Goal: Task Accomplishment & Management: Complete application form

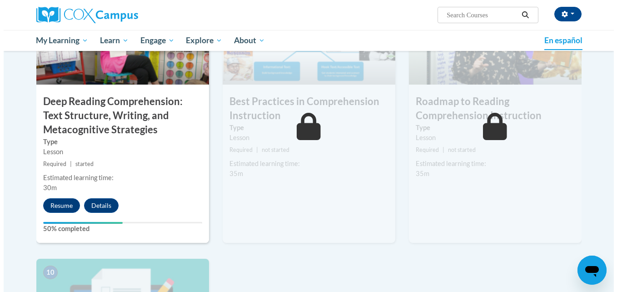
scroll to position [764, 0]
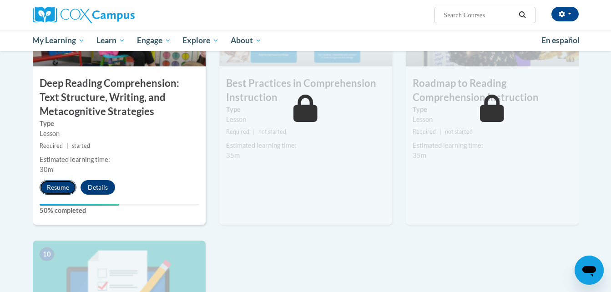
click at [49, 185] on button "Resume" at bounding box center [58, 187] width 37 height 15
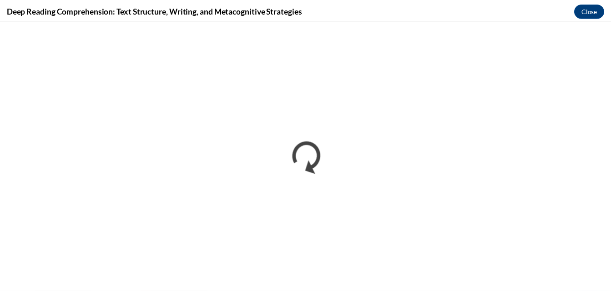
scroll to position [0, 0]
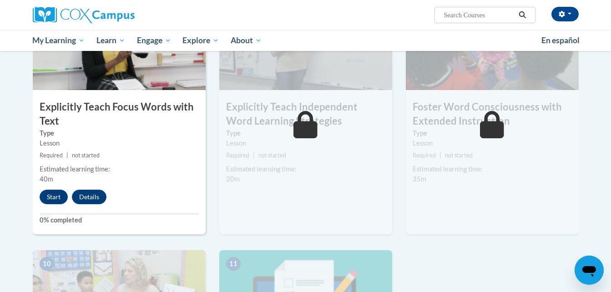
drag, startPoint x: 613, startPoint y: 105, endPoint x: 26, endPoint y: 21, distance: 592.9
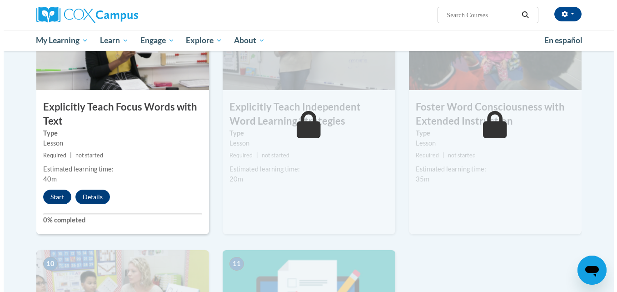
scroll to position [742, 0]
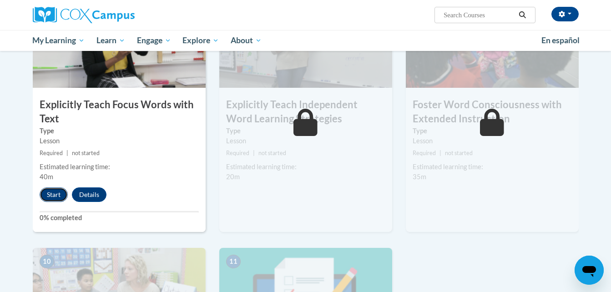
click at [54, 199] on button "Start" at bounding box center [54, 194] width 28 height 15
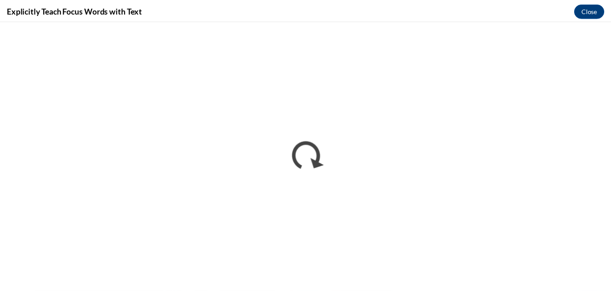
scroll to position [0, 0]
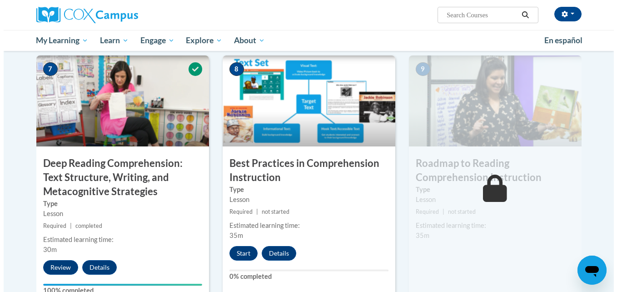
scroll to position [735, 0]
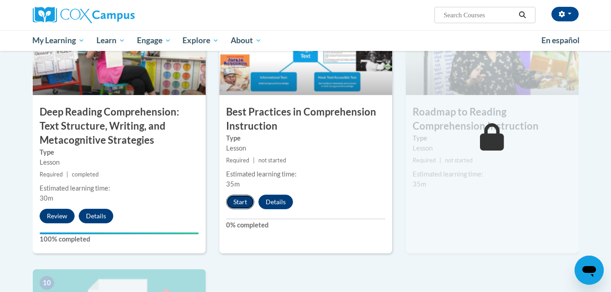
click at [244, 197] on button "Start" at bounding box center [240, 202] width 28 height 15
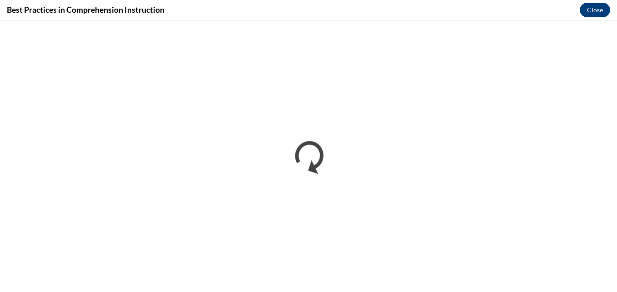
scroll to position [0, 0]
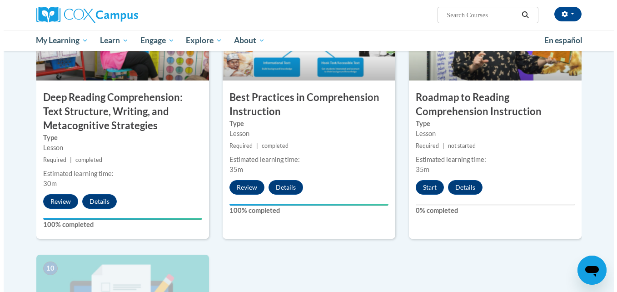
scroll to position [752, 0]
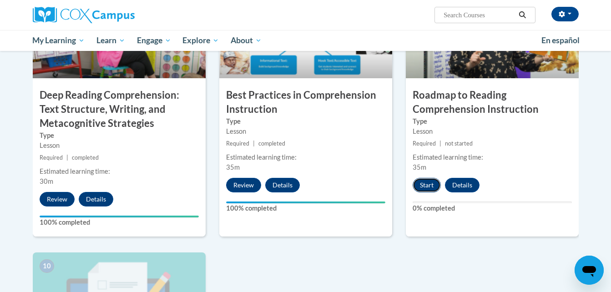
click at [427, 184] on button "Start" at bounding box center [426, 185] width 28 height 15
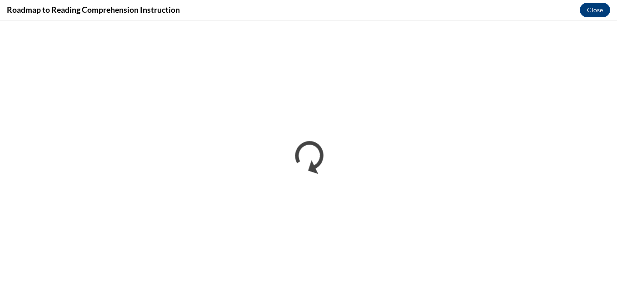
scroll to position [0, 0]
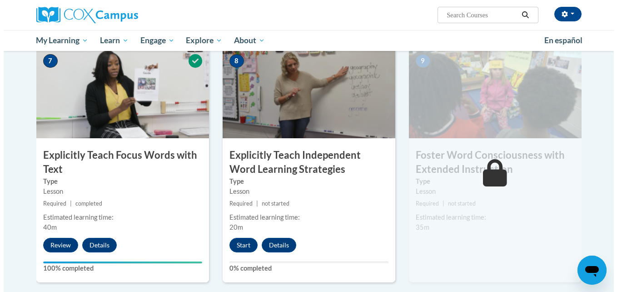
scroll to position [699, 0]
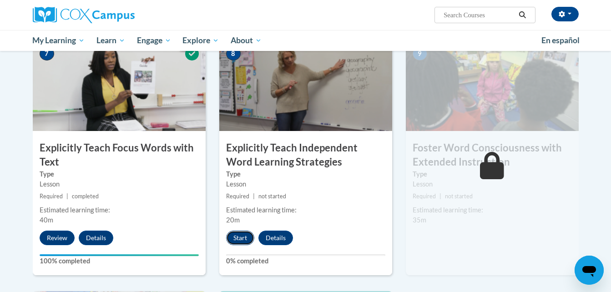
click at [243, 237] on button "Start" at bounding box center [240, 238] width 28 height 15
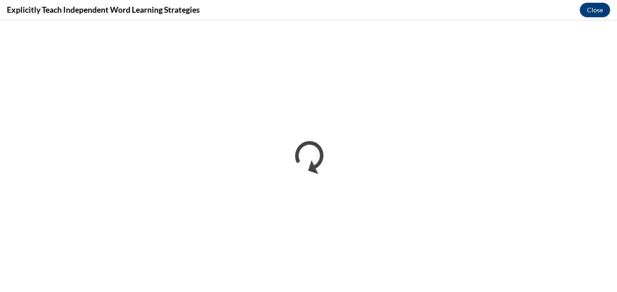
scroll to position [0, 0]
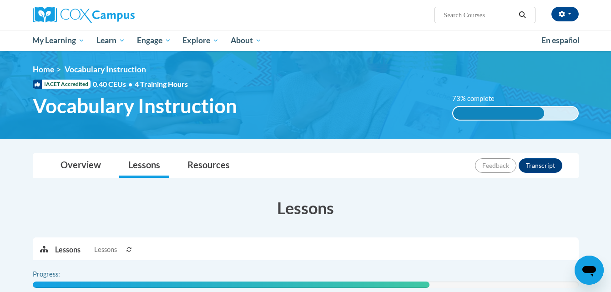
click at [423, 197] on h3 "Lessons" at bounding box center [306, 207] width 546 height 23
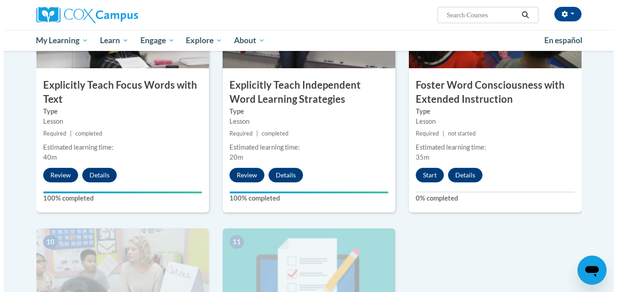
scroll to position [782, 0]
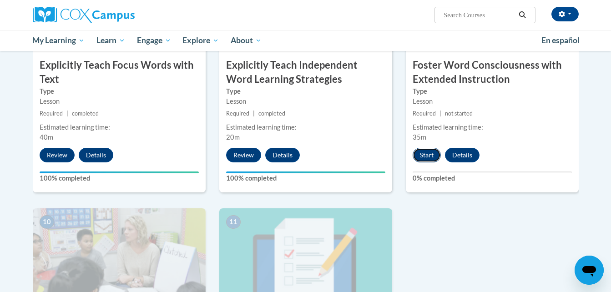
click at [429, 157] on button "Start" at bounding box center [426, 155] width 28 height 15
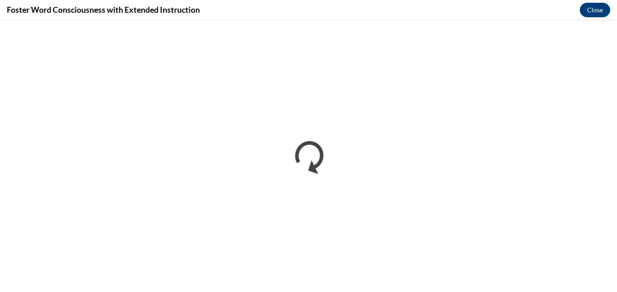
scroll to position [0, 0]
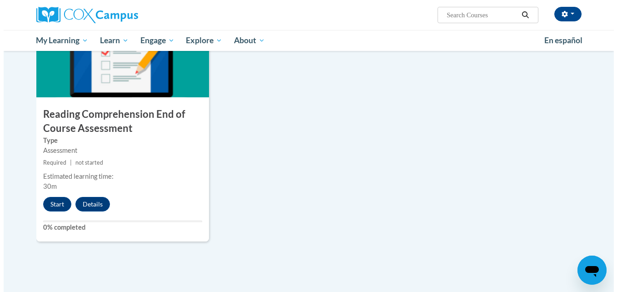
scroll to position [1000, 0]
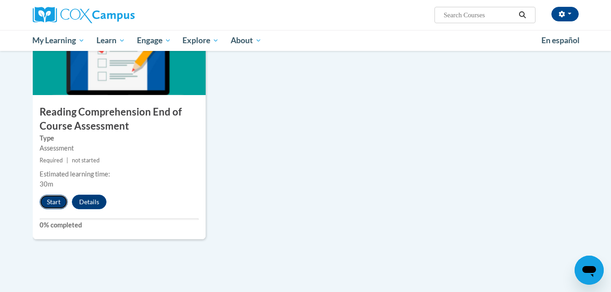
click at [58, 203] on button "Start" at bounding box center [54, 202] width 28 height 15
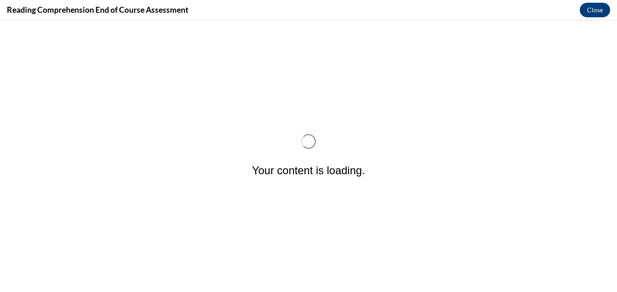
scroll to position [0, 0]
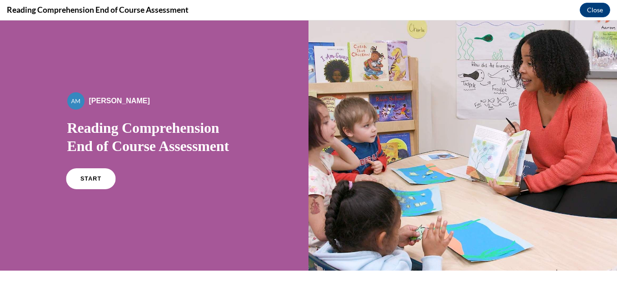
click at [91, 176] on span "START" at bounding box center [90, 178] width 21 height 7
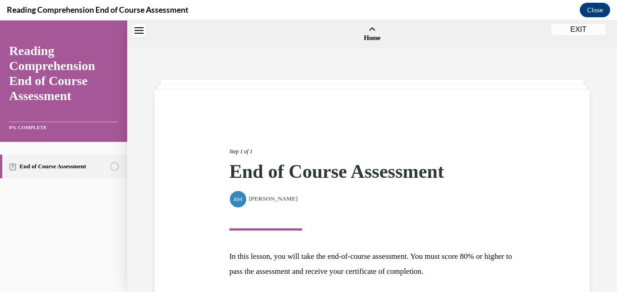
scroll to position [28, 0]
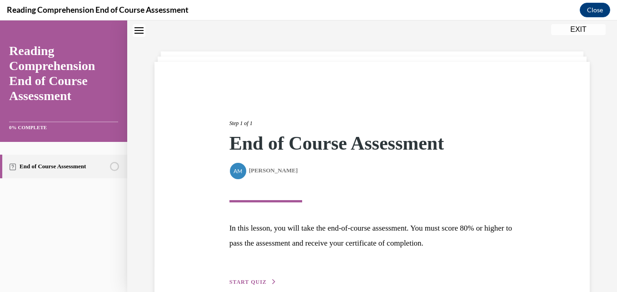
click at [211, 195] on div "Step 1 of 1 End of Course Assessment By [PERSON_NAME] [PERSON_NAME] In this les…" at bounding box center [372, 192] width 449 height 189
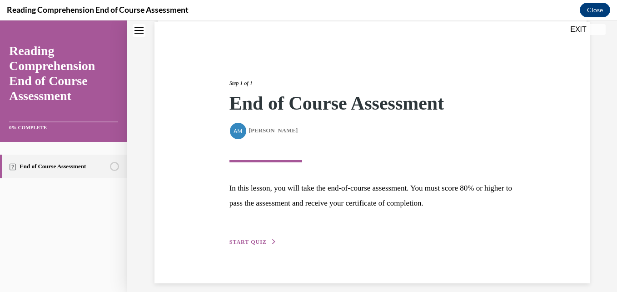
scroll to position [77, 0]
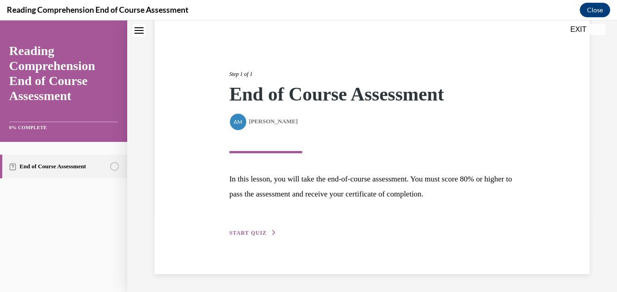
click at [254, 231] on span "START QUIZ" at bounding box center [248, 233] width 37 height 6
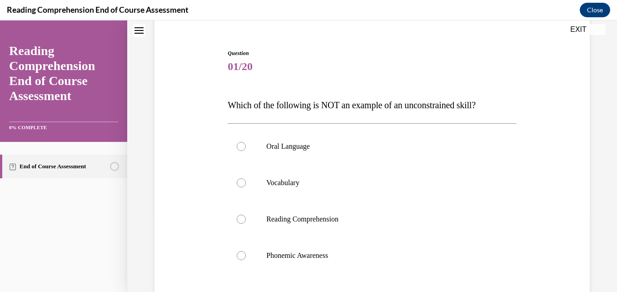
click at [340, 65] on span "01/20" at bounding box center [372, 66] width 289 height 18
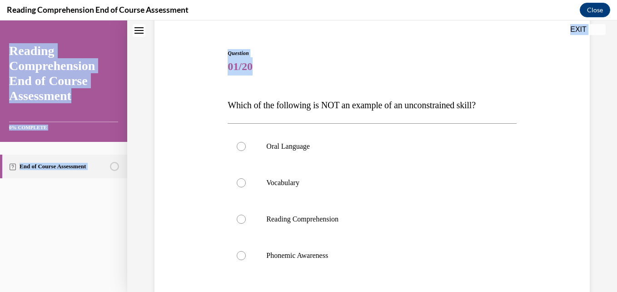
scroll to position [190, 0]
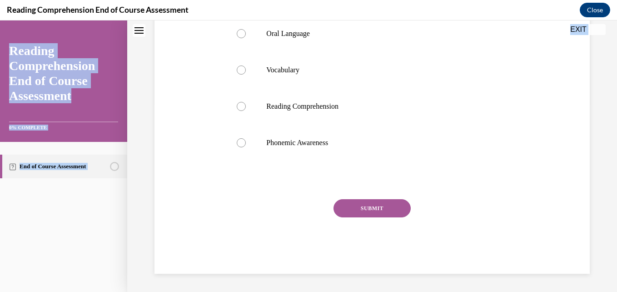
drag, startPoint x: 220, startPoint y: 101, endPoint x: 401, endPoint y: 315, distance: 280.6
click at [401, 291] on html "SKIP TO STEP Audio transcript EXIT Reading Comprehension End of Course Assessme…" at bounding box center [308, 155] width 617 height 271
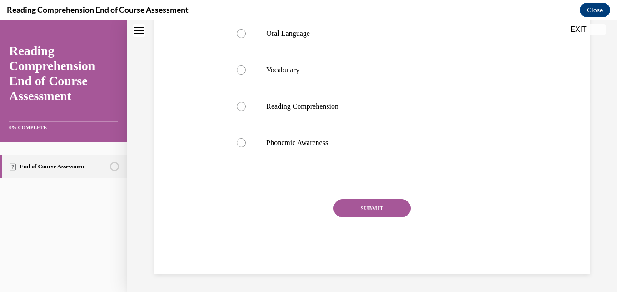
drag, startPoint x: 401, startPoint y: 315, endPoint x: 489, endPoint y: 265, distance: 101.0
click at [489, 265] on div "NEXT" at bounding box center [372, 274] width 289 height 18
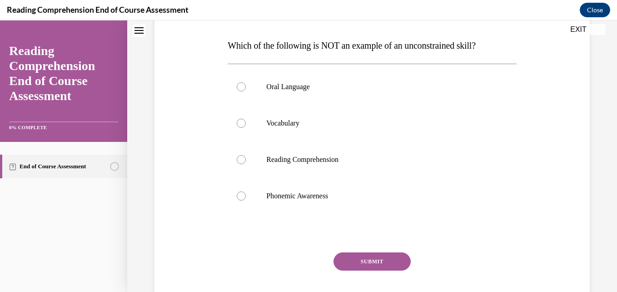
scroll to position [135, 0]
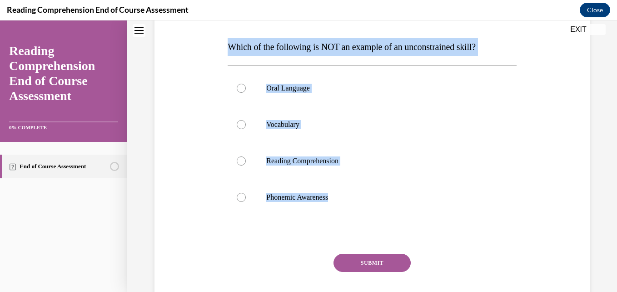
drag, startPoint x: 340, startPoint y: 201, endPoint x: 199, endPoint y: 32, distance: 220.2
click at [199, 32] on div "Question 01/20 Which of the following is NOT an example of an unconstrained ski…" at bounding box center [372, 146] width 440 height 365
copy div "Which of the following is NOT an example of an unconstrained skill? Oral Langua…"
click at [209, 170] on div "Question 01/20 Which of the following is NOT an example of an unconstrained ski…" at bounding box center [372, 146] width 440 height 365
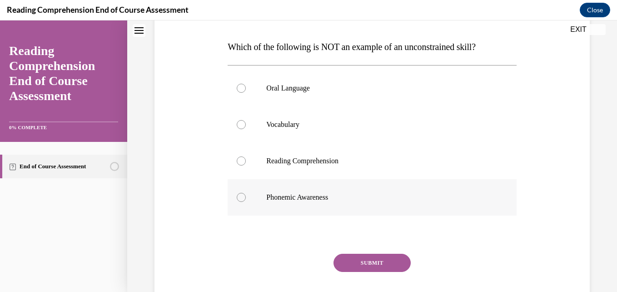
click at [243, 201] on label "Phonemic Awareness" at bounding box center [372, 197] width 289 height 36
click at [243, 201] on input "Phonemic Awareness" at bounding box center [241, 197] width 9 height 9
radio input "true"
click at [378, 259] on button "SUBMIT" at bounding box center [372, 263] width 77 height 18
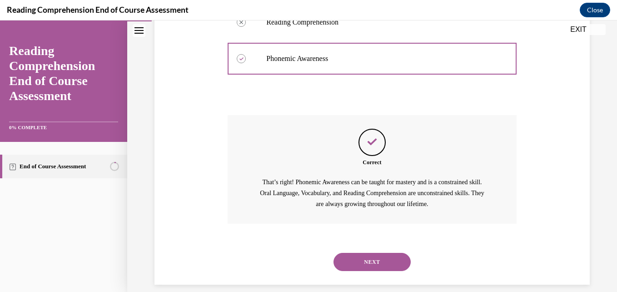
scroll to position [285, 0]
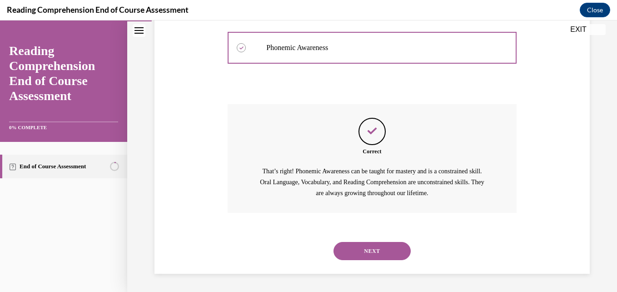
click at [371, 252] on button "NEXT" at bounding box center [372, 251] width 77 height 18
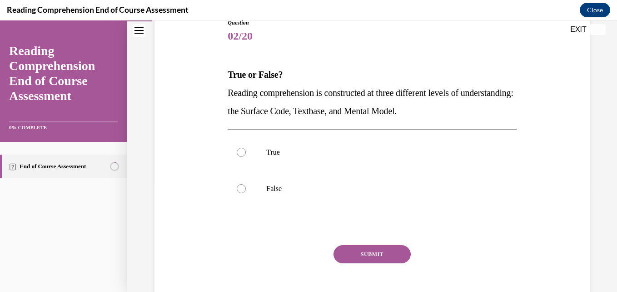
scroll to position [109, 0]
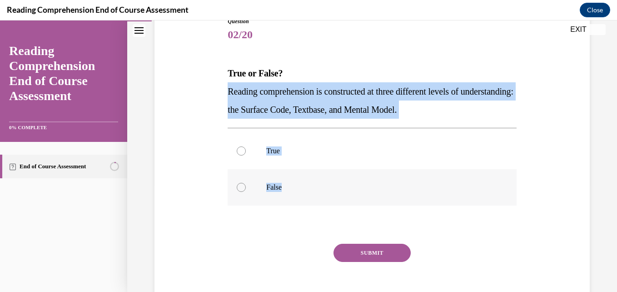
drag, startPoint x: 211, startPoint y: 84, endPoint x: 301, endPoint y: 189, distance: 138.3
click at [301, 189] on div "Question 02/20 True or False? Reading comprehension is constructed at three dif…" at bounding box center [372, 154] width 440 height 328
copy div "Reading comprehension is constructed at three different levels of understanding…"
click at [274, 155] on label "True" at bounding box center [372, 151] width 289 height 36
click at [246, 155] on input "True" at bounding box center [241, 150] width 9 height 9
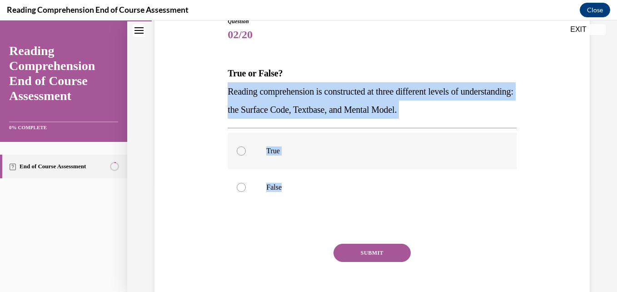
radio input "true"
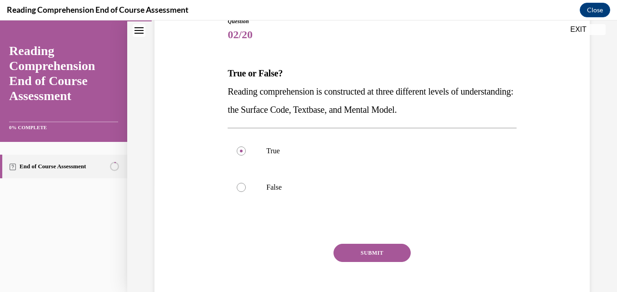
click at [365, 252] on button "SUBMIT" at bounding box center [372, 253] width 77 height 18
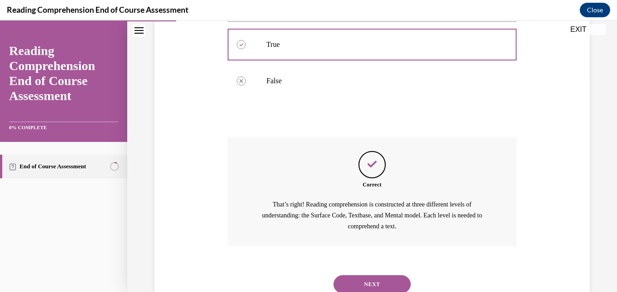
scroll to position [249, 0]
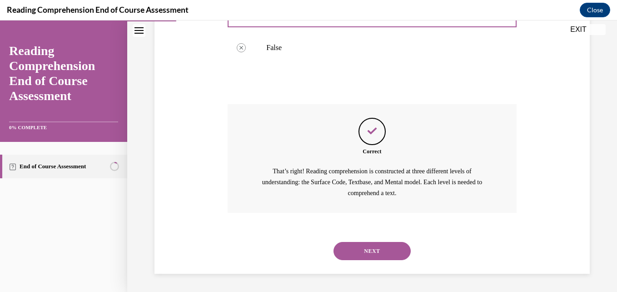
click at [369, 250] on button "NEXT" at bounding box center [372, 251] width 77 height 18
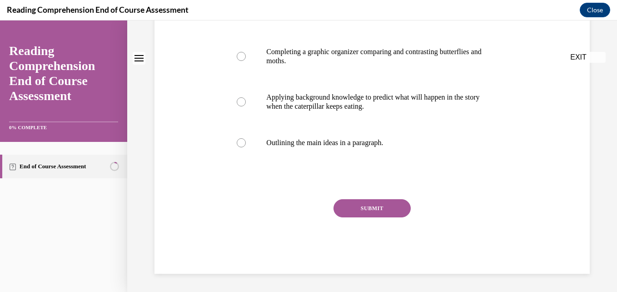
scroll to position [0, 0]
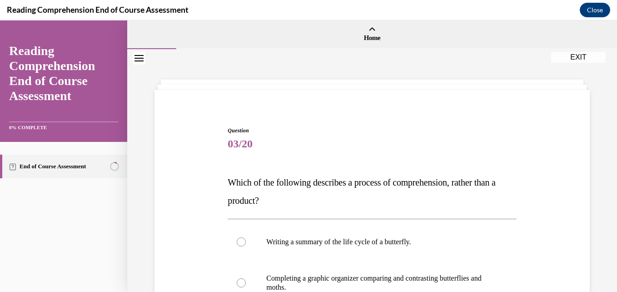
click at [606, 194] on div "Question 03/20 Which of the following describes a process of comprehension, rat…" at bounding box center [372, 283] width 490 height 469
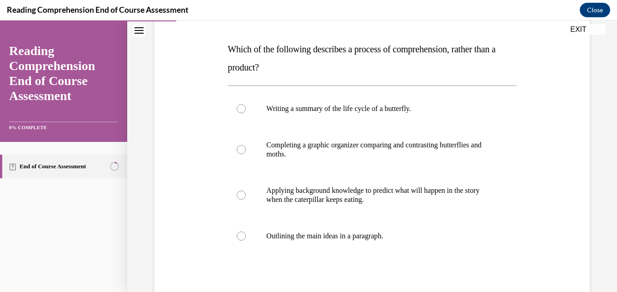
scroll to position [117, 0]
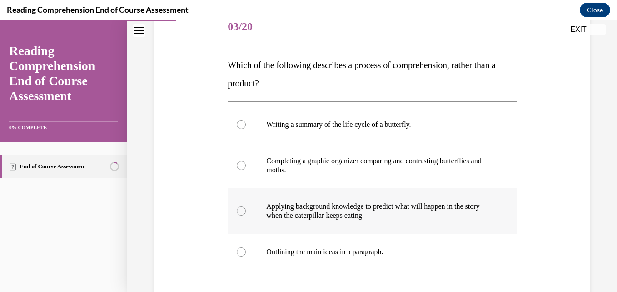
click at [421, 214] on p "Applying background knowledge to predict what will happen in the story when the…" at bounding box center [379, 211] width 227 height 18
click at [246, 214] on input "Applying background knowledge to predict what will happen in the story when the…" at bounding box center [241, 210] width 9 height 9
radio input "true"
click at [588, 229] on div "Question 03/20 Which of the following describes a process of comprehension, rat…" at bounding box center [372, 166] width 490 height 469
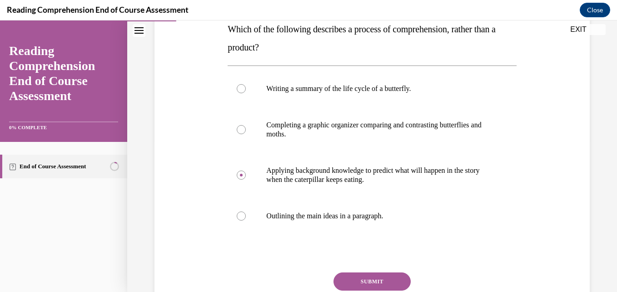
scroll to position [135, 0]
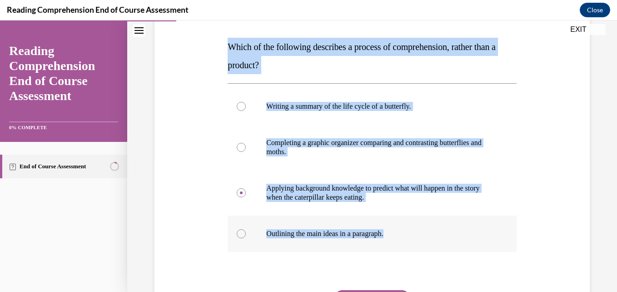
drag, startPoint x: 225, startPoint y: 42, endPoint x: 424, endPoint y: 233, distance: 275.3
click at [424, 233] on div "Question 03/20 Which of the following describes a process of comprehension, rat…" at bounding box center [372, 170] width 293 height 387
copy div "Which of the following describes a process of comprehension, rather than a prod…"
click at [591, 222] on div "Question 03/20 Which of the following describes a process of comprehension, rat…" at bounding box center [372, 148] width 490 height 469
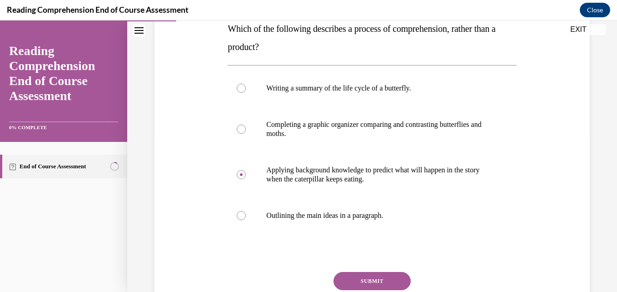
scroll to position [172, 0]
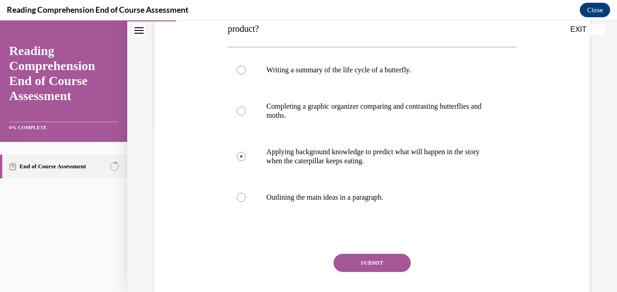
click at [356, 261] on button "SUBMIT" at bounding box center [372, 263] width 77 height 18
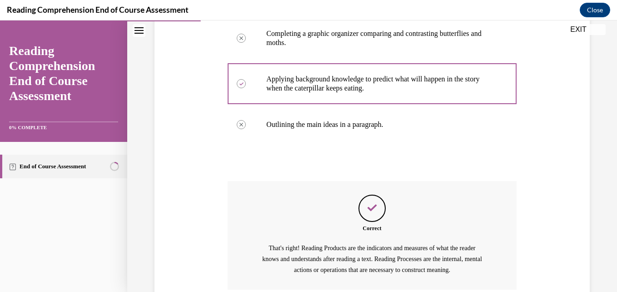
scroll to position [321, 0]
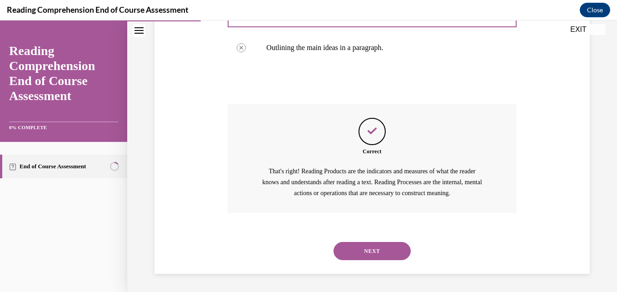
click at [359, 251] on button "NEXT" at bounding box center [372, 251] width 77 height 18
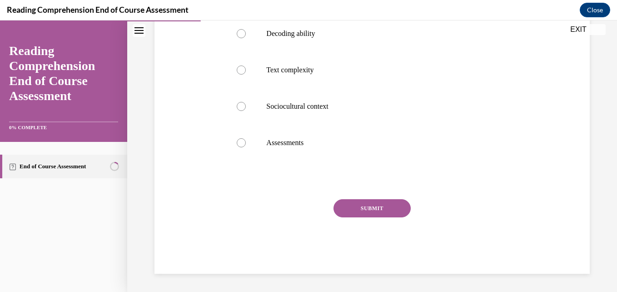
scroll to position [0, 0]
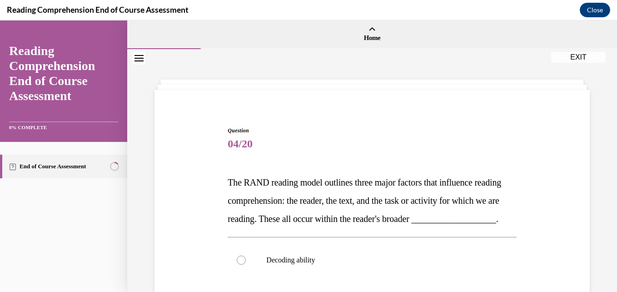
click at [320, 148] on span "04/20" at bounding box center [372, 144] width 289 height 18
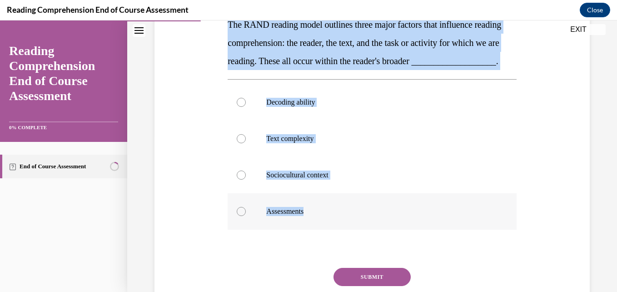
scroll to position [159, 0]
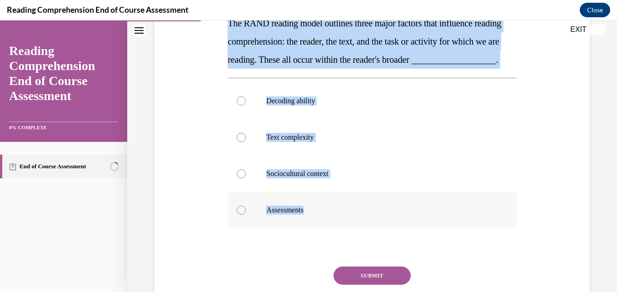
drag, startPoint x: 218, startPoint y: 49, endPoint x: 363, endPoint y: 221, distance: 225.2
click at [363, 221] on div "Question 04/20 The RAND reading model outlines three major factors that influen…" at bounding box center [372, 140] width 440 height 401
copy div "The RAND reading model outlines three major factors that influence reading comp…"
click at [266, 192] on label "Sociocultural context" at bounding box center [372, 173] width 289 height 36
click at [246, 178] on input "Sociocultural context" at bounding box center [241, 173] width 9 height 9
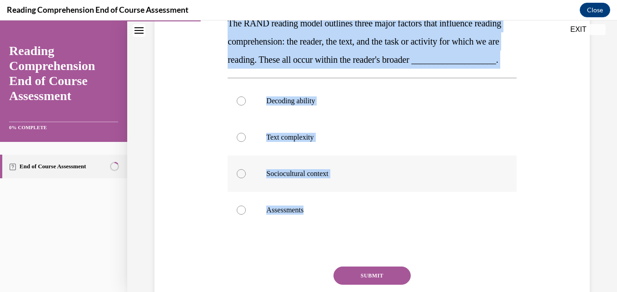
radio input "true"
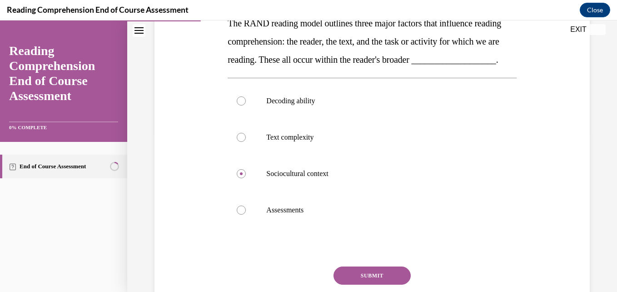
click at [366, 285] on button "SUBMIT" at bounding box center [372, 275] width 77 height 18
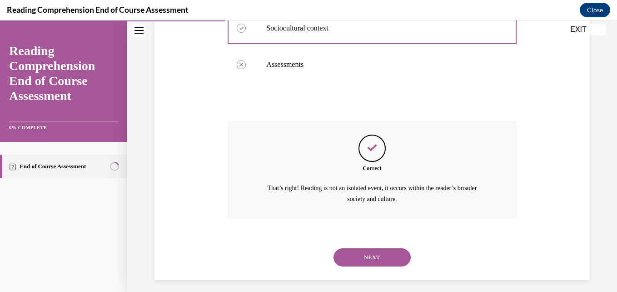
scroll to position [329, 0]
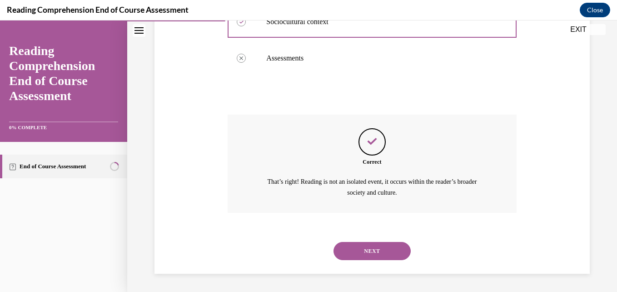
click at [378, 249] on button "NEXT" at bounding box center [372, 251] width 77 height 18
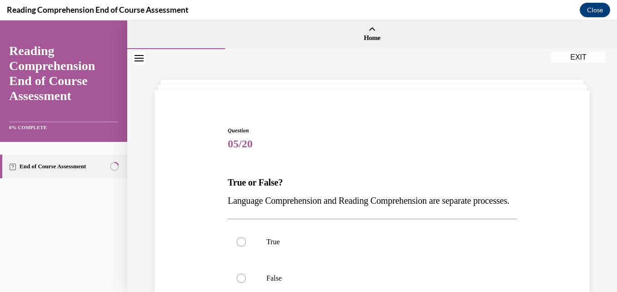
click at [364, 126] on span "Question" at bounding box center [372, 130] width 289 height 8
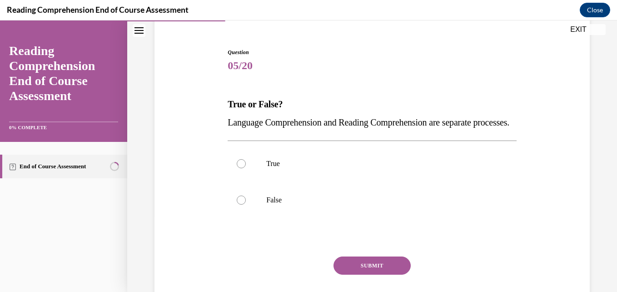
scroll to position [91, 0]
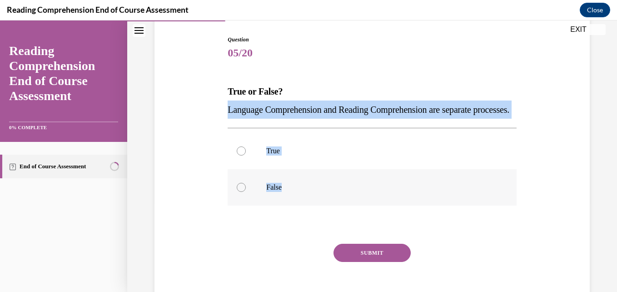
drag, startPoint x: 205, startPoint y: 105, endPoint x: 288, endPoint y: 201, distance: 126.3
click at [288, 201] on div "Question 05/20 True or False? Language Comprehension and Reading Comprehension …" at bounding box center [372, 163] width 440 height 310
copy div "Language Comprehension and Reading Comprehension are separate processes. True F…"
click at [286, 169] on label "True" at bounding box center [372, 151] width 289 height 36
click at [246, 155] on input "True" at bounding box center [241, 150] width 9 height 9
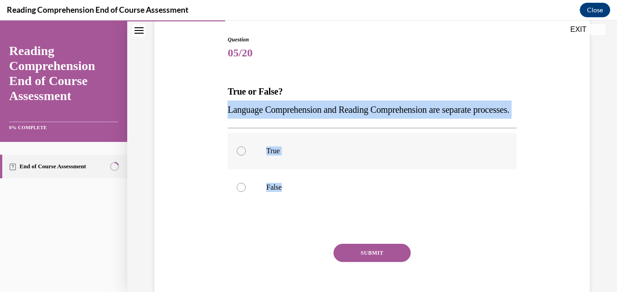
radio input "true"
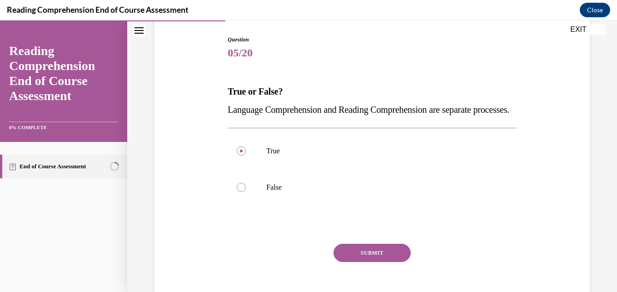
click at [390, 262] on button "SUBMIT" at bounding box center [372, 253] width 77 height 18
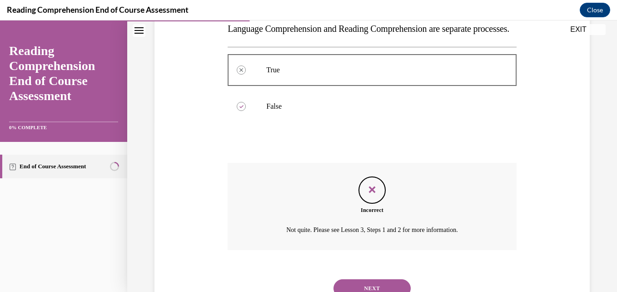
scroll to position [227, 0]
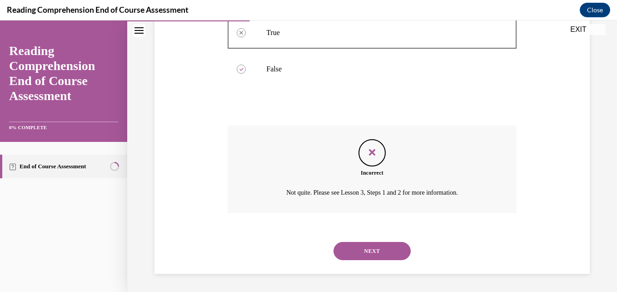
click at [393, 251] on button "NEXT" at bounding box center [372, 251] width 77 height 18
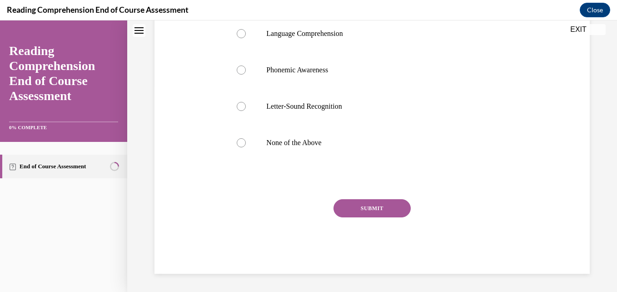
scroll to position [0, 0]
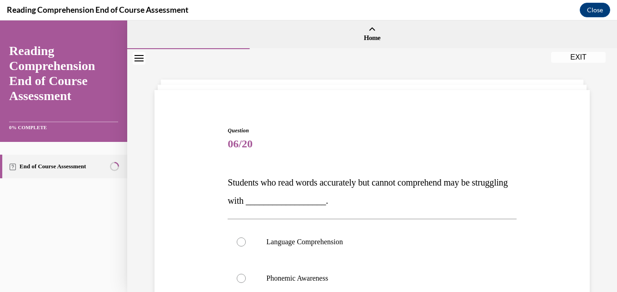
click at [521, 146] on div "Question 06/20 Students who read words accurately but cannot comprehend may be …" at bounding box center [372, 290] width 440 height 383
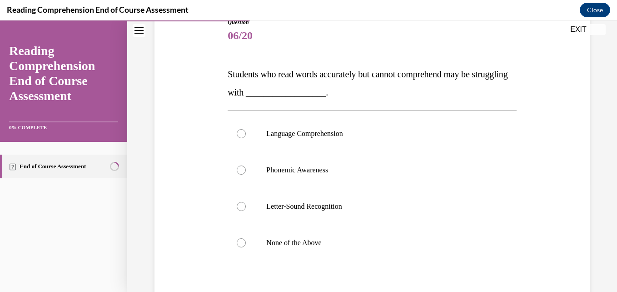
scroll to position [109, 0]
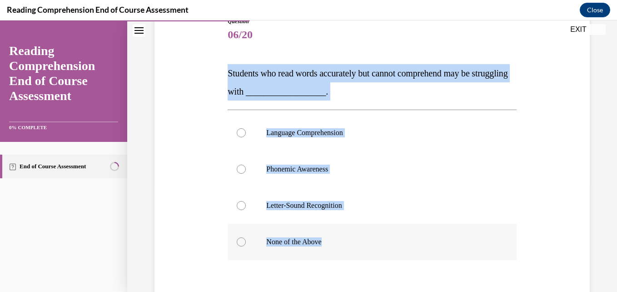
drag, startPoint x: 204, startPoint y: 70, endPoint x: 340, endPoint y: 249, distance: 225.2
click at [340, 249] on div "Question 06/20 Students who read words accurately but cannot comprehend may be …" at bounding box center [372, 181] width 440 height 383
copy div "Students who read words accurately but cannot comprehend may be struggling with…"
click at [294, 130] on p "Language Comprehension" at bounding box center [379, 132] width 227 height 9
click at [246, 130] on input "Language Comprehension" at bounding box center [241, 132] width 9 height 9
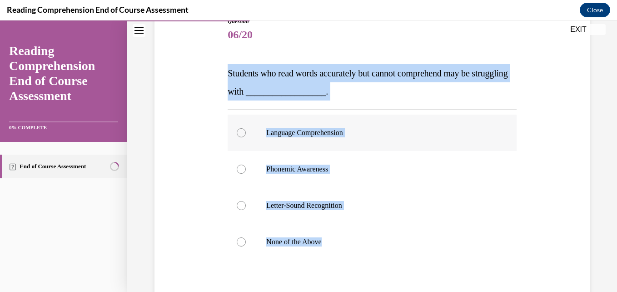
radio input "true"
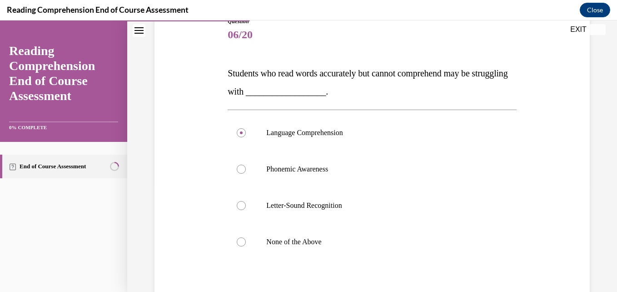
click at [597, 212] on div "Question 06/20 Students who read words accurately but cannot comprehend may be …" at bounding box center [372, 165] width 490 height 451
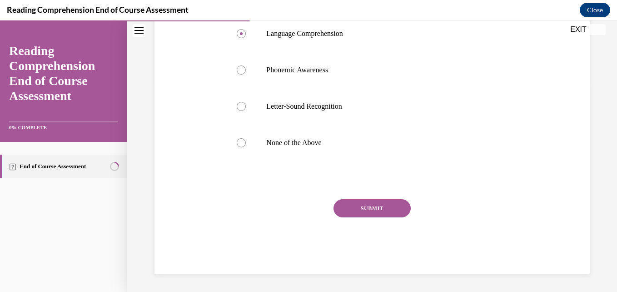
click at [372, 206] on button "SUBMIT" at bounding box center [372, 208] width 77 height 18
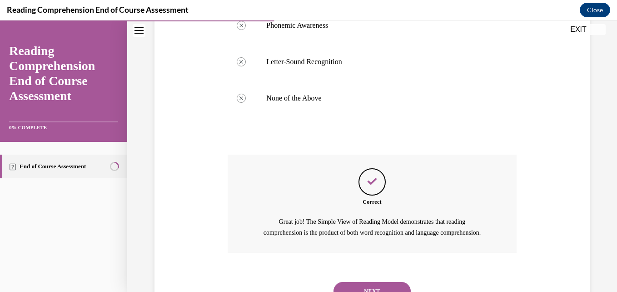
scroll to position [303, 0]
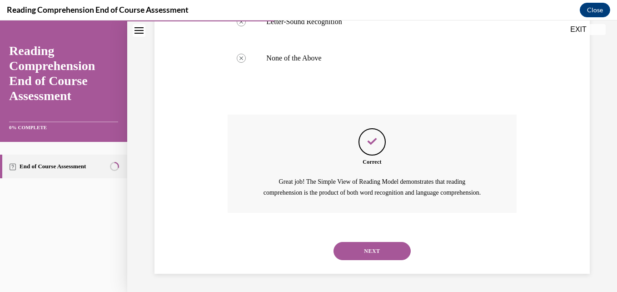
click at [382, 246] on button "NEXT" at bounding box center [372, 251] width 77 height 18
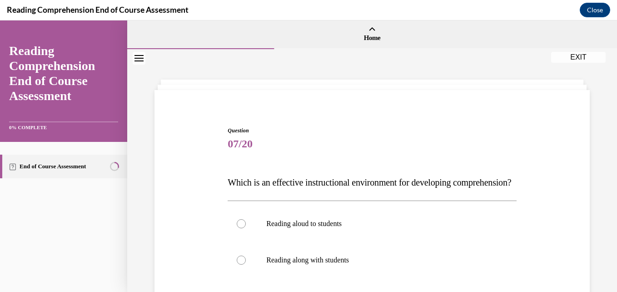
click at [407, 158] on div "Question 07/20 Which is an effective instructional environment for developing c…" at bounding box center [372, 294] width 289 height 337
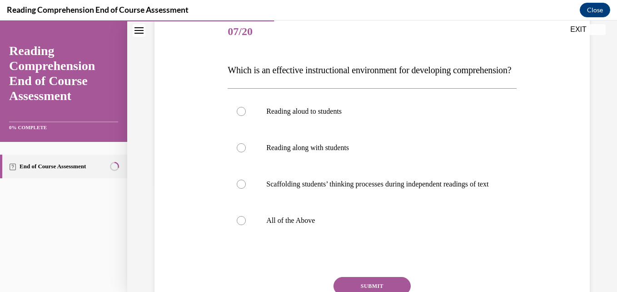
scroll to position [127, 0]
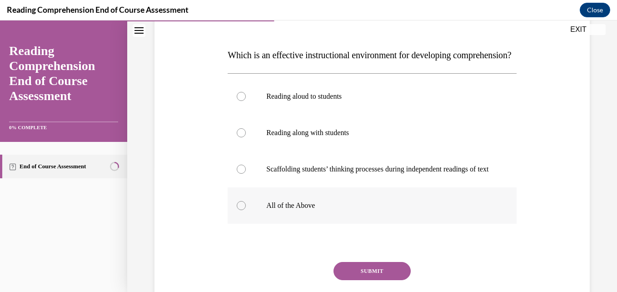
click at [297, 224] on label "All of the Above" at bounding box center [372, 205] width 289 height 36
click at [246, 210] on input "All of the Above" at bounding box center [241, 205] width 9 height 9
radio input "true"
click at [237, 92] on input "Reading aloud to students" at bounding box center [241, 96] width 9 height 9
radio input "true"
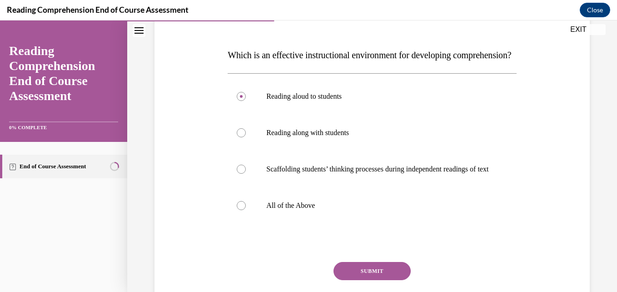
click at [237, 128] on input "Reading along with students" at bounding box center [241, 132] width 9 height 9
radio input "true"
click at [598, 228] on div "Question 07/20 Which is an effective instructional environment for developing c…" at bounding box center [372, 138] width 490 height 433
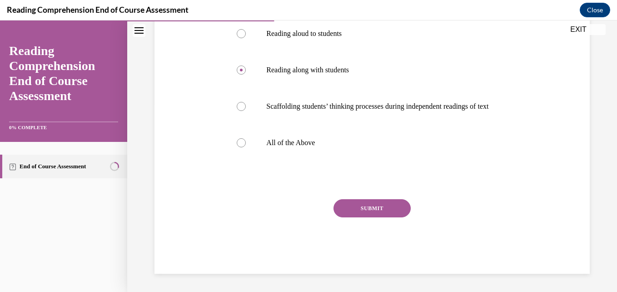
scroll to position [200, 0]
click at [345, 143] on label "All of the Above" at bounding box center [372, 143] width 289 height 36
click at [246, 143] on input "All of the Above" at bounding box center [241, 142] width 9 height 9
radio input "true"
click at [366, 217] on button "SUBMIT" at bounding box center [372, 208] width 77 height 18
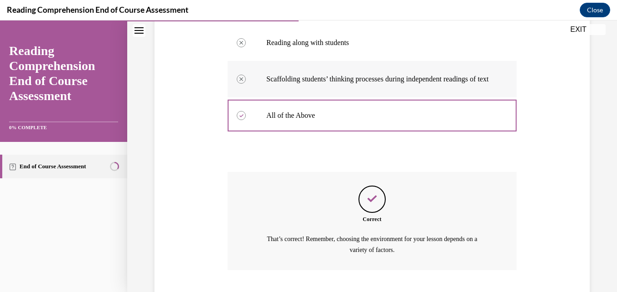
scroll to position [302, 0]
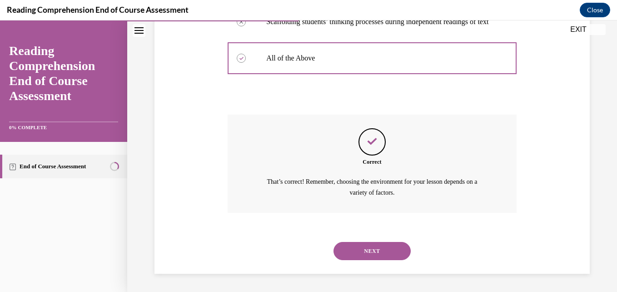
click at [398, 253] on button "NEXT" at bounding box center [372, 251] width 77 height 18
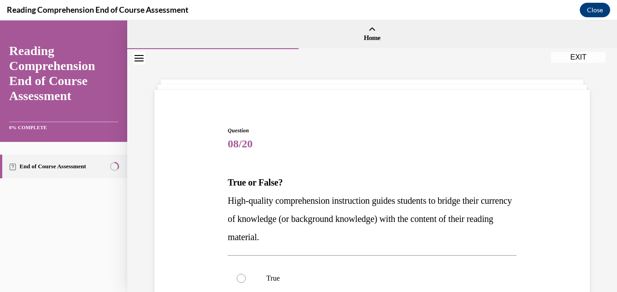
click at [518, 125] on div "Question 08/20 True or False? High-quality comprehension instruction guides stu…" at bounding box center [372, 272] width 440 height 346
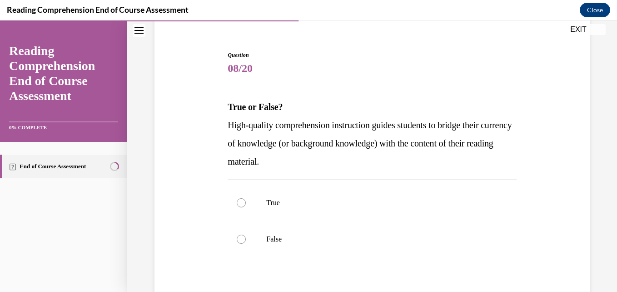
scroll to position [91, 0]
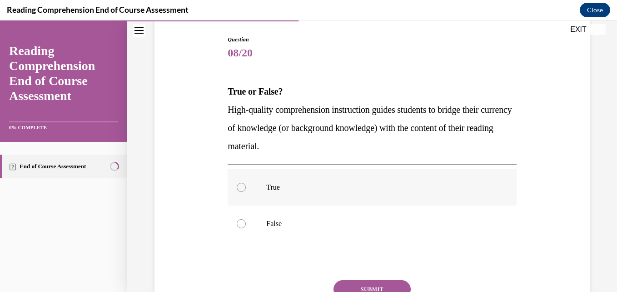
drag, startPoint x: 280, startPoint y: 190, endPoint x: 240, endPoint y: 201, distance: 42.0
click at [240, 201] on label "True" at bounding box center [372, 187] width 289 height 36
click at [240, 192] on input "True" at bounding box center [241, 187] width 9 height 9
radio input "true"
click at [359, 283] on button "SUBMIT" at bounding box center [372, 289] width 77 height 18
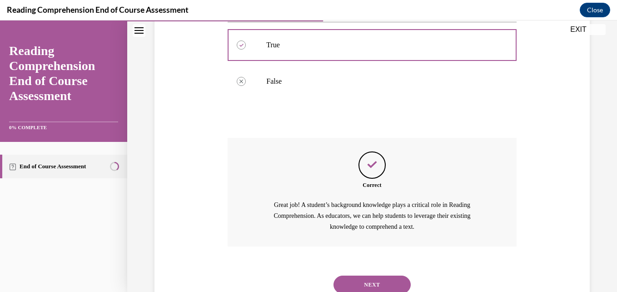
scroll to position [267, 0]
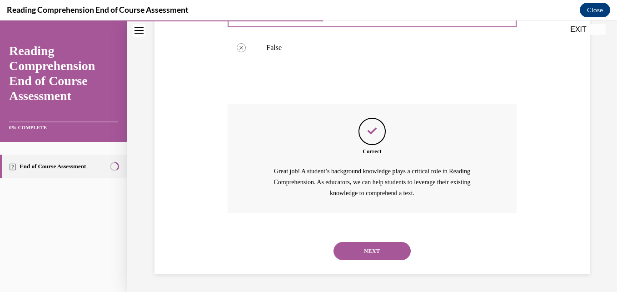
click at [373, 260] on button "NEXT" at bounding box center [372, 251] width 77 height 18
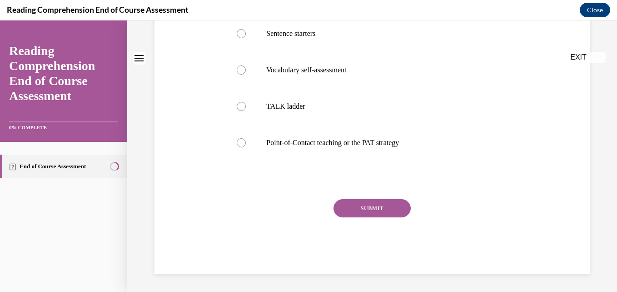
scroll to position [0, 0]
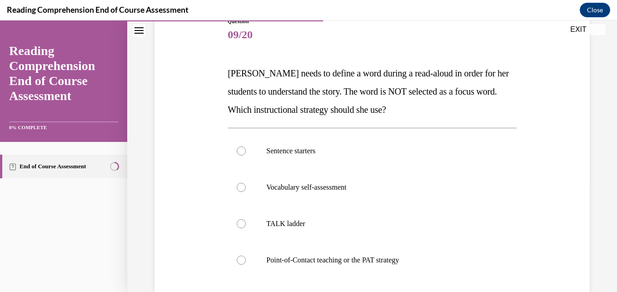
scroll to position [127, 0]
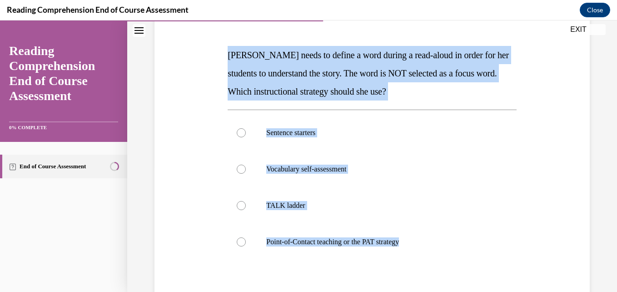
drag, startPoint x: 219, startPoint y: 55, endPoint x: 416, endPoint y: 272, distance: 293.2
click at [416, 272] on div "Question 09/20 Mrs. Ivie needs to define a word during a read-aloud in order fo…" at bounding box center [372, 172] width 440 height 401
copy div "Mrs. Ivie needs to define a word during a read-aloud in order for her students …"
click at [345, 246] on p "Point-of-Contact teaching or the PAT strategy" at bounding box center [379, 241] width 227 height 9
click at [246, 246] on input "Point-of-Contact teaching or the PAT strategy" at bounding box center [241, 241] width 9 height 9
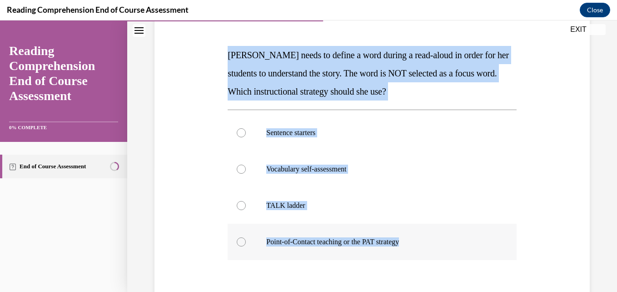
radio input "true"
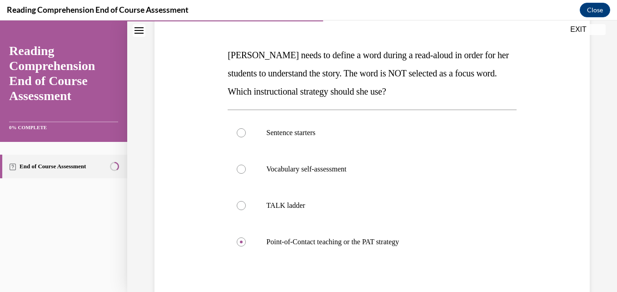
click at [535, 249] on div "Question 09/20 Mrs. Ivie needs to define a word during a read-aloud in order fo…" at bounding box center [372, 172] width 440 height 401
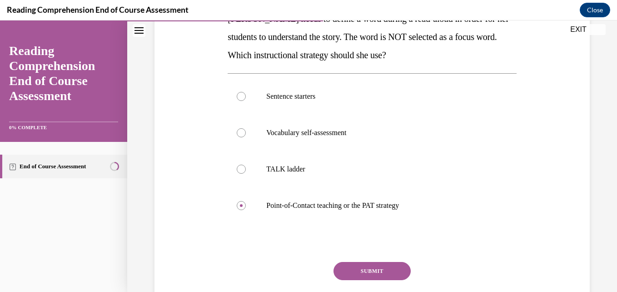
click at [376, 271] on button "SUBMIT" at bounding box center [372, 271] width 77 height 18
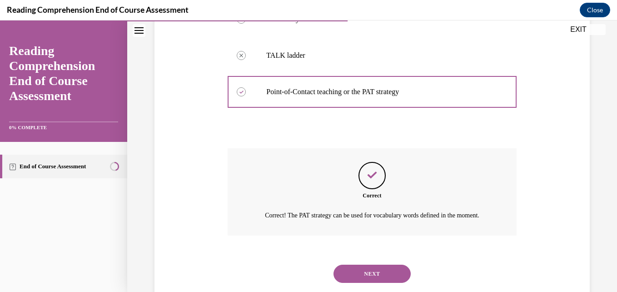
click at [432, 240] on div "Question 09/20 Mrs. Ivie needs to define a word during a read-aloud in order fo…" at bounding box center [372, 72] width 289 height 447
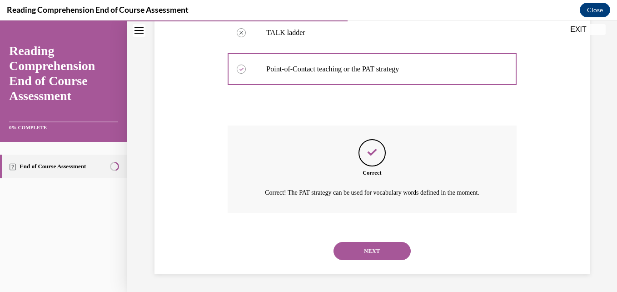
click at [386, 244] on button "NEXT" at bounding box center [372, 251] width 77 height 18
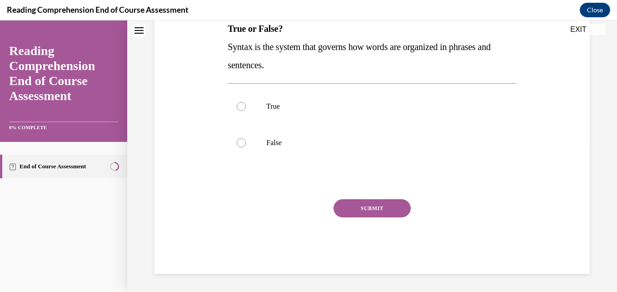
scroll to position [0, 0]
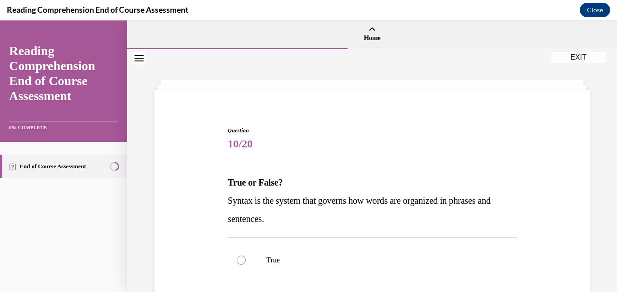
click at [393, 150] on span "10/20" at bounding box center [372, 144] width 289 height 18
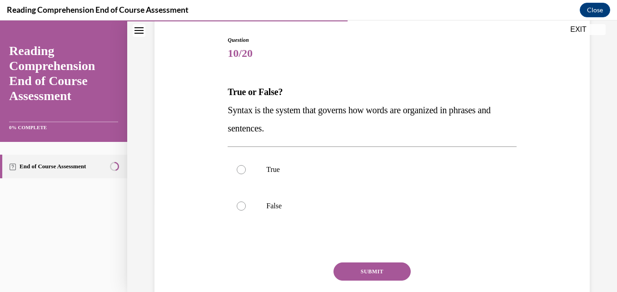
scroll to position [91, 0]
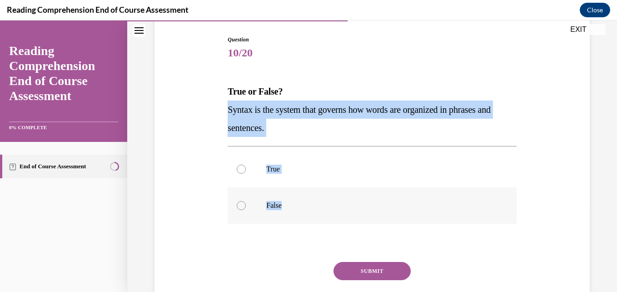
drag, startPoint x: 221, startPoint y: 110, endPoint x: 317, endPoint y: 222, distance: 148.3
click at [317, 222] on div "Question 10/20 True or False? Syntax is the system that governs how words are o…" at bounding box center [372, 172] width 440 height 328
copy div "Syntax is the system that governs how words are organized in phrases and senten…"
click at [261, 184] on label "True" at bounding box center [372, 169] width 289 height 36
click at [246, 174] on input "True" at bounding box center [241, 169] width 9 height 9
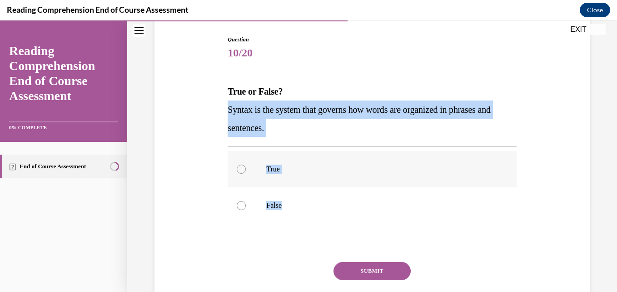
radio input "true"
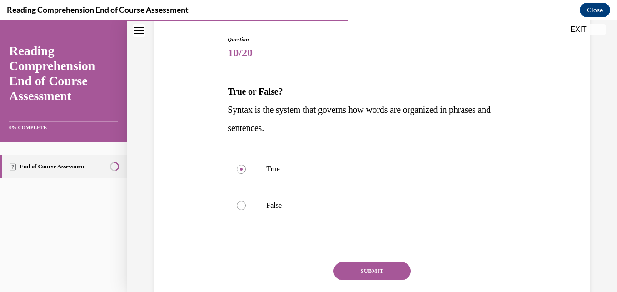
click at [379, 266] on button "SUBMIT" at bounding box center [372, 271] width 77 height 18
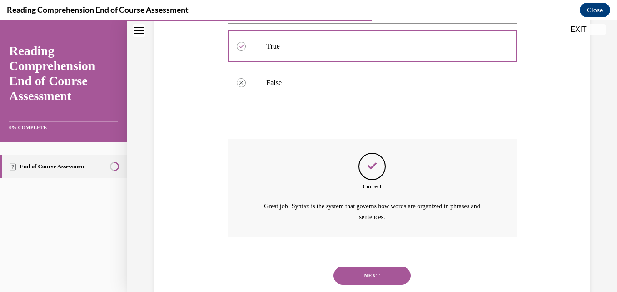
scroll to position [238, 0]
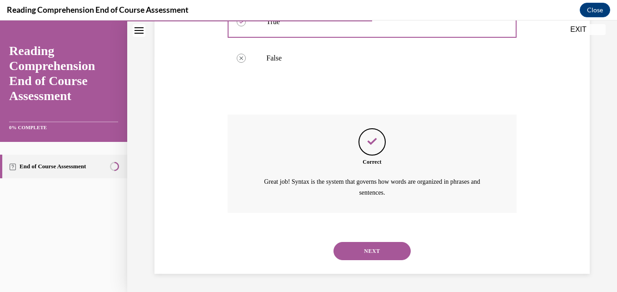
click at [374, 251] on button "NEXT" at bounding box center [372, 251] width 77 height 18
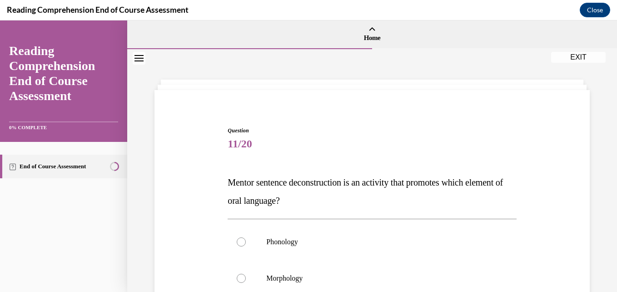
click at [453, 133] on span "Question" at bounding box center [372, 130] width 289 height 8
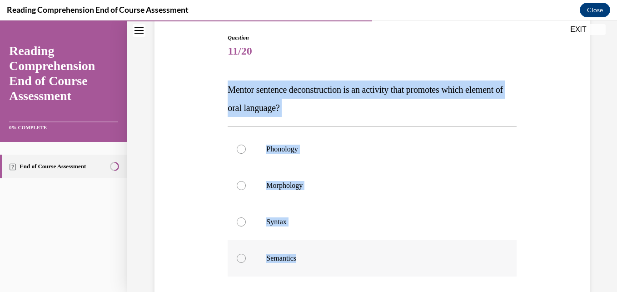
scroll to position [95, 0]
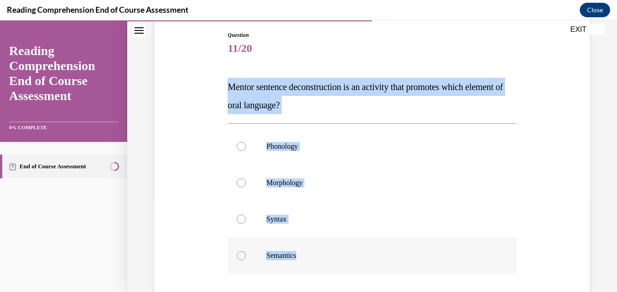
drag, startPoint x: 216, startPoint y: 127, endPoint x: 311, endPoint y: 253, distance: 156.9
click at [311, 253] on div "Question 11/20 Mentor sentence deconstruction is an activity that promotes whic…" at bounding box center [372, 195] width 440 height 383
copy div "Mentor sentence deconstruction is an activity that promotes which element of or…"
click at [263, 239] on label "Semantics" at bounding box center [372, 255] width 289 height 36
click at [246, 251] on input "Semantics" at bounding box center [241, 255] width 9 height 9
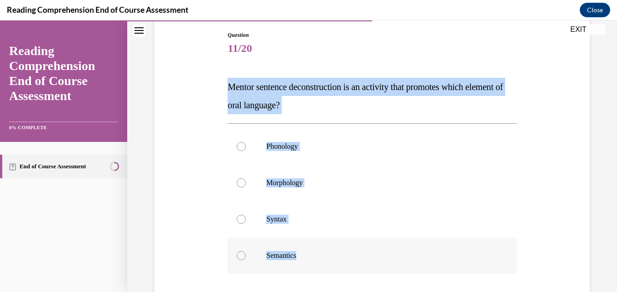
radio input "true"
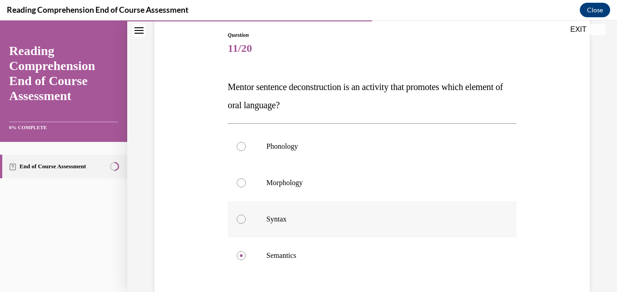
click at [250, 222] on label "Syntax" at bounding box center [372, 219] width 289 height 36
click at [246, 222] on input "Syntax" at bounding box center [241, 219] width 9 height 9
radio input "true"
click at [602, 240] on div "Question 11/20 Mentor sentence deconstruction is an activity that promotes whic…" at bounding box center [372, 179] width 490 height 451
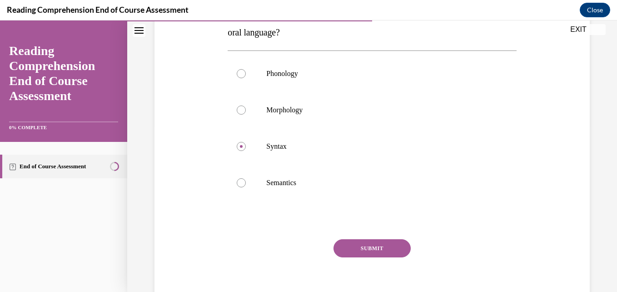
click at [361, 244] on button "SUBMIT" at bounding box center [372, 248] width 77 height 18
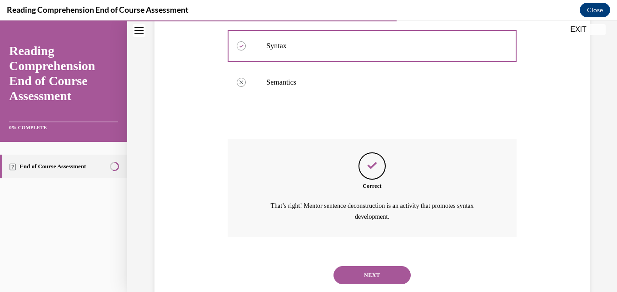
scroll to position [293, 0]
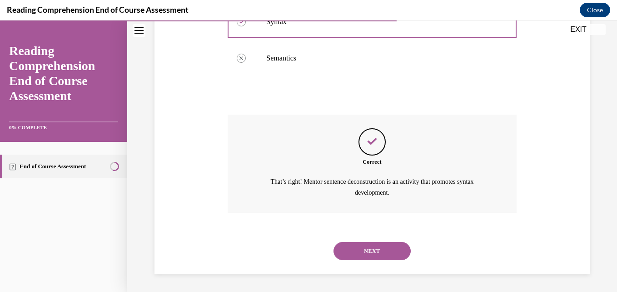
click at [367, 252] on button "NEXT" at bounding box center [372, 251] width 77 height 18
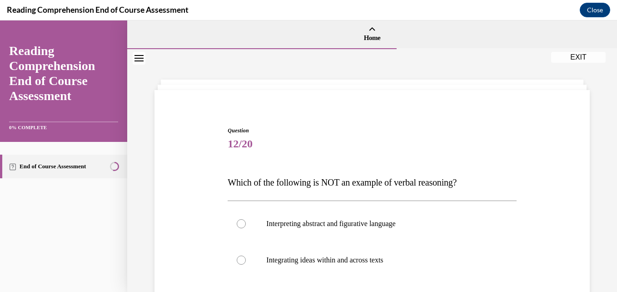
click at [399, 122] on div "Question 12/20 Which of the following is NOT an example of verbal reasoning? In…" at bounding box center [372, 288] width 293 height 351
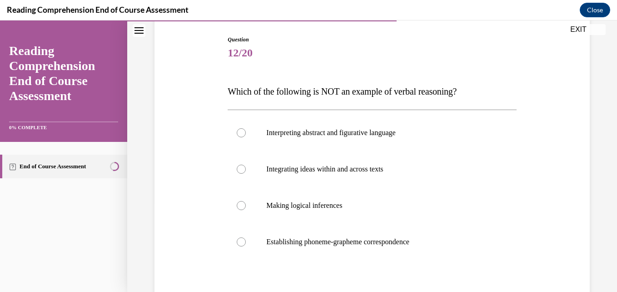
scroll to position [109, 0]
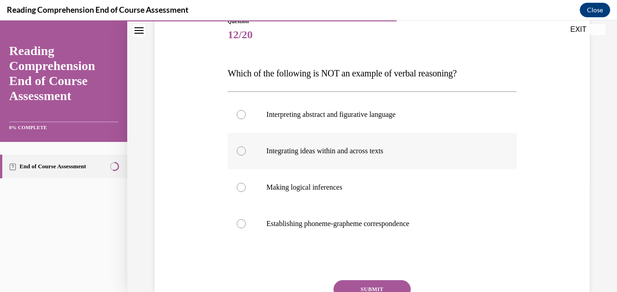
click at [320, 147] on p "Integrating ideas within and across texts" at bounding box center [379, 150] width 227 height 9
click at [246, 147] on input "Integrating ideas within and across texts" at bounding box center [241, 150] width 9 height 9
radio input "true"
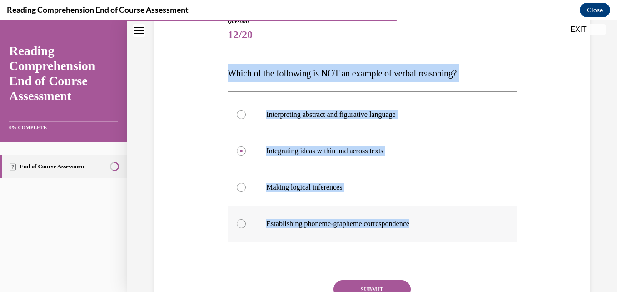
drag, startPoint x: 219, startPoint y: 73, endPoint x: 424, endPoint y: 221, distance: 253.4
click at [424, 221] on div "Question 12/20 Which of the following is NOT an example of verbal reasoning? In…" at bounding box center [372, 172] width 440 height 365
copy div "Which of the following is NOT an example of verbal reasoning? Interpreting abst…"
click at [321, 221] on p "Establishing phoneme-grapheme correspondence" at bounding box center [379, 223] width 227 height 9
click at [246, 221] on input "Establishing phoneme-grapheme correspondence" at bounding box center [241, 223] width 9 height 9
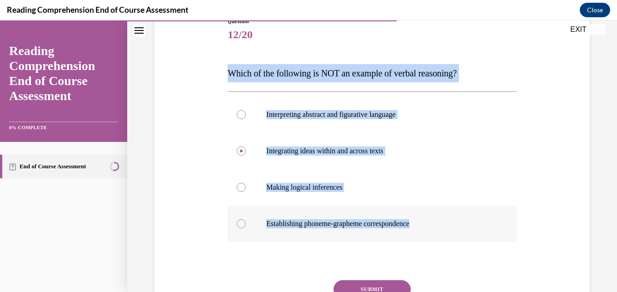
radio input "true"
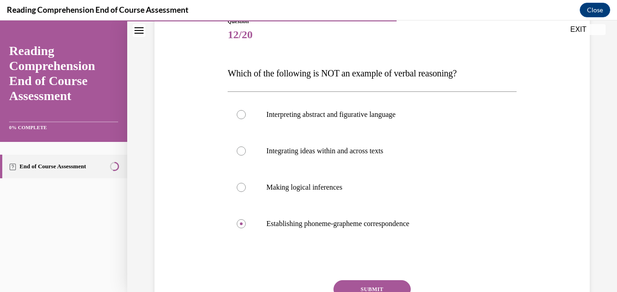
click at [381, 280] on button "SUBMIT" at bounding box center [372, 289] width 77 height 18
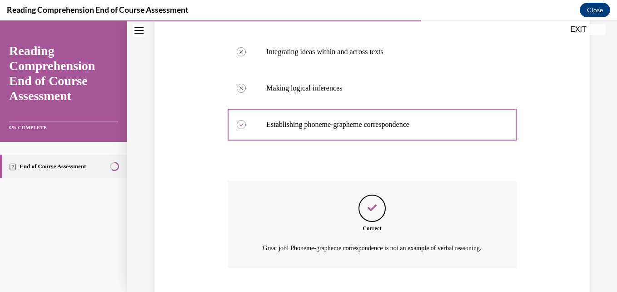
scroll to position [275, 0]
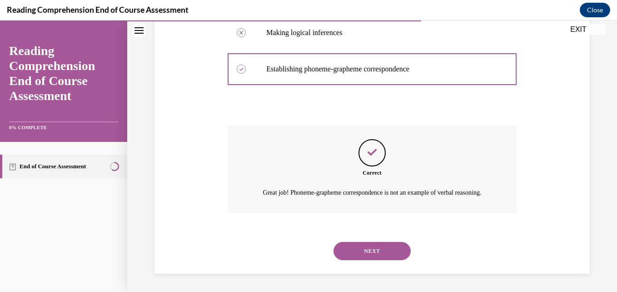
click at [373, 250] on button "NEXT" at bounding box center [372, 251] width 77 height 18
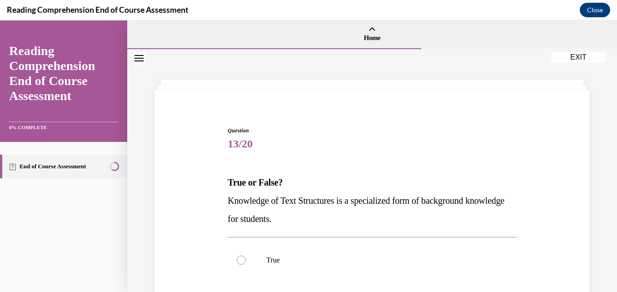
click at [381, 156] on div "Question 13/20 True or False? Knowledge of Text Structures is a specialized for…" at bounding box center [372, 276] width 289 height 301
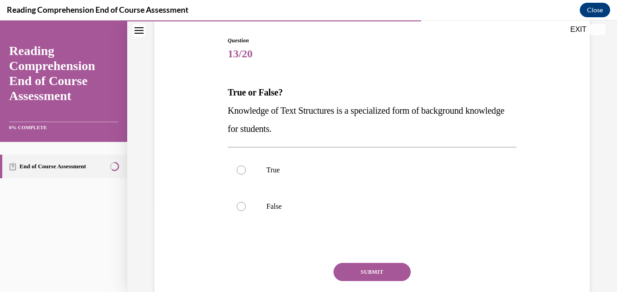
scroll to position [91, 0]
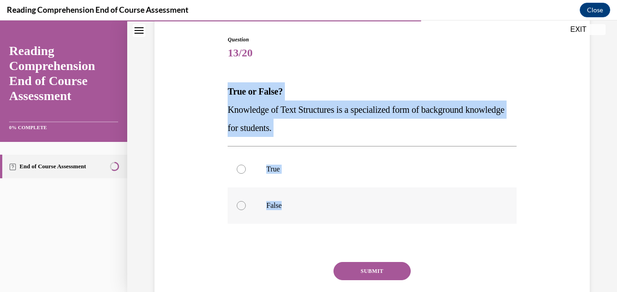
drag, startPoint x: 201, startPoint y: 97, endPoint x: 304, endPoint y: 200, distance: 145.6
click at [304, 200] on div "Question 13/20 True or False? Knowledge of Text Structures is a specialized for…" at bounding box center [372, 172] width 440 height 328
click at [231, 170] on label "True" at bounding box center [372, 169] width 289 height 36
click at [237, 170] on input "True" at bounding box center [241, 169] width 9 height 9
radio input "true"
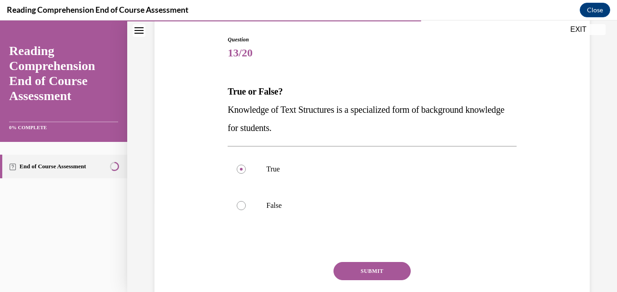
click at [362, 270] on button "SUBMIT" at bounding box center [372, 271] width 77 height 18
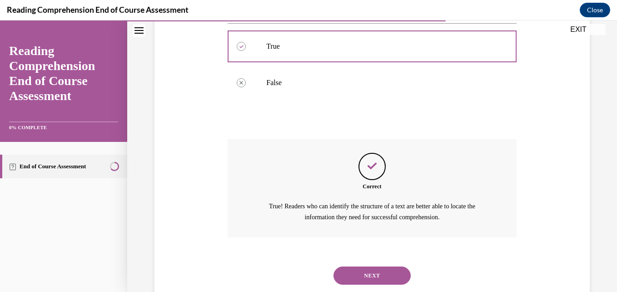
scroll to position [238, 0]
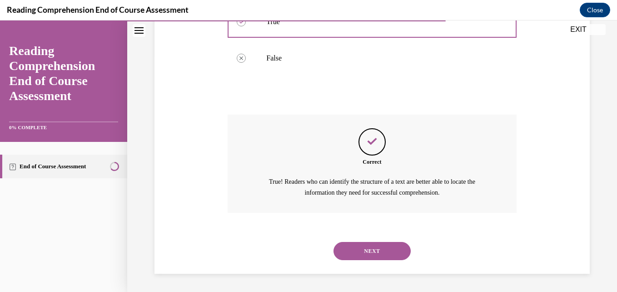
click at [362, 250] on button "NEXT" at bounding box center [372, 251] width 77 height 18
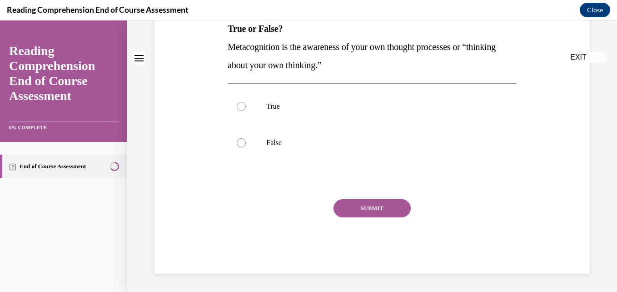
scroll to position [0, 0]
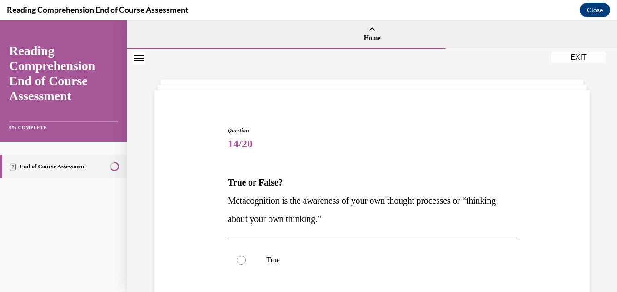
click at [382, 138] on span "14/20" at bounding box center [372, 144] width 289 height 18
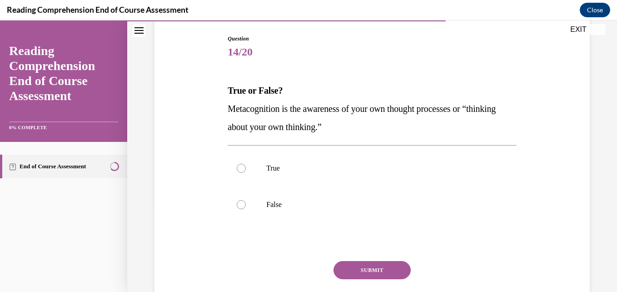
scroll to position [109, 0]
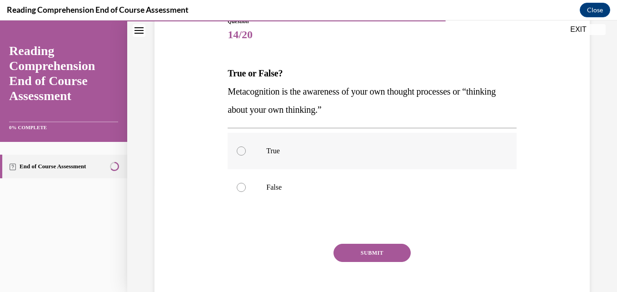
click at [320, 153] on p "True" at bounding box center [379, 150] width 227 height 9
click at [246, 153] on input "True" at bounding box center [241, 150] width 9 height 9
radio input "true"
click at [351, 254] on button "SUBMIT" at bounding box center [372, 253] width 77 height 18
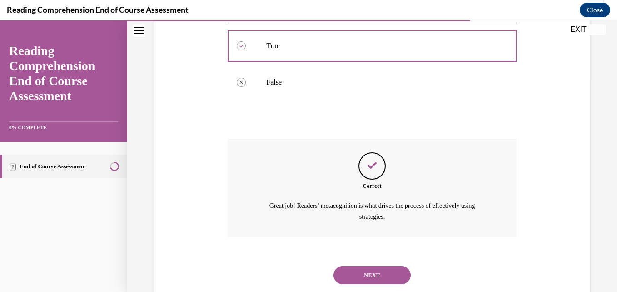
scroll to position [238, 0]
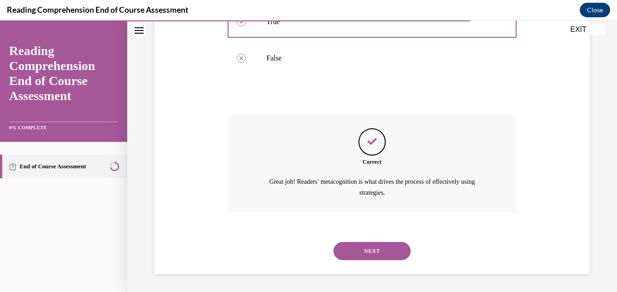
click at [355, 255] on button "NEXT" at bounding box center [372, 251] width 77 height 18
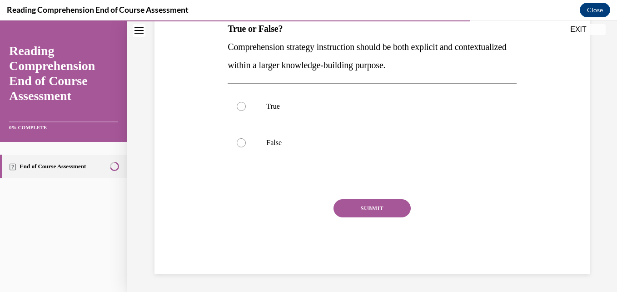
scroll to position [0, 0]
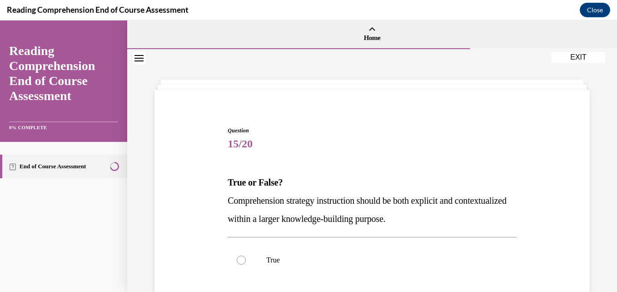
click at [331, 156] on div "Question 15/20 True or False? Comprehension strategy instruction should be both…" at bounding box center [372, 276] width 289 height 301
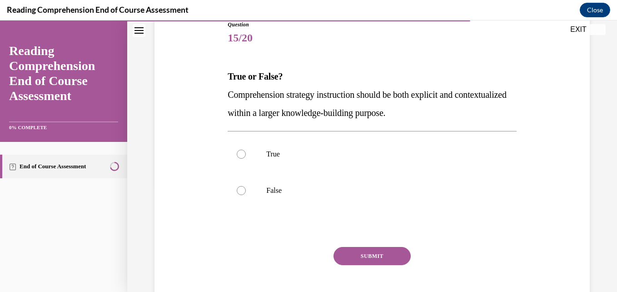
scroll to position [109, 0]
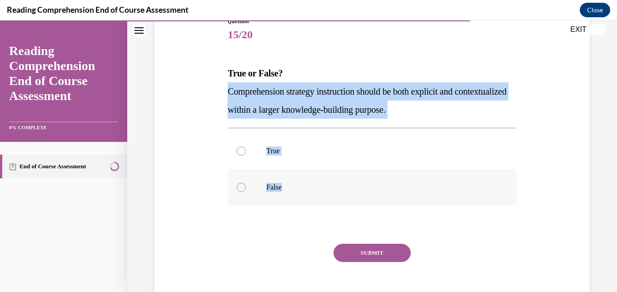
drag, startPoint x: 210, startPoint y: 85, endPoint x: 318, endPoint y: 185, distance: 147.0
click at [318, 185] on div "Question 15/20 True or False? Comprehension strategy instruction should be both…" at bounding box center [372, 154] width 440 height 328
click at [264, 156] on label "True" at bounding box center [372, 151] width 289 height 36
click at [246, 155] on input "True" at bounding box center [241, 150] width 9 height 9
radio input "true"
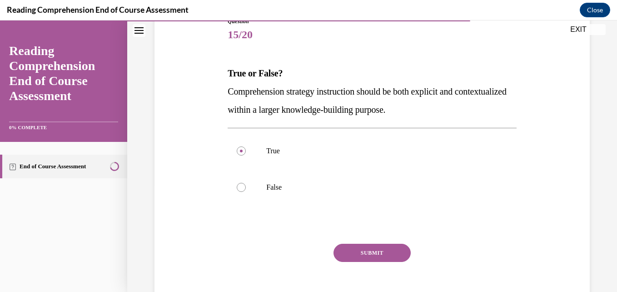
click at [360, 253] on button "SUBMIT" at bounding box center [372, 253] width 77 height 18
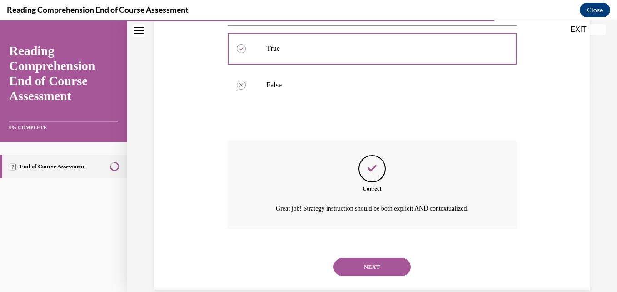
scroll to position [227, 0]
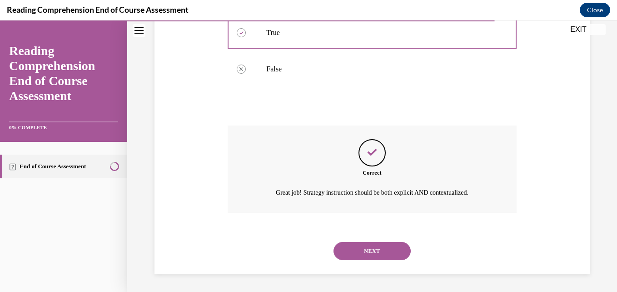
click at [354, 253] on button "NEXT" at bounding box center [372, 251] width 77 height 18
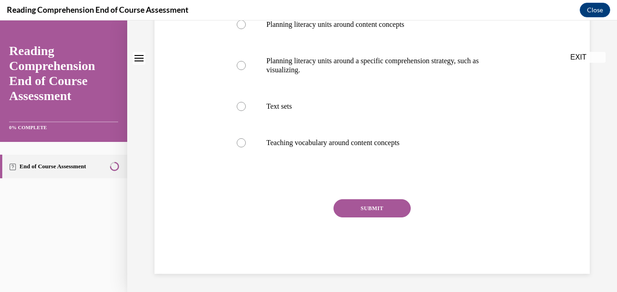
scroll to position [0, 0]
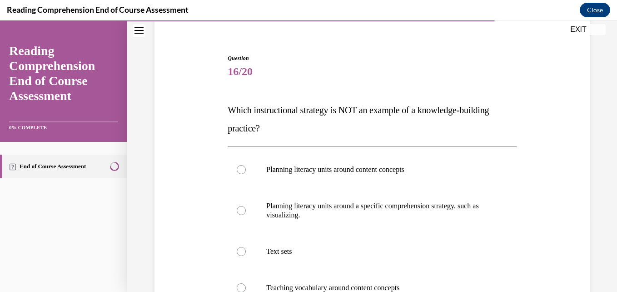
scroll to position [73, 0]
click at [326, 80] on div "Question 16/20 Which instructional strategy is NOT an example of a knowledge-bu…" at bounding box center [372, 236] width 289 height 365
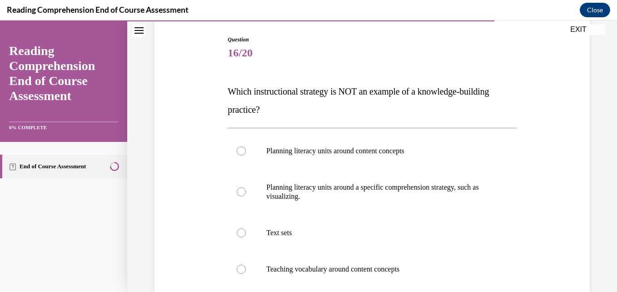
scroll to position [127, 0]
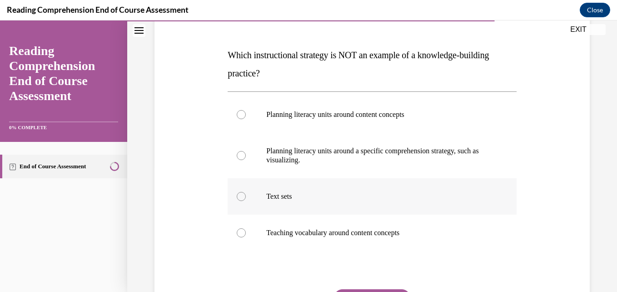
click at [341, 193] on p "Text sets" at bounding box center [379, 196] width 227 height 9
click at [246, 193] on input "Text sets" at bounding box center [241, 196] width 9 height 9
radio input "true"
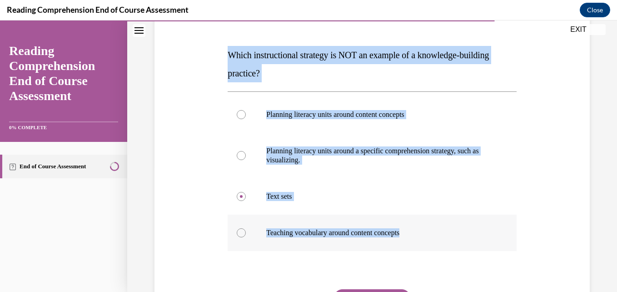
drag, startPoint x: 214, startPoint y: 56, endPoint x: 420, endPoint y: 241, distance: 276.9
click at [420, 241] on div "Question 16/20 Which instructional strategy is NOT an example of a knowledge-bu…" at bounding box center [372, 168] width 440 height 392
click at [311, 142] on label "Planning literacy units around a specific comprehension strategy, such as visua…" at bounding box center [372, 155] width 289 height 45
click at [246, 151] on input "Planning literacy units around a specific comprehension strategy, such as visua…" at bounding box center [241, 155] width 9 height 9
radio input "true"
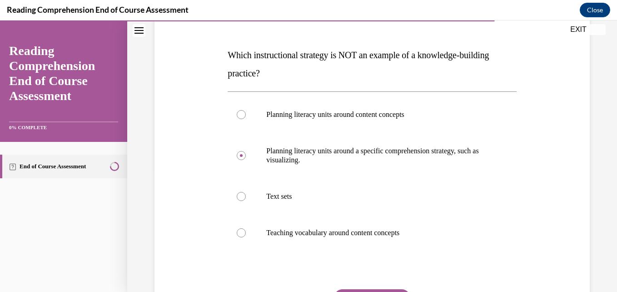
click at [373, 289] on div "Question 16/20 Which instructional strategy is NOT an example of a knowledge-bu…" at bounding box center [372, 181] width 289 height 365
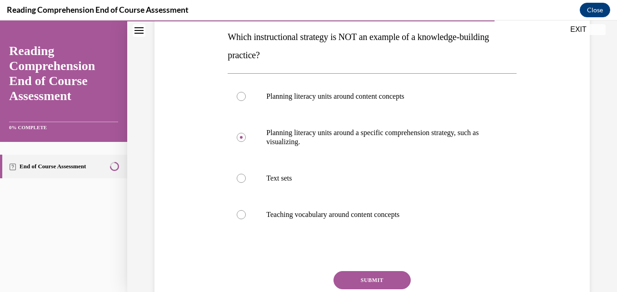
click at [351, 271] on button "SUBMIT" at bounding box center [372, 280] width 77 height 18
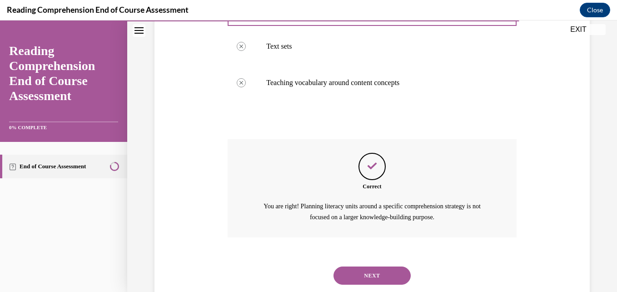
scroll to position [302, 0]
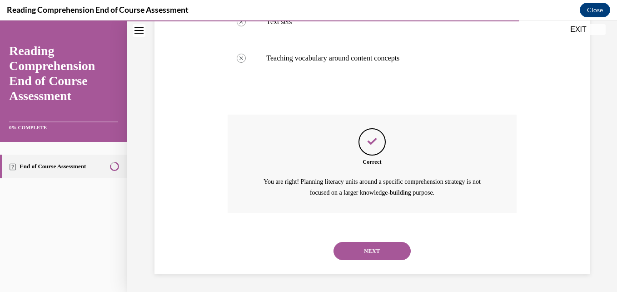
click at [356, 248] on button "NEXT" at bounding box center [372, 251] width 77 height 18
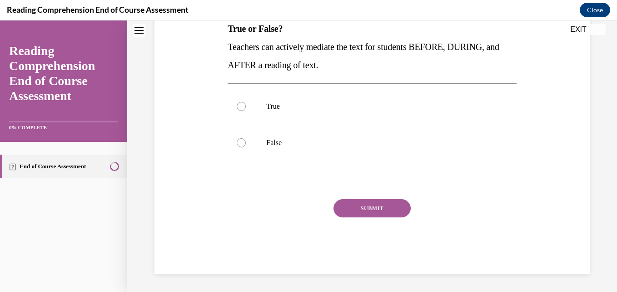
scroll to position [0, 0]
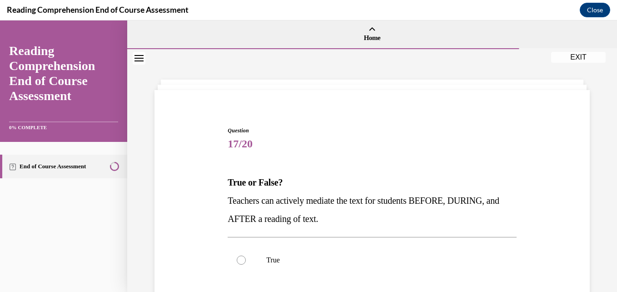
click at [347, 145] on span "17/20" at bounding box center [372, 144] width 289 height 18
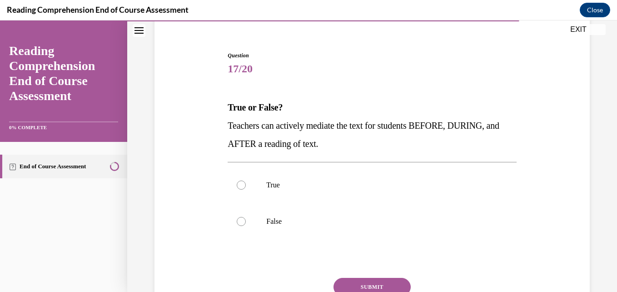
scroll to position [91, 0]
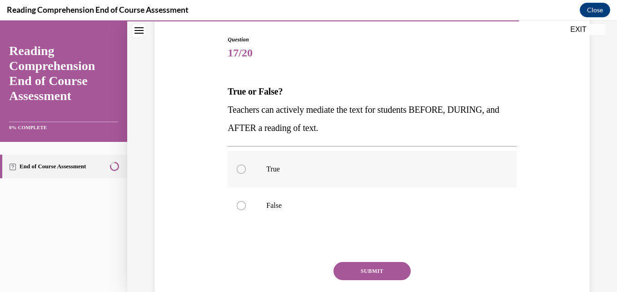
click at [264, 177] on label "True" at bounding box center [372, 169] width 289 height 36
click at [246, 174] on input "True" at bounding box center [241, 169] width 9 height 9
radio input "true"
click at [354, 266] on button "SUBMIT" at bounding box center [372, 271] width 77 height 18
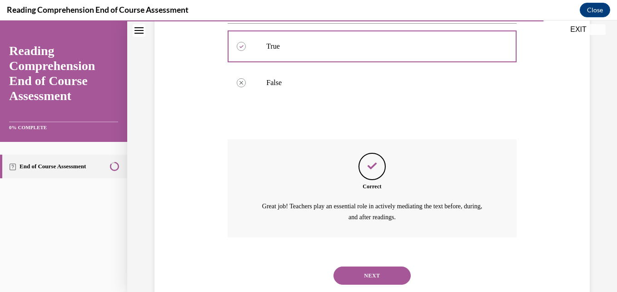
scroll to position [238, 0]
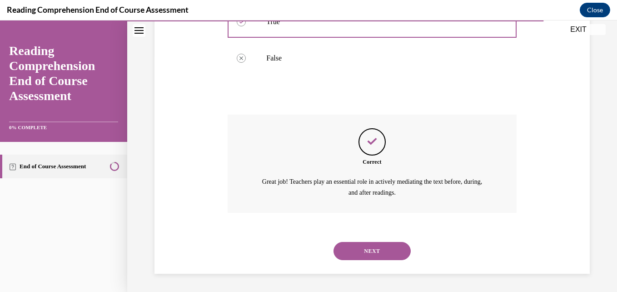
click at [368, 252] on button "NEXT" at bounding box center [372, 251] width 77 height 18
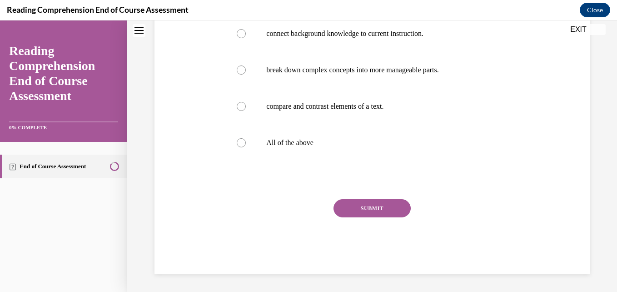
scroll to position [0, 0]
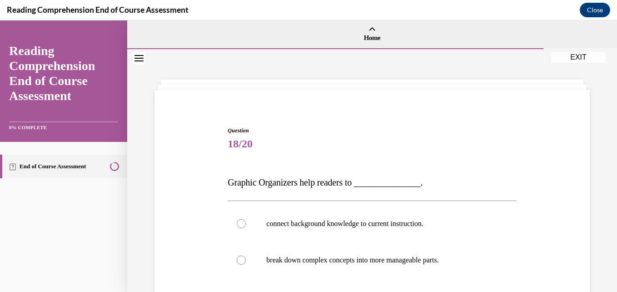
click at [327, 150] on span "18/20" at bounding box center [372, 144] width 289 height 18
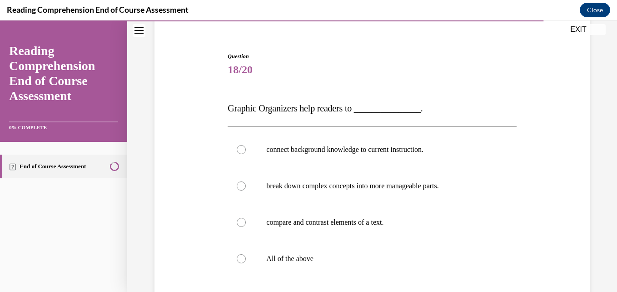
scroll to position [91, 0]
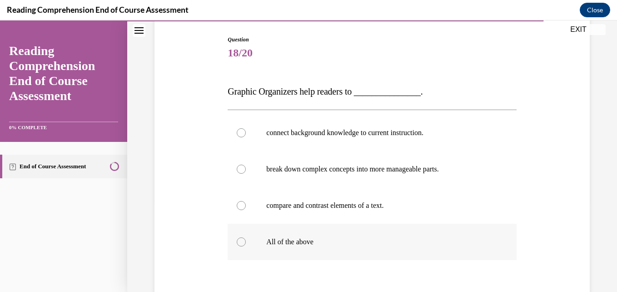
click at [274, 238] on p "All of the above" at bounding box center [379, 241] width 227 height 9
click at [246, 238] on input "All of the above" at bounding box center [241, 241] width 9 height 9
radio input "true"
click at [191, 235] on div "Question 18/20 Graphic Organizers help readers to _______________. connect back…" at bounding box center [372, 190] width 440 height 365
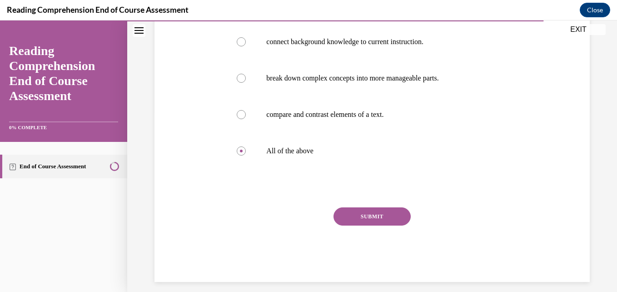
click at [365, 211] on button "SUBMIT" at bounding box center [372, 216] width 77 height 18
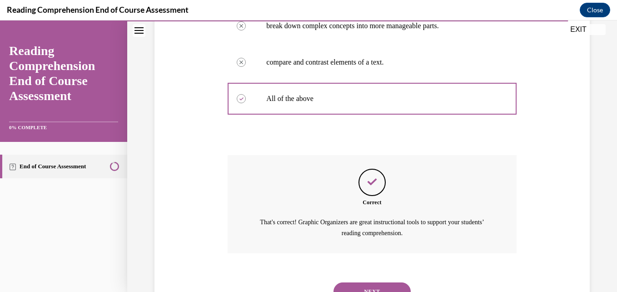
scroll to position [275, 0]
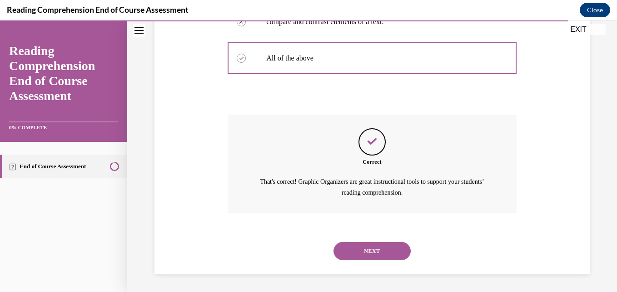
click at [361, 247] on button "NEXT" at bounding box center [372, 251] width 77 height 18
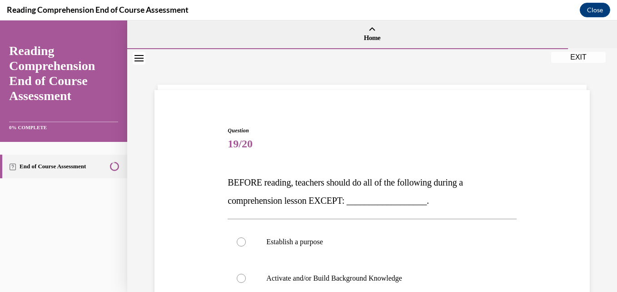
click at [342, 100] on div "Question 19/20 BEFORE reading, teachers should do all of the following during a…" at bounding box center [372, 290] width 440 height 383
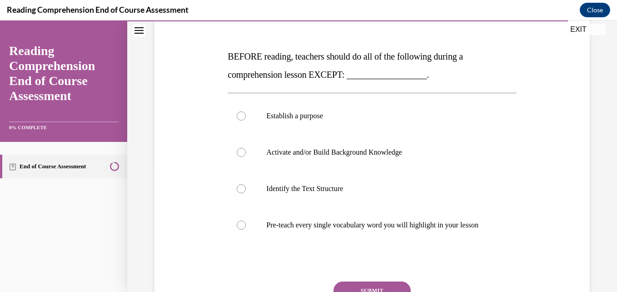
scroll to position [127, 0]
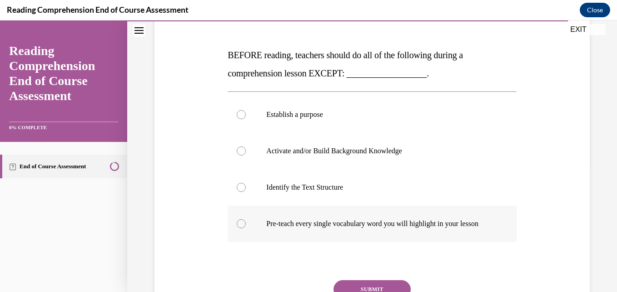
click at [345, 228] on p "Pre-teach every single vocabulary word you will highlight in your lesson" at bounding box center [379, 223] width 227 height 9
click at [246, 228] on input "Pre-teach every single vocabulary word you will highlight in your lesson" at bounding box center [241, 223] width 9 height 9
radio input "true"
click at [267, 266] on div at bounding box center [372, 261] width 289 height 11
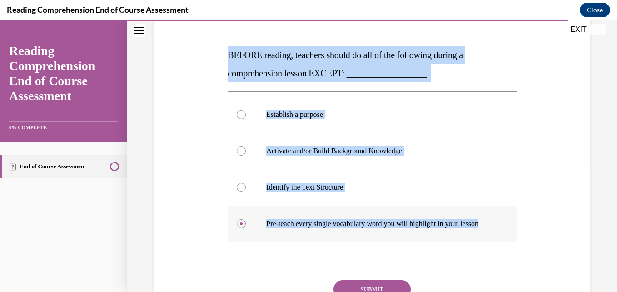
drag, startPoint x: 215, startPoint y: 46, endPoint x: 376, endPoint y: 251, distance: 260.2
click at [376, 251] on div "Question 19/20 BEFORE reading, teachers should do all of the following during a…" at bounding box center [372, 163] width 440 height 383
click at [600, 193] on div "Question 19/20 BEFORE reading, teachers should do all of the following during a…" at bounding box center [372, 147] width 490 height 451
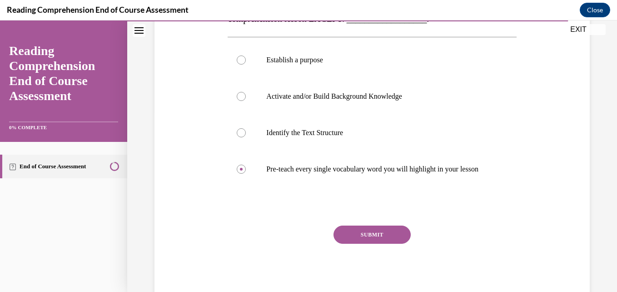
click at [366, 238] on button "SUBMIT" at bounding box center [372, 235] width 77 height 18
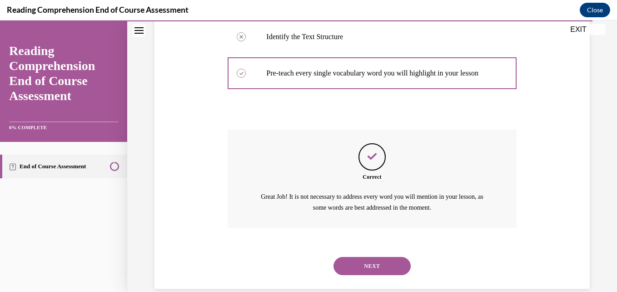
scroll to position [302, 0]
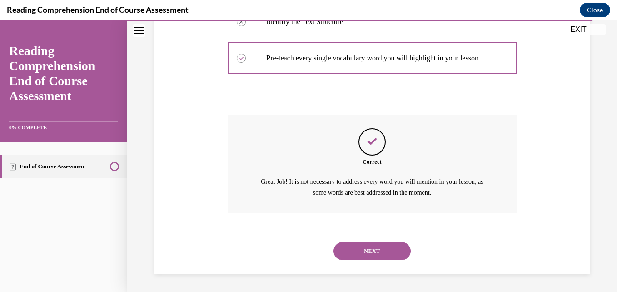
click at [360, 250] on button "NEXT" at bounding box center [372, 251] width 77 height 18
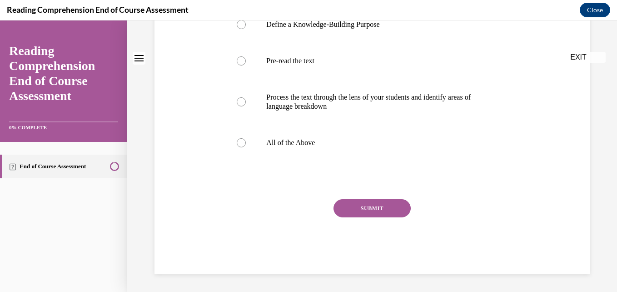
scroll to position [0, 0]
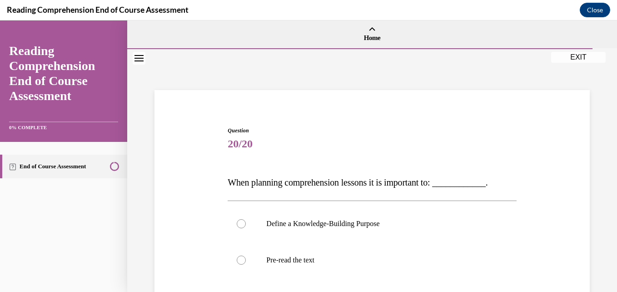
click at [403, 133] on span "Question" at bounding box center [372, 130] width 289 height 8
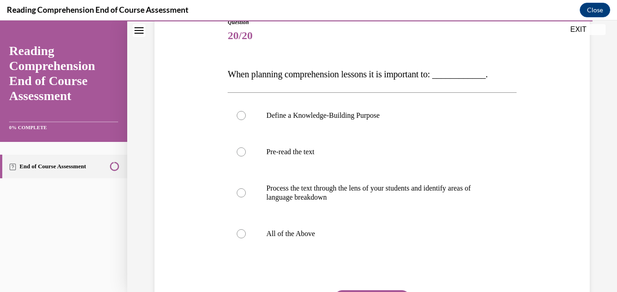
scroll to position [109, 0]
click at [287, 235] on p "All of the Above" at bounding box center [379, 232] width 227 height 9
click at [246, 235] on input "All of the Above" at bounding box center [241, 232] width 9 height 9
radio input "true"
click at [237, 110] on input "Define a Knowledge-Building Purpose" at bounding box center [241, 114] width 9 height 9
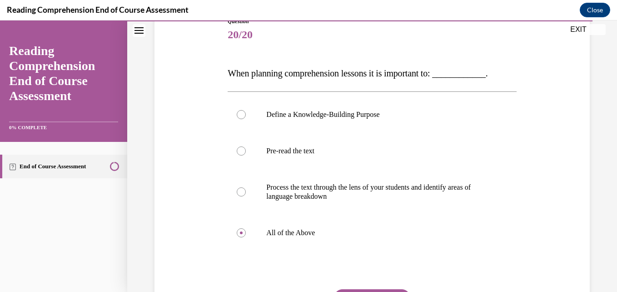
radio input "true"
click at [237, 146] on input "Pre-read the text" at bounding box center [241, 150] width 9 height 9
radio input "true"
click at [237, 187] on input "Process the text through the lens of your students and identify areas of langua…" at bounding box center [241, 191] width 9 height 9
radio input "true"
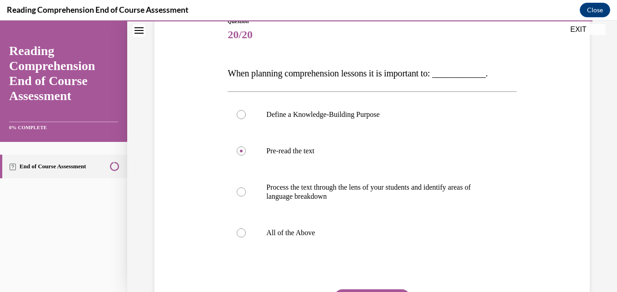
click at [237, 228] on input "All of the Above" at bounding box center [241, 232] width 9 height 9
radio input "true"
click at [564, 245] on div "Question 20/20 When planning comprehension lessons it is important to: ________…" at bounding box center [372, 177] width 440 height 374
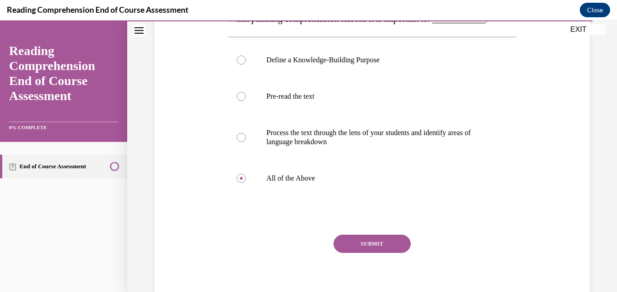
click at [372, 238] on button "SUBMIT" at bounding box center [372, 244] width 77 height 18
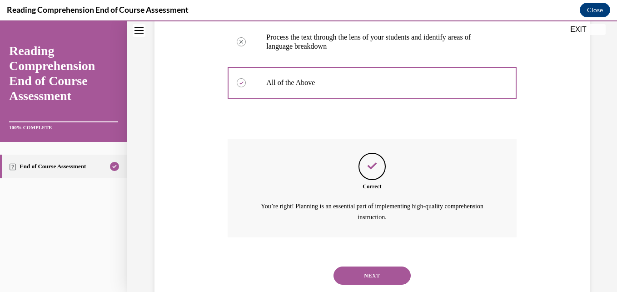
scroll to position [284, 0]
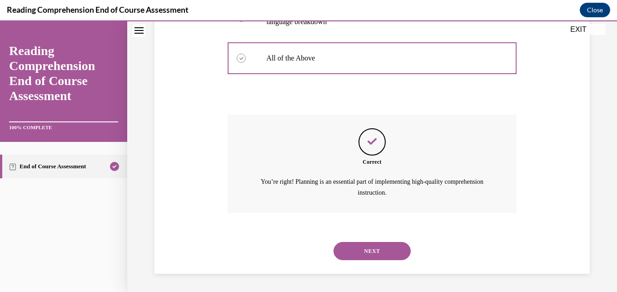
click at [361, 251] on button "NEXT" at bounding box center [372, 251] width 77 height 18
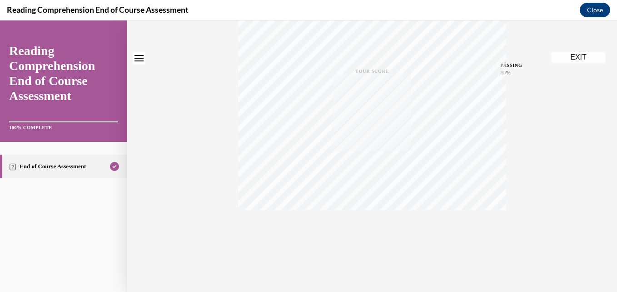
scroll to position [0, 0]
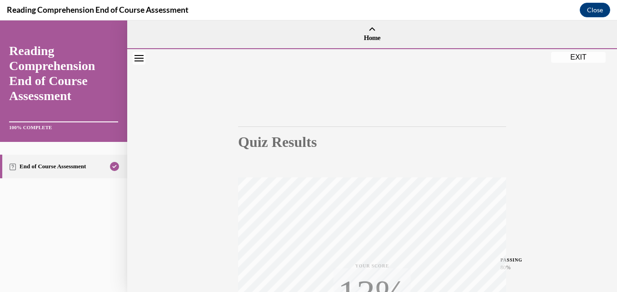
click at [498, 170] on div "Quiz Results PASSING 80% Your score 95% Passed PASSING 80% Your score Your scor…" at bounding box center [372, 268] width 268 height 356
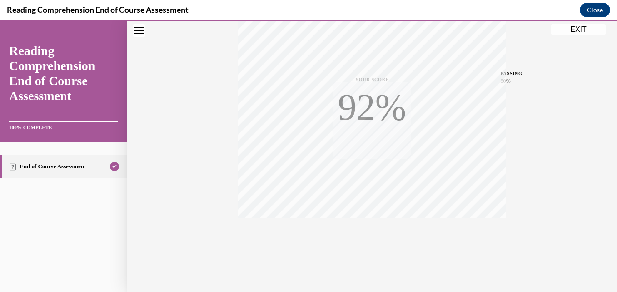
scroll to position [195, 0]
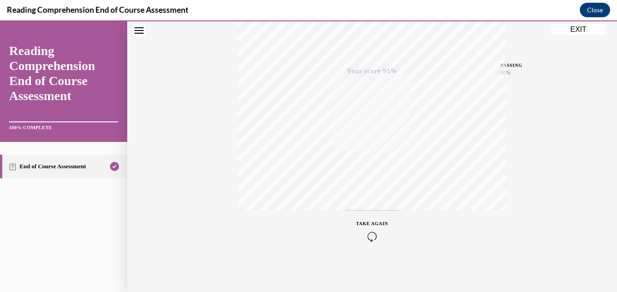
click at [491, 219] on div "TAKE AGAIN" at bounding box center [372, 230] width 268 height 41
click at [368, 234] on icon "button" at bounding box center [372, 236] width 32 height 10
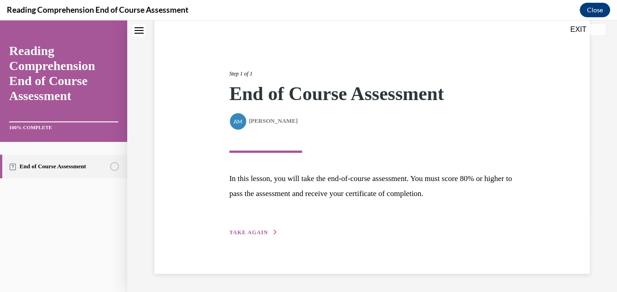
scroll to position [77, 0]
click at [241, 225] on div "Step 1 of 1 End of Course Assessment By Alexander Mackey Alexander Mackey In th…" at bounding box center [373, 143] width 300 height 189
click at [248, 233] on span "TAKE AGAIN" at bounding box center [249, 233] width 39 height 6
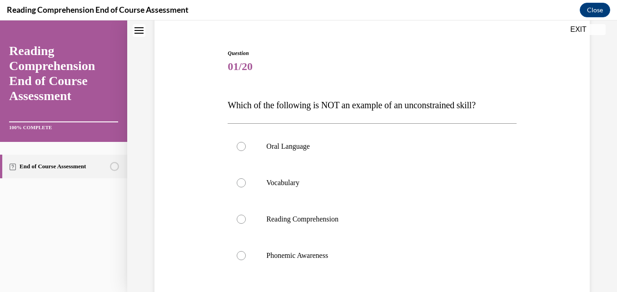
click at [368, 69] on span "01/20" at bounding box center [372, 66] width 289 height 18
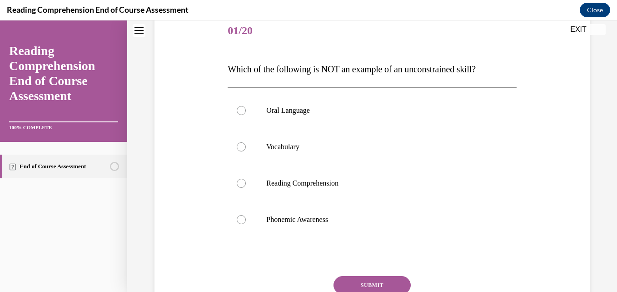
scroll to position [114, 0]
click at [311, 209] on label "Phonemic Awareness" at bounding box center [372, 219] width 289 height 36
click at [246, 215] on input "Phonemic Awareness" at bounding box center [241, 219] width 9 height 9
radio input "true"
click at [359, 281] on button "SUBMIT" at bounding box center [372, 285] width 77 height 18
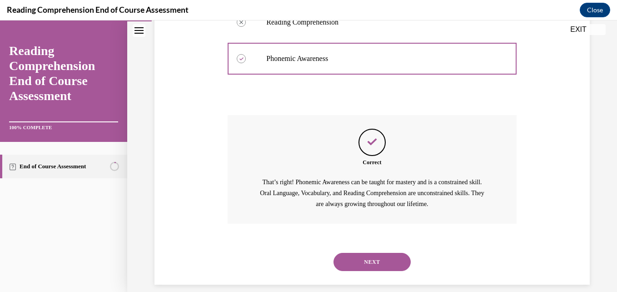
scroll to position [285, 0]
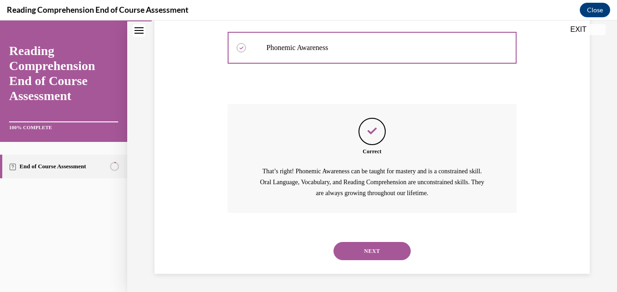
click at [370, 259] on button "NEXT" at bounding box center [372, 251] width 77 height 18
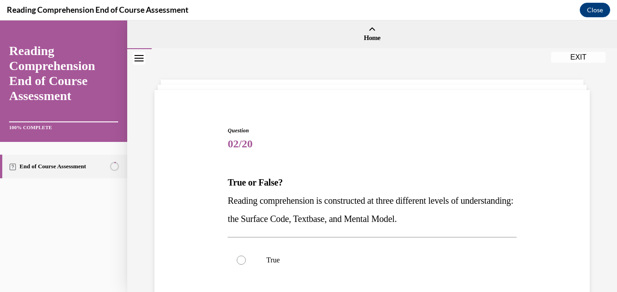
click at [338, 129] on span "Question" at bounding box center [372, 130] width 289 height 8
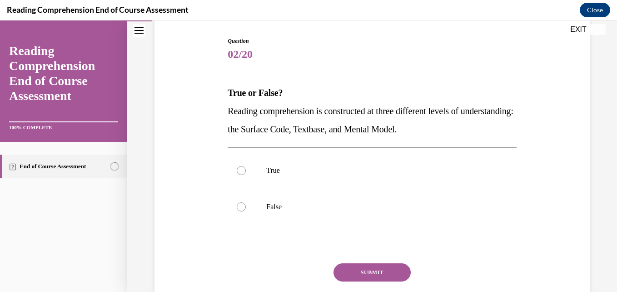
scroll to position [91, 0]
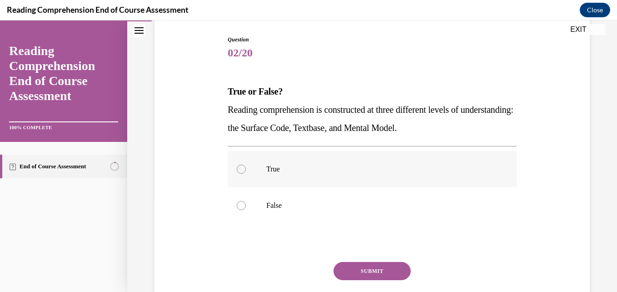
click at [276, 162] on label "True" at bounding box center [372, 169] width 289 height 36
click at [246, 165] on input "True" at bounding box center [241, 169] width 9 height 9
radio input "true"
click at [370, 266] on button "SUBMIT" at bounding box center [372, 271] width 77 height 18
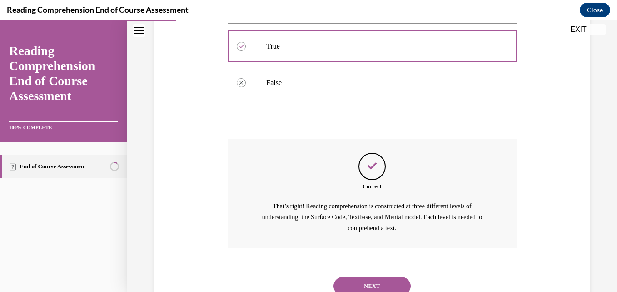
scroll to position [249, 0]
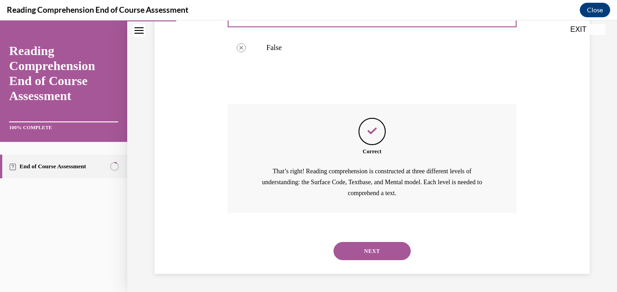
click at [360, 256] on button "NEXT" at bounding box center [372, 251] width 77 height 18
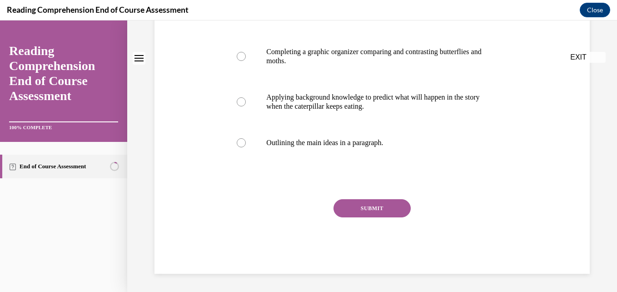
scroll to position [0, 0]
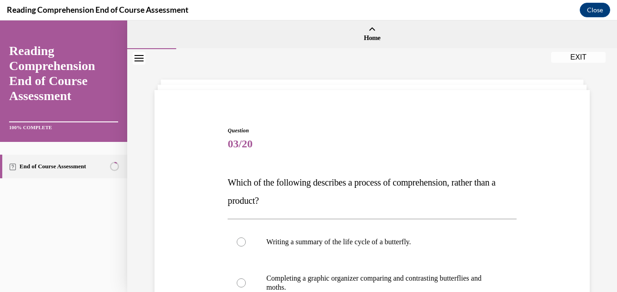
click at [351, 135] on span "03/20" at bounding box center [372, 144] width 289 height 18
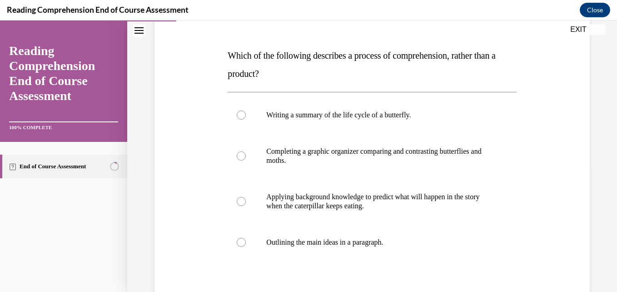
scroll to position [127, 0]
click at [391, 209] on p "Applying background knowledge to predict what will happen in the story when the…" at bounding box center [379, 201] width 227 height 18
click at [246, 206] on input "Applying background knowledge to predict what will happen in the story when the…" at bounding box center [241, 200] width 9 height 9
radio input "true"
click at [570, 189] on div "Question 03/20 Which of the following describes a process of comprehension, rat…" at bounding box center [372, 172] width 440 height 401
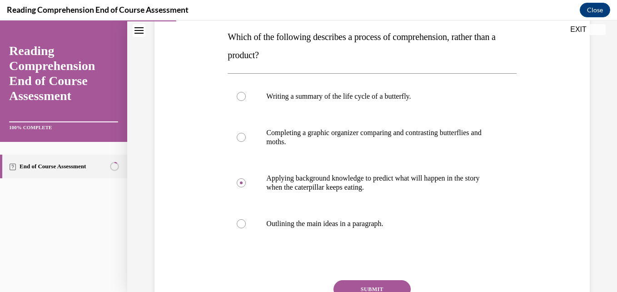
scroll to position [164, 0]
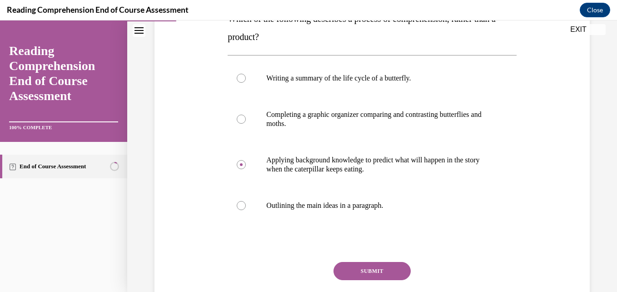
click at [350, 277] on button "SUBMIT" at bounding box center [372, 271] width 77 height 18
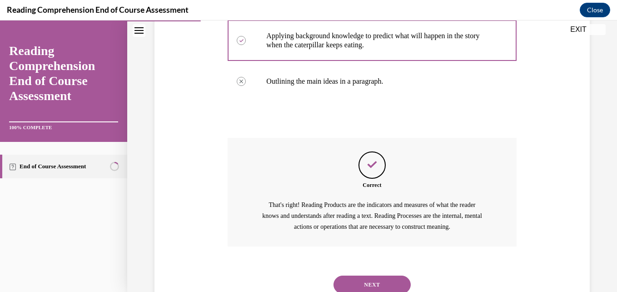
scroll to position [321, 0]
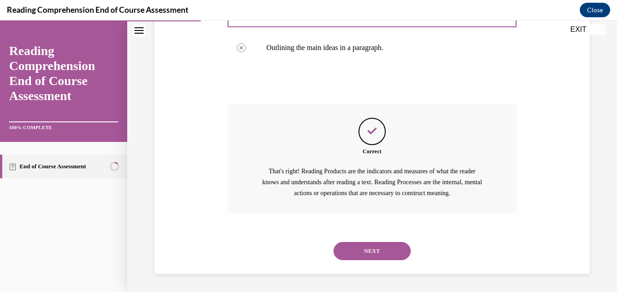
click at [375, 249] on button "NEXT" at bounding box center [372, 251] width 77 height 18
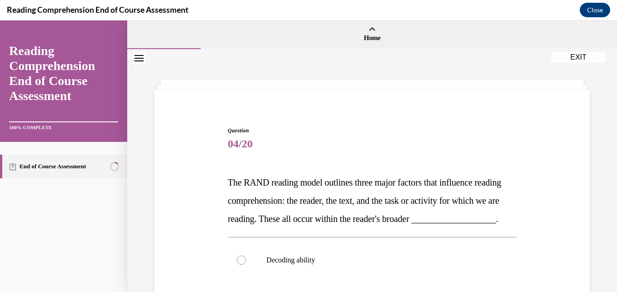
click at [411, 84] on div "Question 04/20 The RAND reading model outlines three major factors that influen…" at bounding box center [372, 283] width 490 height 469
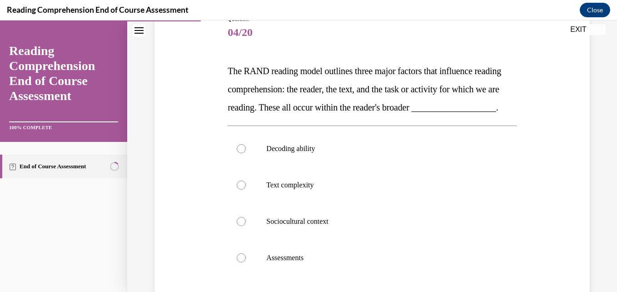
scroll to position [127, 0]
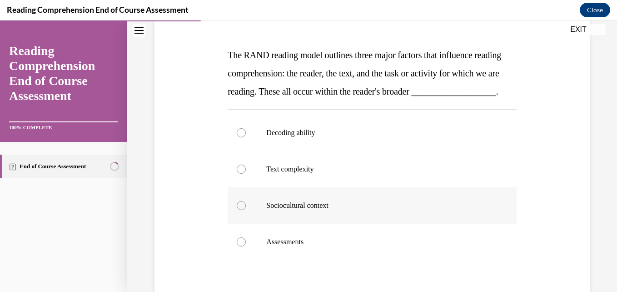
click at [323, 224] on label "Sociocultural context" at bounding box center [372, 205] width 289 height 36
click at [246, 210] on input "Sociocultural context" at bounding box center [241, 205] width 9 height 9
radio input "true"
click at [589, 221] on div "Question 04/20 The RAND reading model outlines three major factors that influen…" at bounding box center [372, 156] width 490 height 469
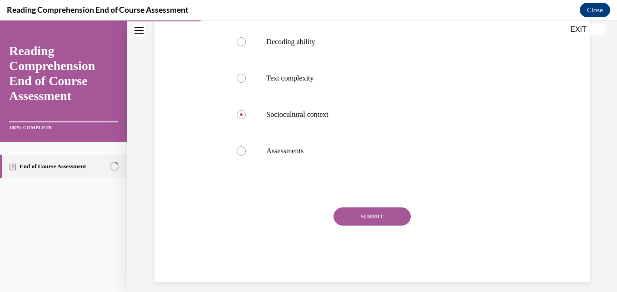
click at [365, 226] on button "SUBMIT" at bounding box center [372, 216] width 77 height 18
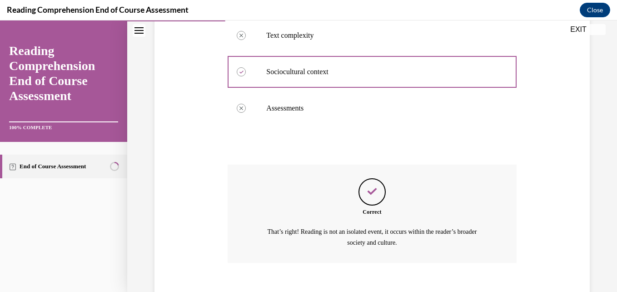
scroll to position [329, 0]
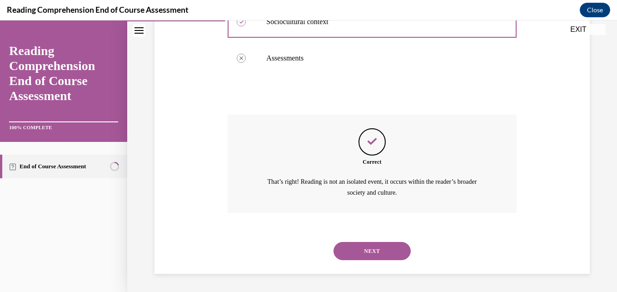
click at [362, 249] on button "NEXT" at bounding box center [372, 251] width 77 height 18
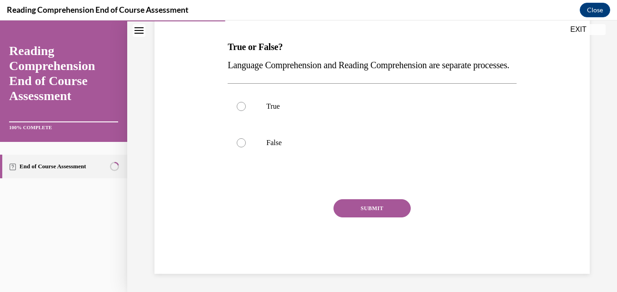
scroll to position [0, 0]
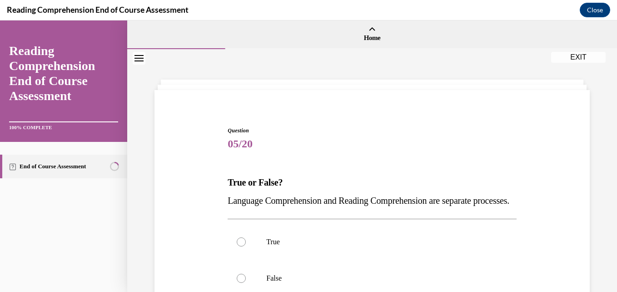
click at [359, 156] on div "Question 05/20 True or False? Language Comprehension and Reading Comprehension …" at bounding box center [372, 267] width 289 height 283
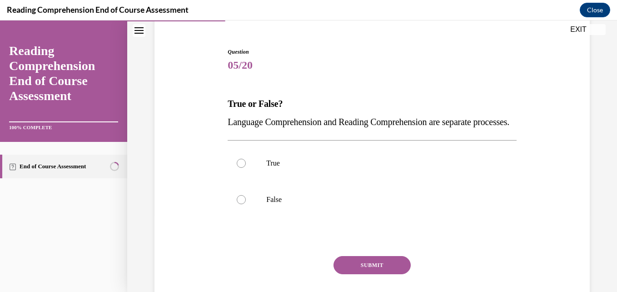
scroll to position [91, 0]
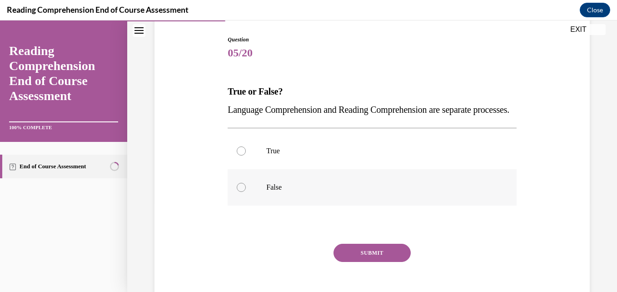
click at [264, 196] on label "False" at bounding box center [372, 187] width 289 height 36
click at [246, 192] on input "False" at bounding box center [241, 187] width 9 height 9
radio input "true"
click at [353, 262] on button "SUBMIT" at bounding box center [372, 253] width 77 height 18
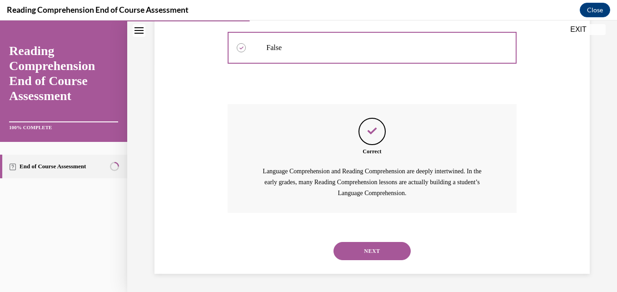
scroll to position [249, 0]
click at [368, 251] on button "NEXT" at bounding box center [372, 251] width 77 height 18
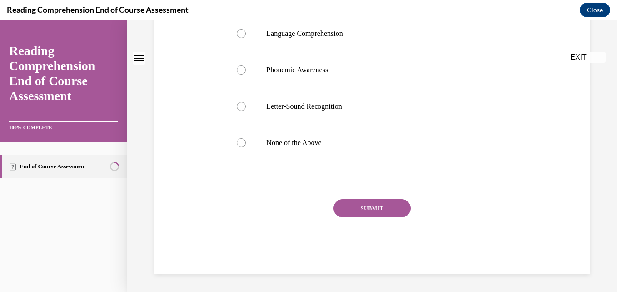
scroll to position [0, 0]
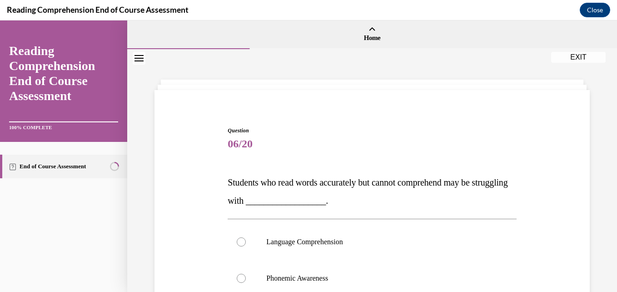
click at [395, 128] on span "Question" at bounding box center [372, 130] width 289 height 8
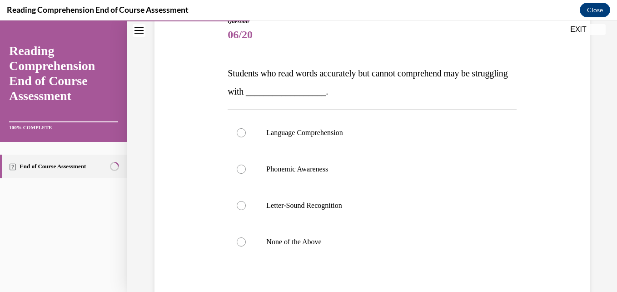
scroll to position [127, 0]
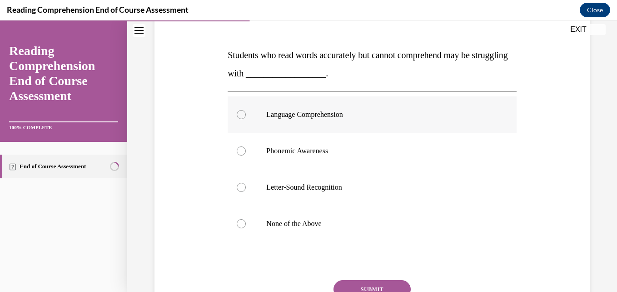
click at [315, 122] on label "Language Comprehension" at bounding box center [372, 114] width 289 height 36
click at [246, 119] on input "Language Comprehension" at bounding box center [241, 114] width 9 height 9
radio input "true"
click at [363, 289] on button "SUBMIT" at bounding box center [372, 289] width 77 height 18
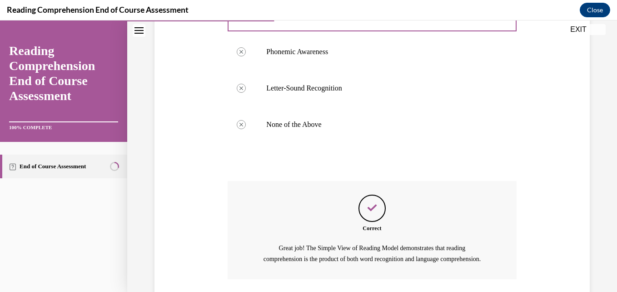
scroll to position [303, 0]
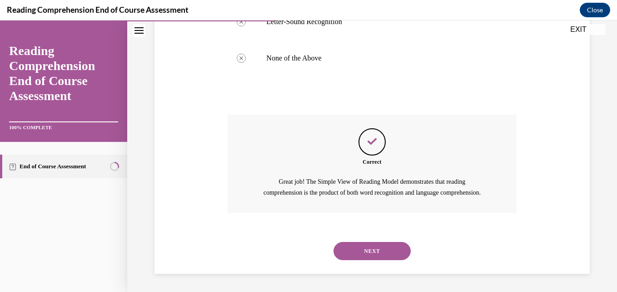
click at [372, 248] on button "NEXT" at bounding box center [372, 251] width 77 height 18
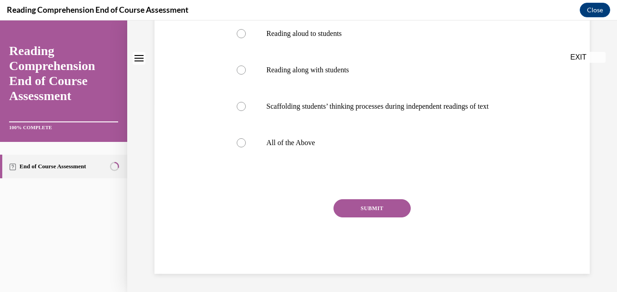
scroll to position [0, 0]
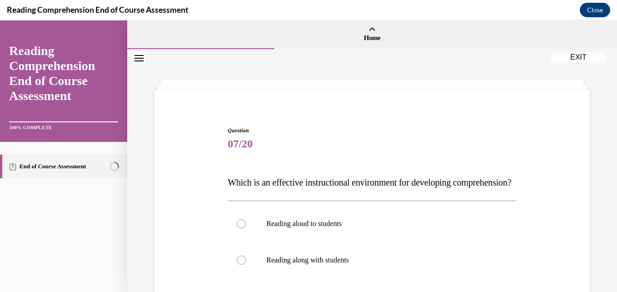
click at [416, 143] on span "07/20" at bounding box center [372, 144] width 289 height 18
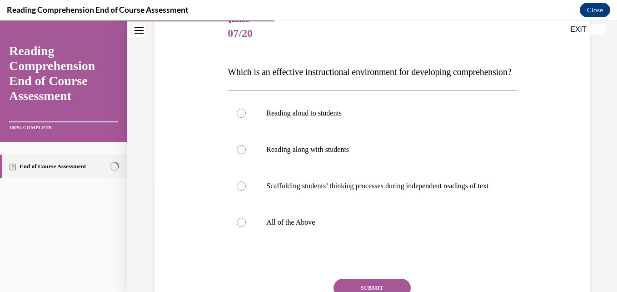
scroll to position [127, 0]
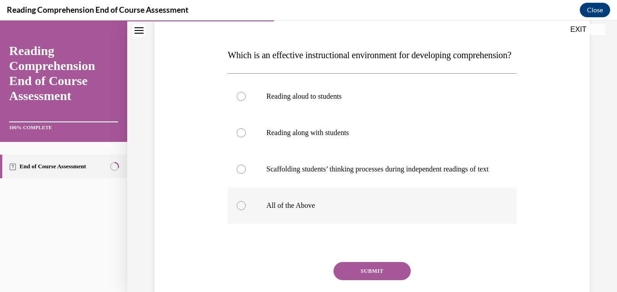
click at [344, 224] on label "All of the Above" at bounding box center [372, 205] width 289 height 36
click at [246, 210] on input "All of the Above" at bounding box center [241, 205] width 9 height 9
radio input "true"
click at [237, 92] on input "Reading aloud to students" at bounding box center [241, 96] width 9 height 9
radio input "true"
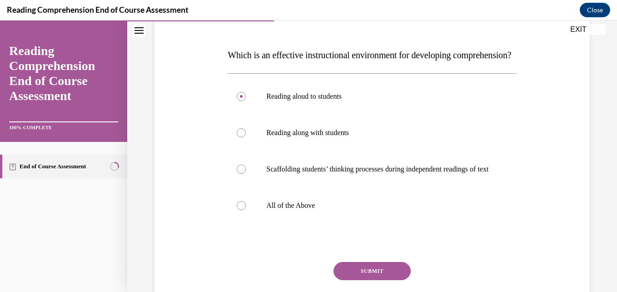
click at [237, 128] on input "Reading along with students" at bounding box center [241, 132] width 9 height 9
radio input "true"
click at [587, 219] on div "Question 07/20 Which is an effective instructional environment for developing c…" at bounding box center [372, 138] width 490 height 433
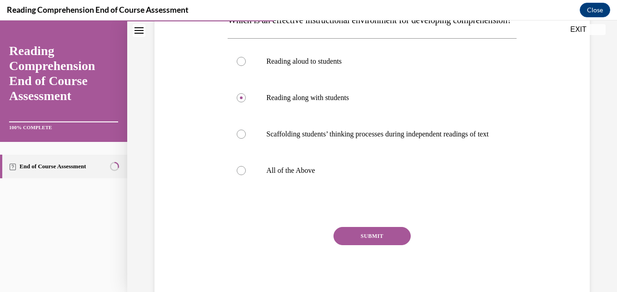
scroll to position [164, 0]
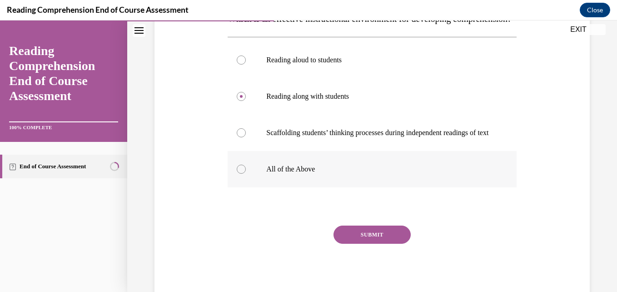
click at [391, 174] on p "All of the Above" at bounding box center [379, 169] width 227 height 9
click at [246, 174] on input "All of the Above" at bounding box center [241, 169] width 9 height 9
radio input "true"
click at [363, 244] on button "SUBMIT" at bounding box center [372, 235] width 77 height 18
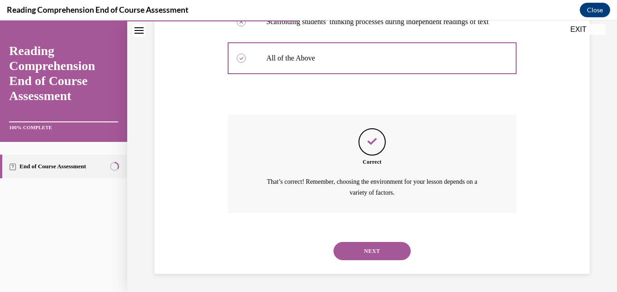
scroll to position [302, 0]
click at [356, 251] on button "NEXT" at bounding box center [372, 251] width 77 height 18
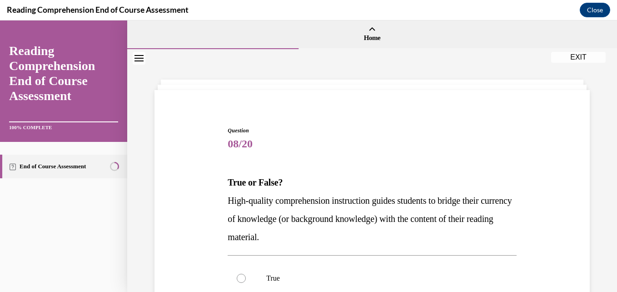
click at [362, 107] on div "Question 08/20 True or False? High-quality comprehension instruction guides stu…" at bounding box center [372, 272] width 440 height 346
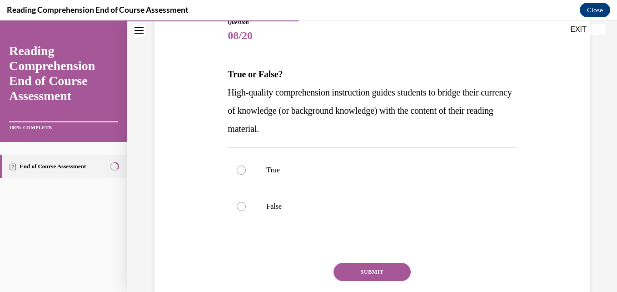
scroll to position [109, 0]
click at [256, 175] on label "True" at bounding box center [372, 169] width 289 height 36
click at [246, 174] on input "True" at bounding box center [241, 169] width 9 height 9
radio input "true"
click at [363, 267] on button "SUBMIT" at bounding box center [372, 271] width 77 height 18
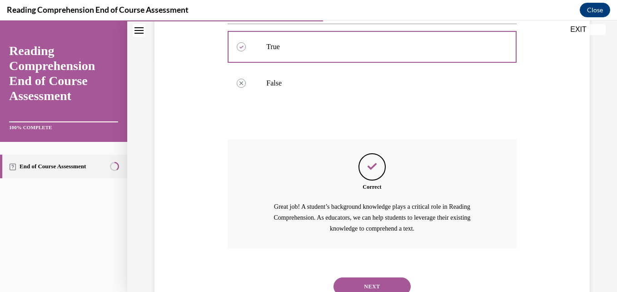
scroll to position [267, 0]
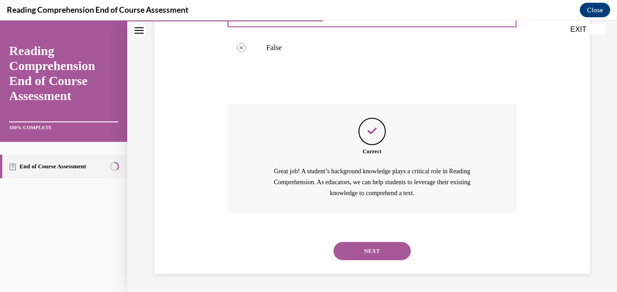
click at [370, 256] on button "NEXT" at bounding box center [372, 251] width 77 height 18
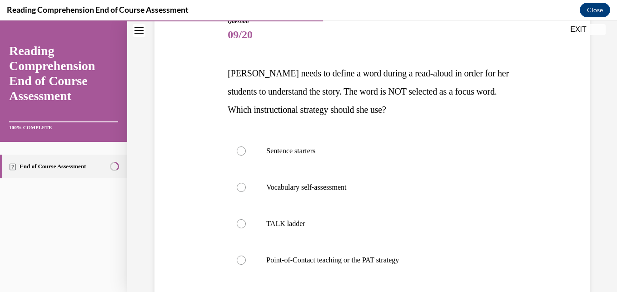
scroll to position [145, 0]
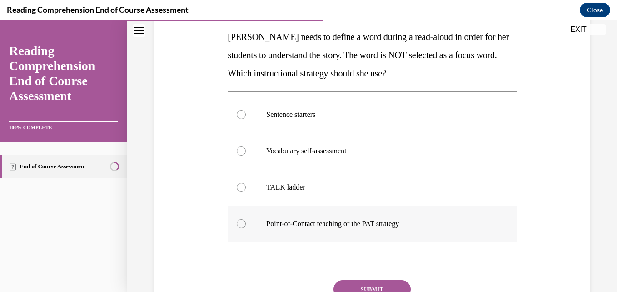
click at [351, 211] on label "Point-of-Contact teaching or the PAT strategy" at bounding box center [372, 224] width 289 height 36
click at [246, 219] on input "Point-of-Contact teaching or the PAT strategy" at bounding box center [241, 223] width 9 height 9
radio input "true"
click at [371, 286] on button "SUBMIT" at bounding box center [372, 289] width 77 height 18
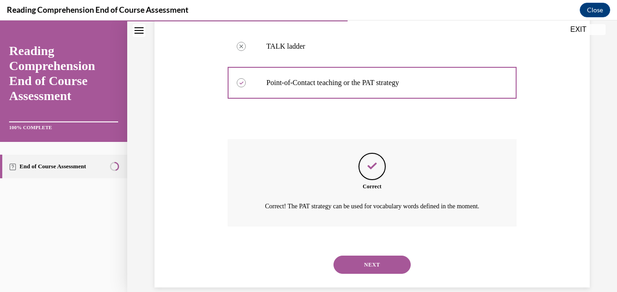
scroll to position [311, 0]
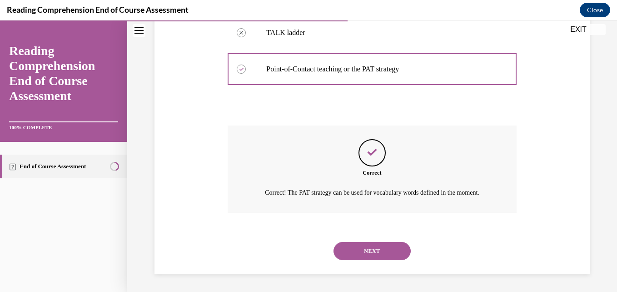
click at [363, 242] on button "NEXT" at bounding box center [372, 251] width 77 height 18
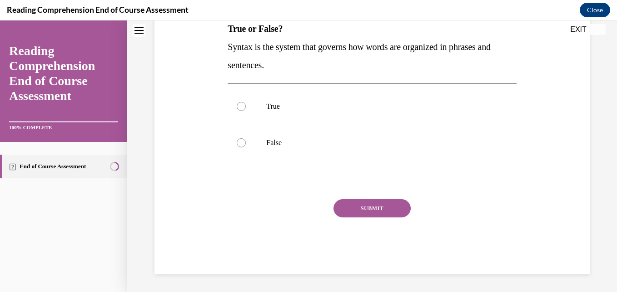
scroll to position [0, 0]
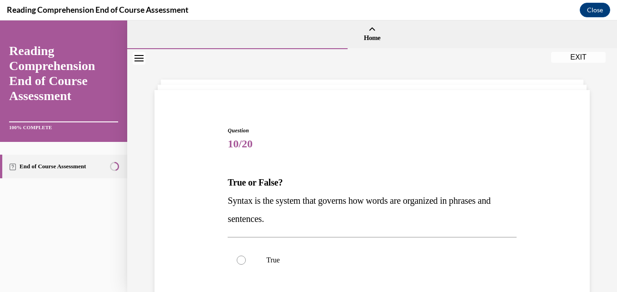
click at [355, 173] on p "True or False?" at bounding box center [372, 182] width 289 height 18
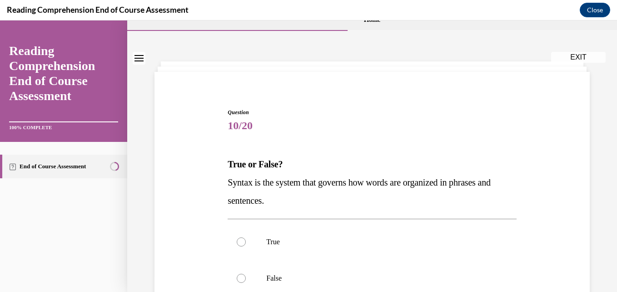
scroll to position [73, 0]
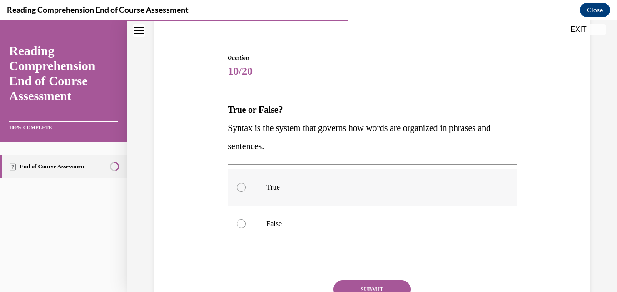
click at [276, 193] on label "True" at bounding box center [372, 187] width 289 height 36
click at [246, 192] on input "True" at bounding box center [241, 187] width 9 height 9
radio input "true"
click at [361, 285] on button "SUBMIT" at bounding box center [372, 289] width 77 height 18
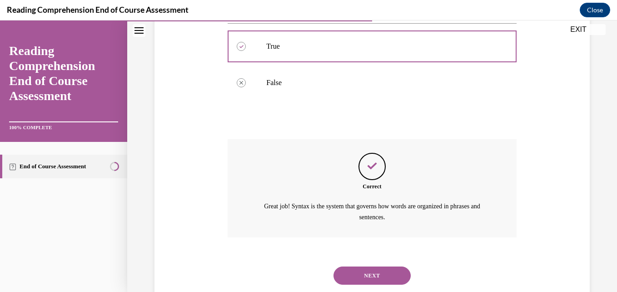
scroll to position [238, 0]
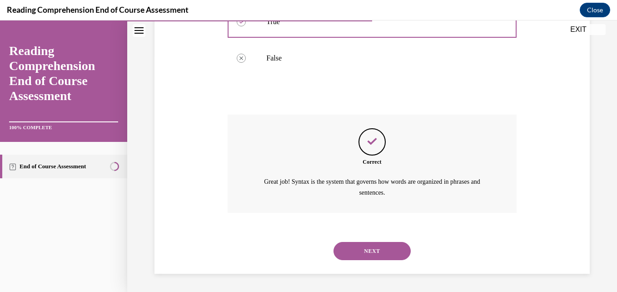
click at [367, 248] on button "NEXT" at bounding box center [372, 251] width 77 height 18
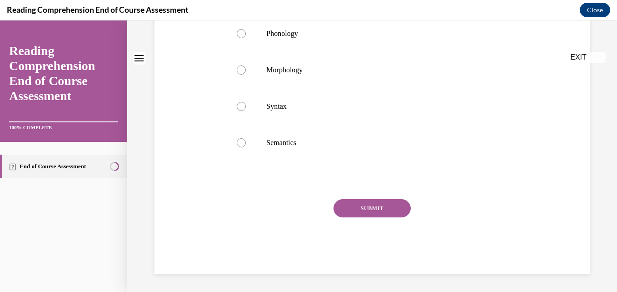
scroll to position [0, 0]
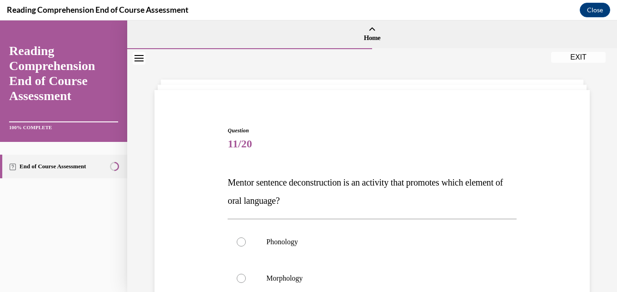
click at [376, 130] on span "Question" at bounding box center [372, 130] width 289 height 8
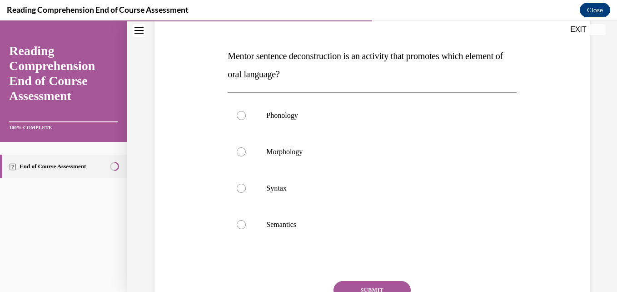
scroll to position [127, 0]
click at [292, 197] on label "Syntax" at bounding box center [372, 187] width 289 height 36
click at [246, 192] on input "Syntax" at bounding box center [241, 187] width 9 height 9
radio input "true"
click at [373, 281] on button "SUBMIT" at bounding box center [372, 289] width 77 height 18
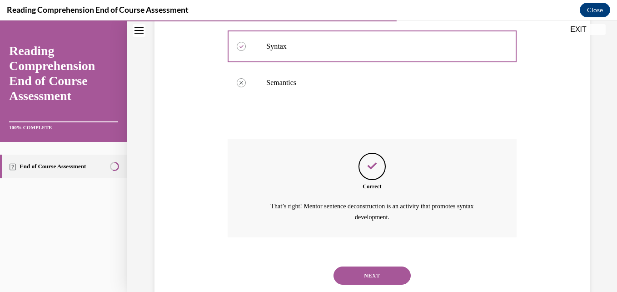
scroll to position [293, 0]
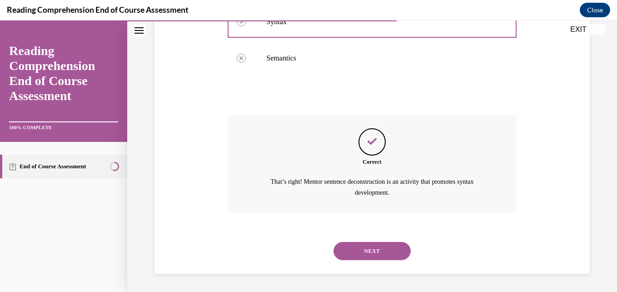
click at [364, 259] on button "NEXT" at bounding box center [372, 251] width 77 height 18
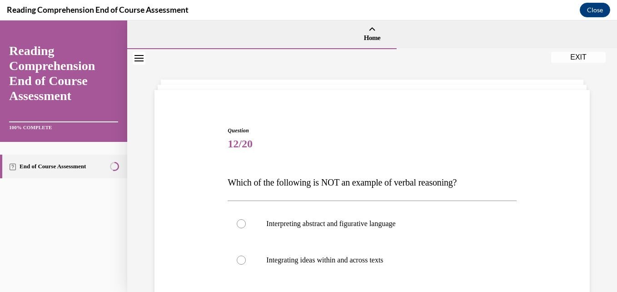
click at [365, 117] on div "Question 12/20 Which of the following is NOT an example of verbal reasoning? In…" at bounding box center [372, 288] width 293 height 351
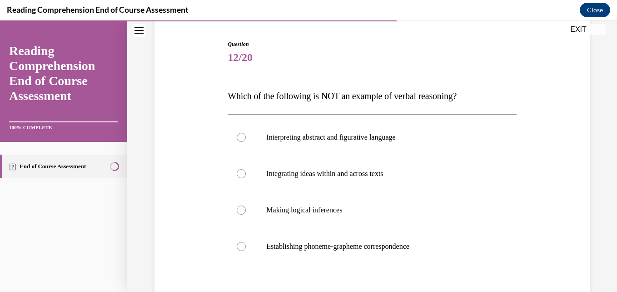
scroll to position [109, 0]
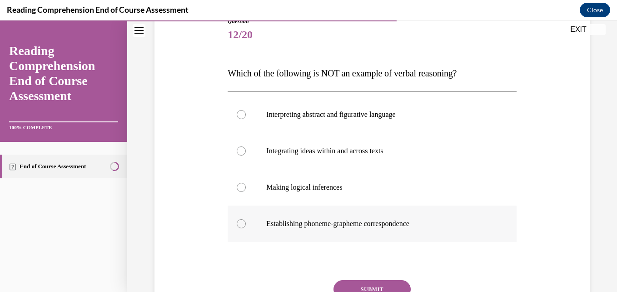
click at [320, 219] on p "Establishing phoneme-grapheme correspondence" at bounding box center [379, 223] width 227 height 9
click at [246, 219] on input "Establishing phoneme-grapheme correspondence" at bounding box center [241, 223] width 9 height 9
radio input "true"
click at [370, 282] on button "SUBMIT" at bounding box center [372, 289] width 77 height 18
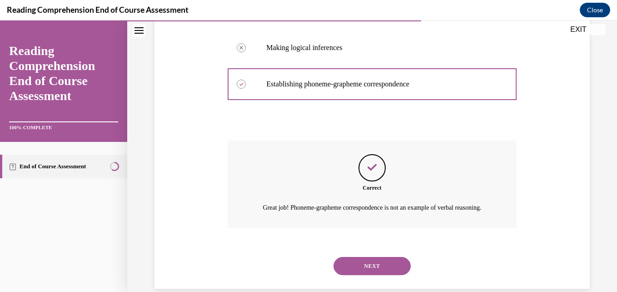
scroll to position [275, 0]
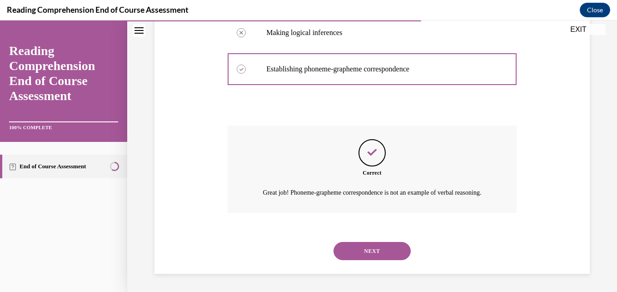
click at [364, 246] on button "NEXT" at bounding box center [372, 251] width 77 height 18
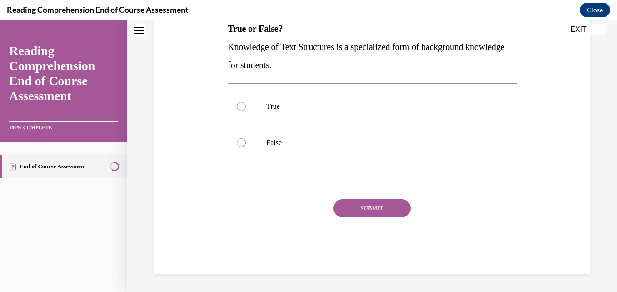
scroll to position [0, 0]
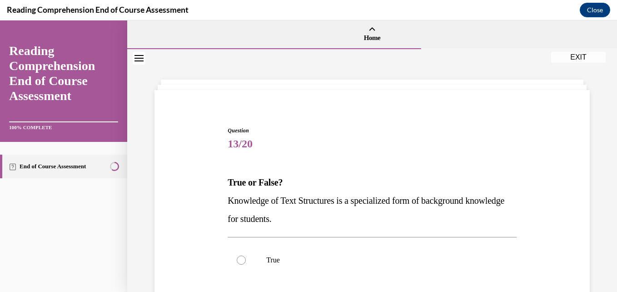
click at [356, 148] on span "13/20" at bounding box center [372, 144] width 289 height 18
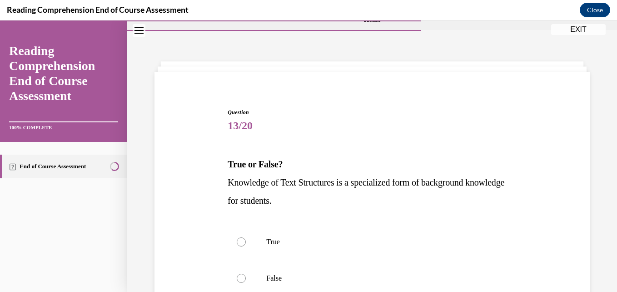
scroll to position [91, 0]
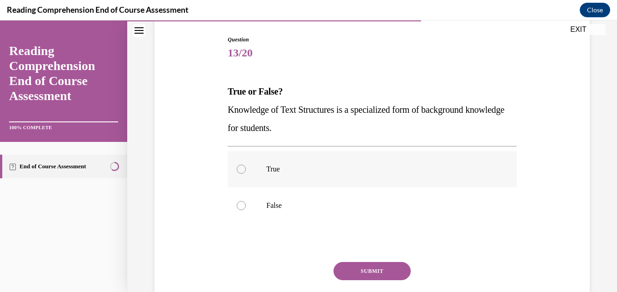
click at [261, 167] on label "True" at bounding box center [372, 169] width 289 height 36
click at [246, 167] on input "True" at bounding box center [241, 169] width 9 height 9
radio input "true"
click at [371, 274] on button "SUBMIT" at bounding box center [372, 271] width 77 height 18
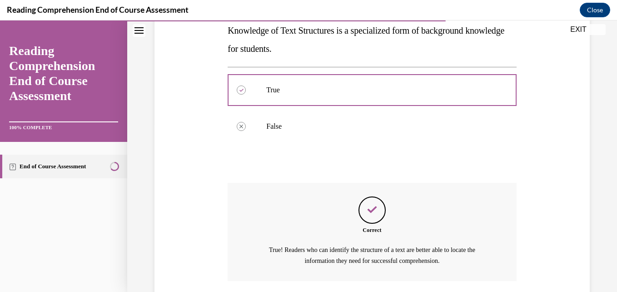
scroll to position [238, 0]
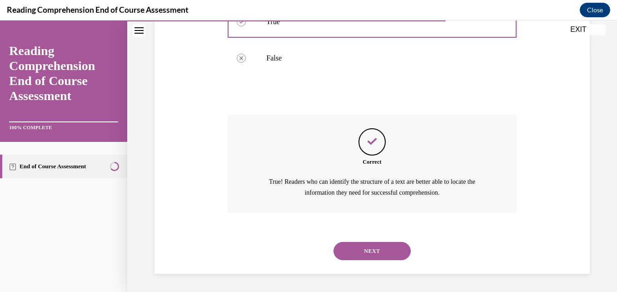
click at [371, 249] on button "NEXT" at bounding box center [372, 251] width 77 height 18
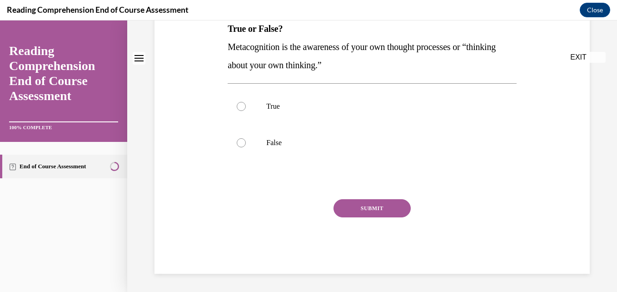
scroll to position [0, 0]
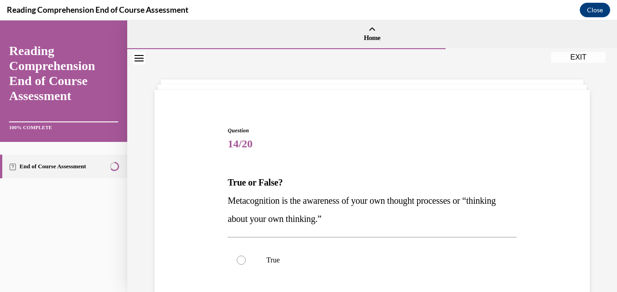
click at [363, 150] on span "14/20" at bounding box center [372, 144] width 289 height 18
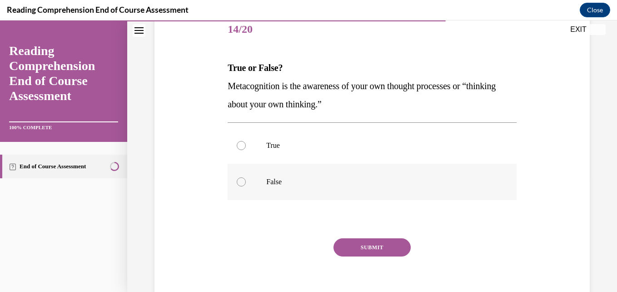
scroll to position [127, 0]
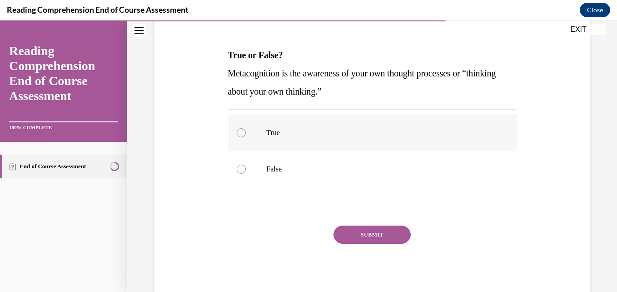
click at [284, 138] on label "True" at bounding box center [372, 133] width 289 height 36
click at [246, 137] on input "True" at bounding box center [241, 132] width 9 height 9
radio input "true"
click at [354, 234] on button "SUBMIT" at bounding box center [372, 235] width 77 height 18
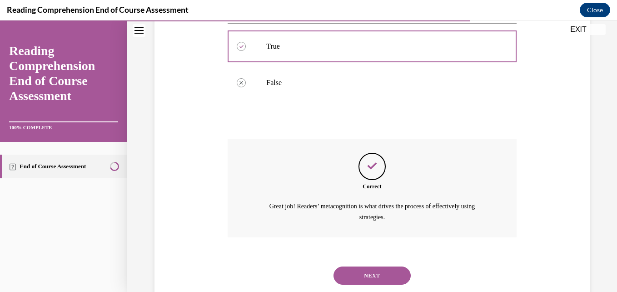
scroll to position [238, 0]
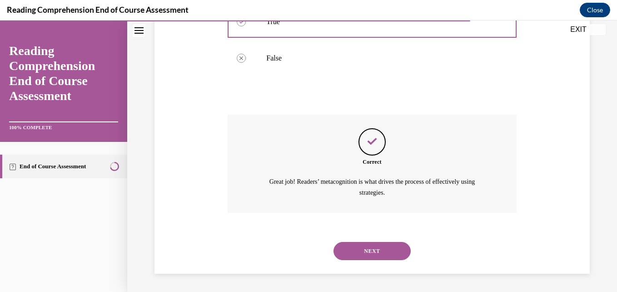
click at [362, 252] on button "NEXT" at bounding box center [372, 251] width 77 height 18
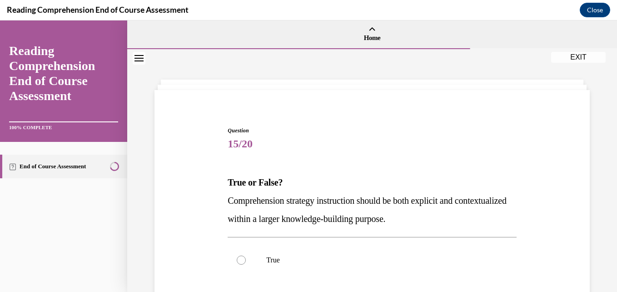
click at [371, 164] on div "Question 15/20 True or False? Comprehension strategy instruction should be both…" at bounding box center [372, 276] width 289 height 301
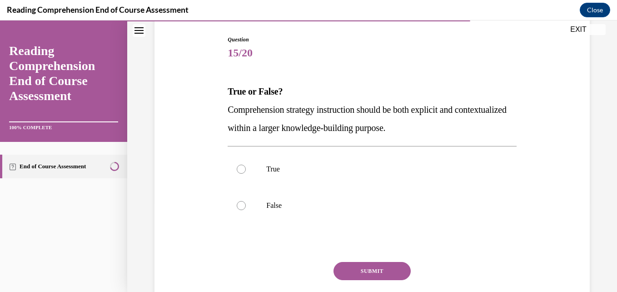
scroll to position [109, 0]
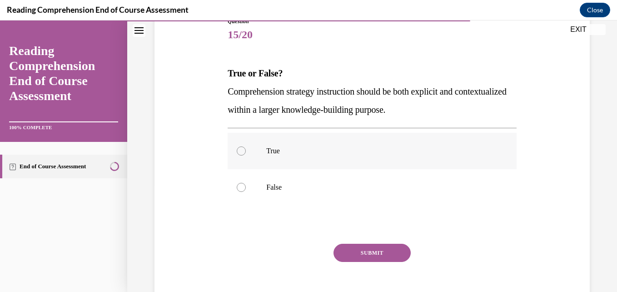
click at [329, 159] on label "True" at bounding box center [372, 151] width 289 height 36
click at [246, 155] on input "True" at bounding box center [241, 150] width 9 height 9
radio input "true"
click at [358, 250] on button "SUBMIT" at bounding box center [372, 253] width 77 height 18
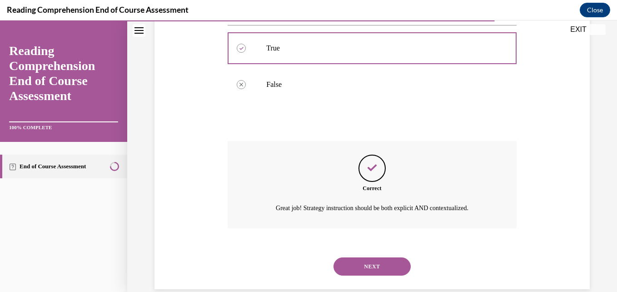
scroll to position [227, 0]
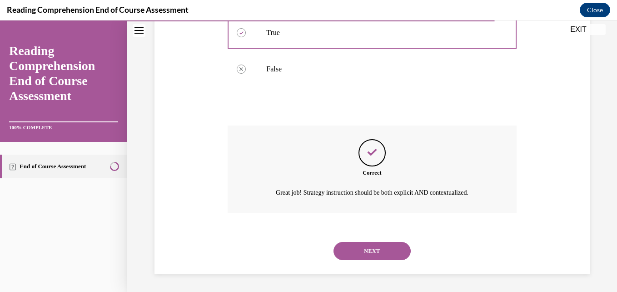
click at [360, 250] on button "NEXT" at bounding box center [372, 251] width 77 height 18
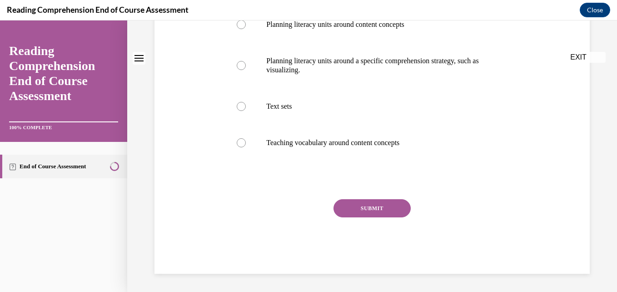
scroll to position [0, 0]
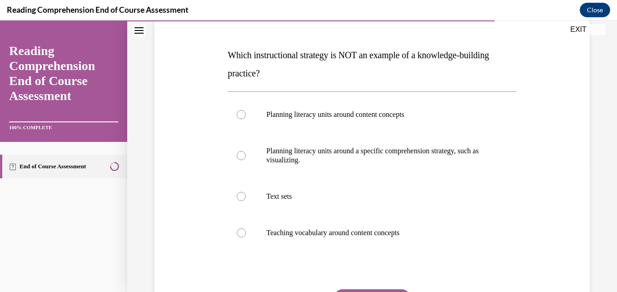
scroll to position [145, 0]
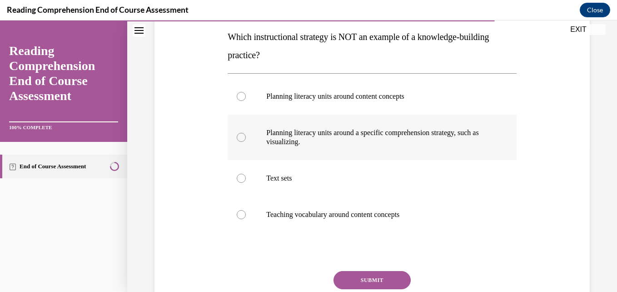
click at [321, 140] on p "Planning literacy units around a specific comprehension strategy, such as visua…" at bounding box center [379, 137] width 227 height 18
click at [246, 140] on input "Planning literacy units around a specific comprehension strategy, such as visua…" at bounding box center [241, 137] width 9 height 9
radio input "true"
click at [360, 283] on button "SUBMIT" at bounding box center [372, 280] width 77 height 18
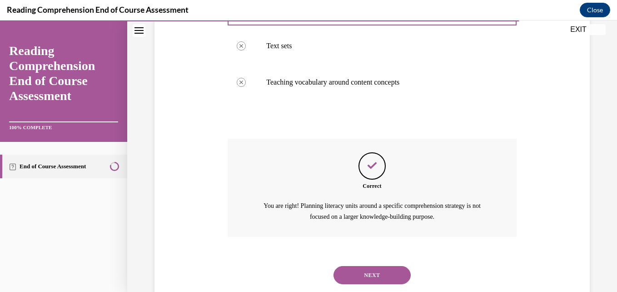
scroll to position [302, 0]
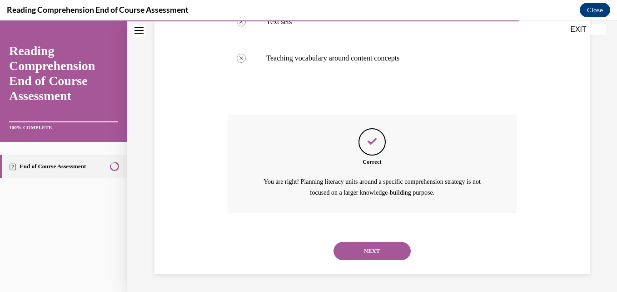
click at [356, 259] on button "NEXT" at bounding box center [372, 251] width 77 height 18
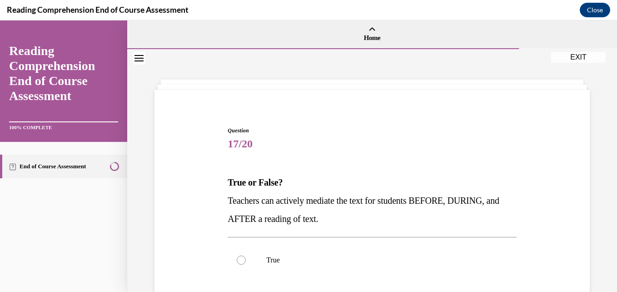
click at [356, 119] on div "Question 17/20 True or False? Teachers can actively mediate the text for studen…" at bounding box center [372, 270] width 293 height 315
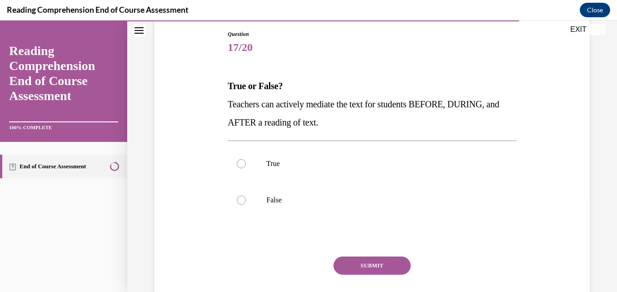
scroll to position [127, 0]
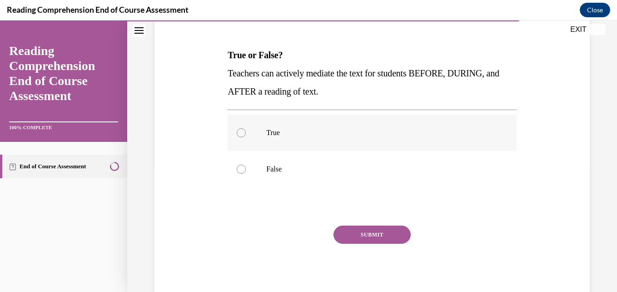
click at [328, 131] on p "True" at bounding box center [379, 132] width 227 height 9
click at [246, 131] on input "True" at bounding box center [241, 132] width 9 height 9
radio input "true"
click at [360, 235] on button "SUBMIT" at bounding box center [372, 235] width 77 height 18
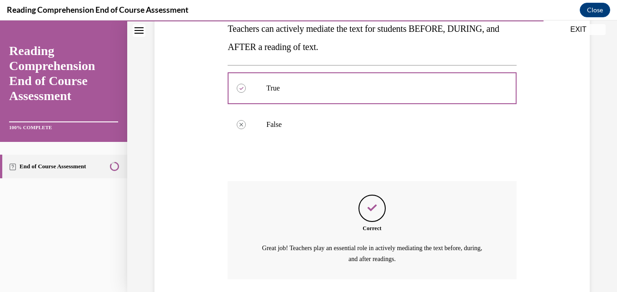
scroll to position [238, 0]
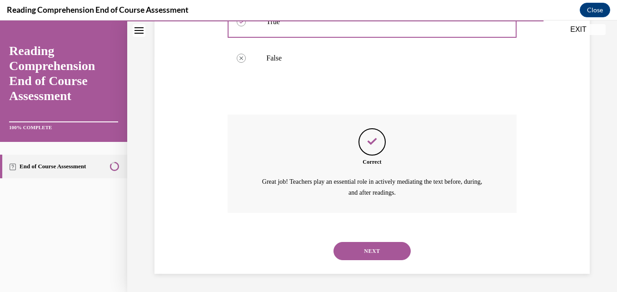
click at [358, 258] on button "NEXT" at bounding box center [372, 251] width 77 height 18
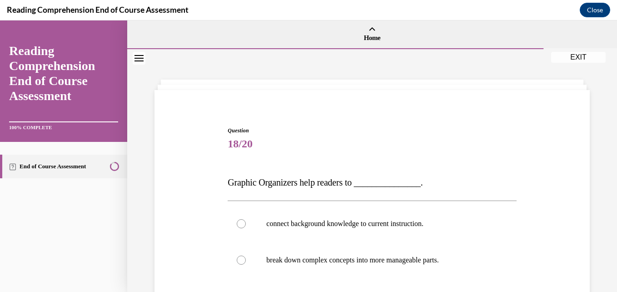
click at [373, 125] on div "Question 18/20 Graphic Organizers help readers to _______________. connect back…" at bounding box center [372, 288] width 293 height 351
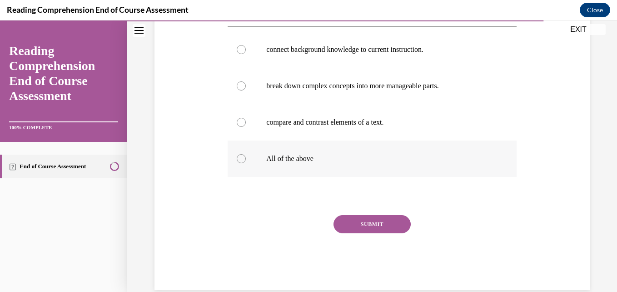
scroll to position [183, 0]
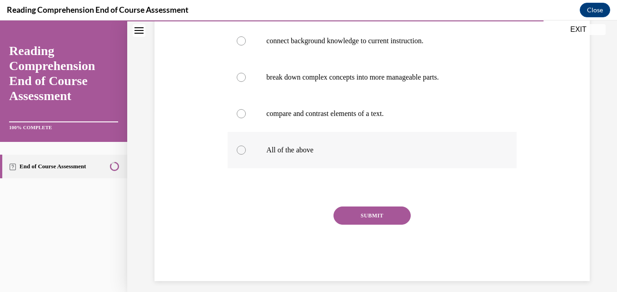
click at [282, 135] on label "All of the above" at bounding box center [372, 150] width 289 height 36
click at [246, 145] on input "All of the above" at bounding box center [241, 149] width 9 height 9
radio input "true"
click at [357, 219] on button "SUBMIT" at bounding box center [372, 215] width 77 height 18
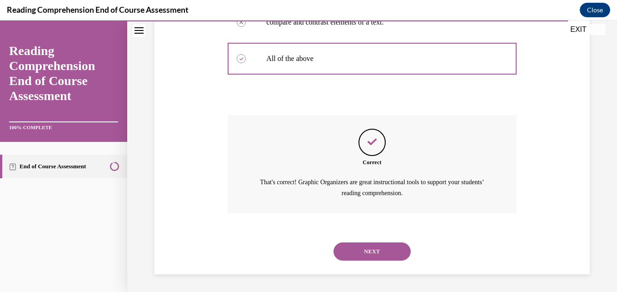
scroll to position [275, 0]
click at [342, 256] on button "NEXT" at bounding box center [372, 251] width 77 height 18
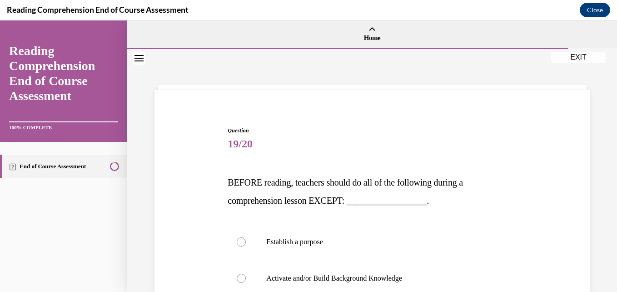
click at [359, 119] on div "Question 19/20 BEFORE reading, teachers should do all of the following during a…" at bounding box center [372, 297] width 293 height 369
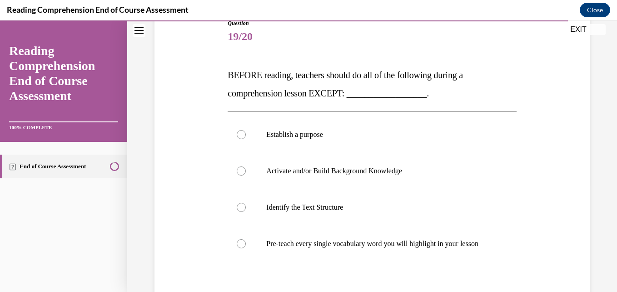
scroll to position [127, 0]
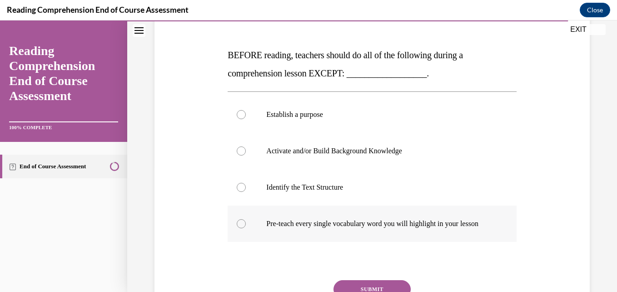
click at [335, 212] on label "Pre-teach every single vocabulary word you will highlight in your lesson" at bounding box center [372, 224] width 289 height 36
click at [246, 219] on input "Pre-teach every single vocabulary word you will highlight in your lesson" at bounding box center [241, 223] width 9 height 9
radio input "true"
click at [361, 288] on div "Question 19/20 BEFORE reading, teachers should do all of the following during a…" at bounding box center [372, 177] width 289 height 356
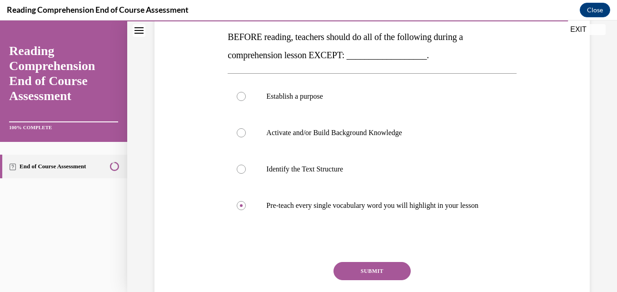
click at [353, 280] on button "SUBMIT" at bounding box center [372, 271] width 77 height 18
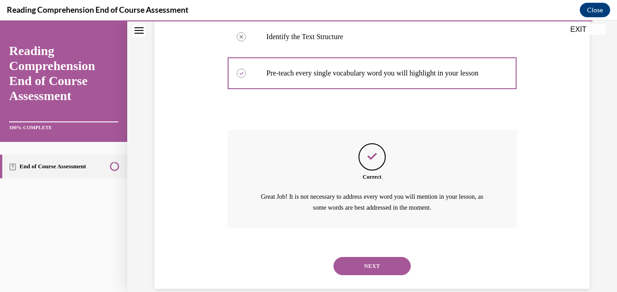
scroll to position [302, 0]
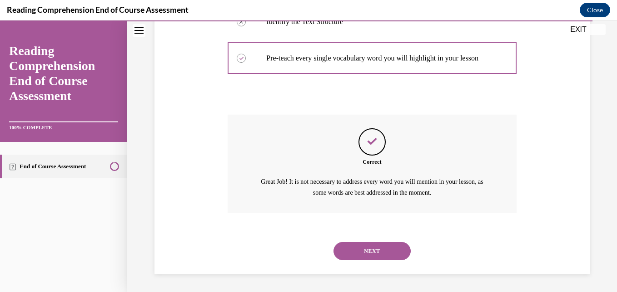
click at [363, 255] on button "NEXT" at bounding box center [372, 251] width 77 height 18
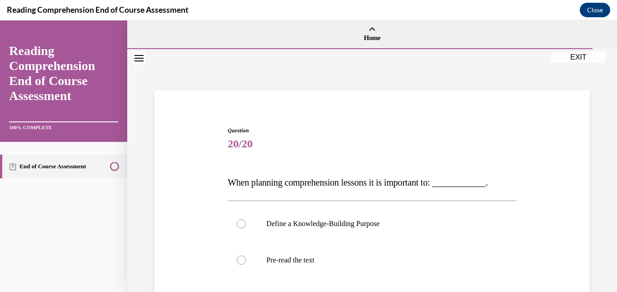
click at [346, 141] on span "20/20" at bounding box center [372, 144] width 289 height 18
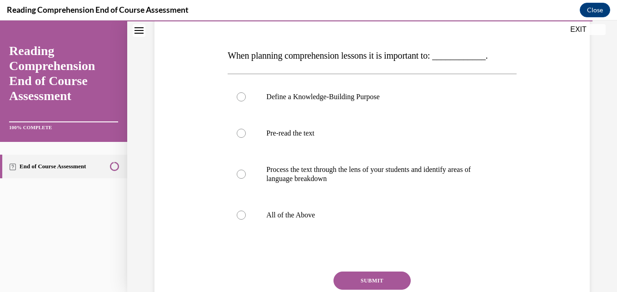
scroll to position [127, 0]
click at [321, 210] on p "All of the Above" at bounding box center [379, 214] width 227 height 9
click at [246, 210] on input "All of the Above" at bounding box center [241, 214] width 9 height 9
radio input "true"
click at [353, 276] on button "SUBMIT" at bounding box center [372, 280] width 77 height 18
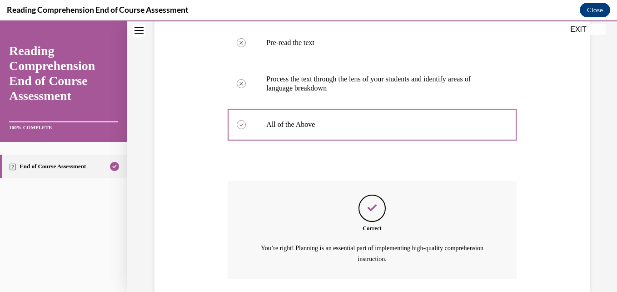
scroll to position [284, 0]
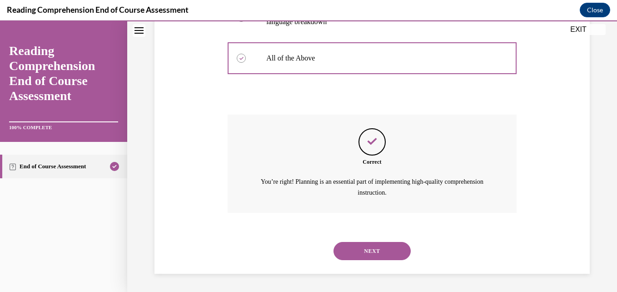
click at [371, 250] on button "NEXT" at bounding box center [372, 251] width 77 height 18
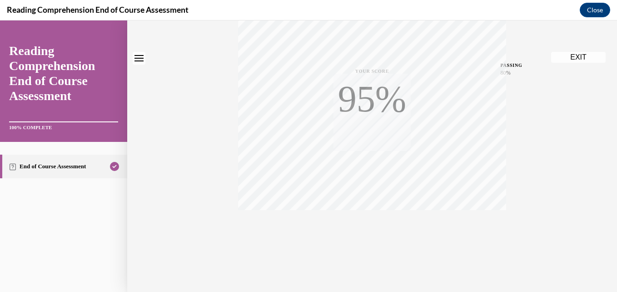
scroll to position [0, 0]
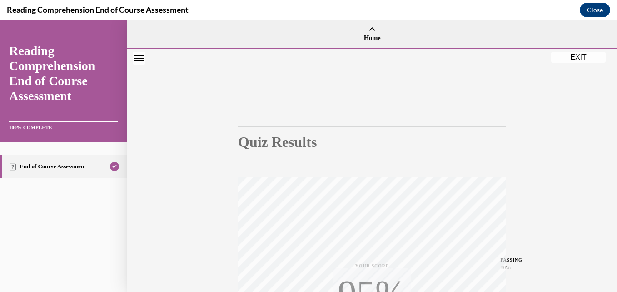
click at [399, 126] on div "Quiz Results PASSING 80%" at bounding box center [372, 138] width 268 height 24
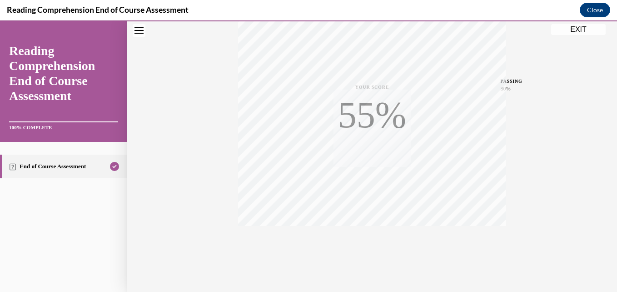
scroll to position [195, 0]
click at [531, 180] on div "Quiz Results PASSING 80% Your score 100% Passed PASSING 80% Your score Your sco…" at bounding box center [372, 73] width 490 height 437
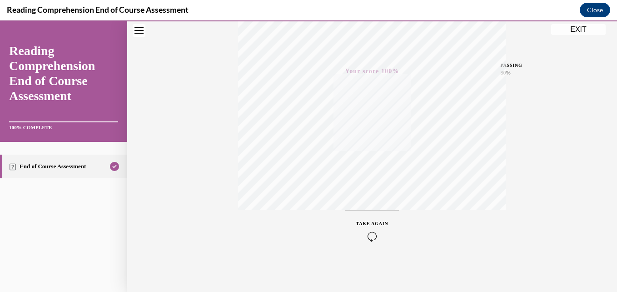
click at [531, 180] on div "Quiz Results PASSING 80% Your score 100% Passed PASSING 80% Your score Your sco…" at bounding box center [372, 73] width 490 height 437
click at [574, 26] on button "EXIT" at bounding box center [578, 29] width 55 height 11
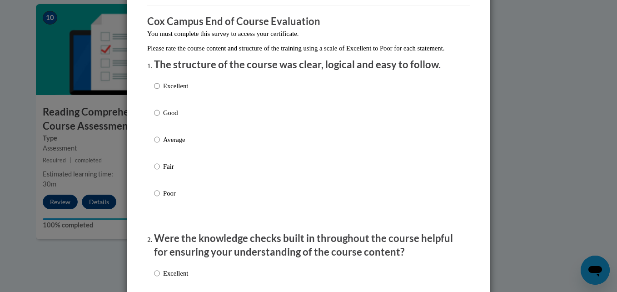
scroll to position [91, 0]
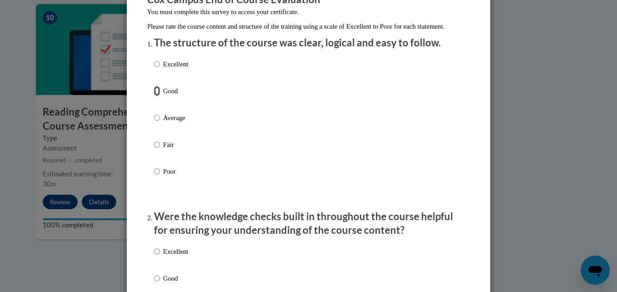
click at [154, 96] on input "Good" at bounding box center [157, 91] width 6 height 10
radio input "true"
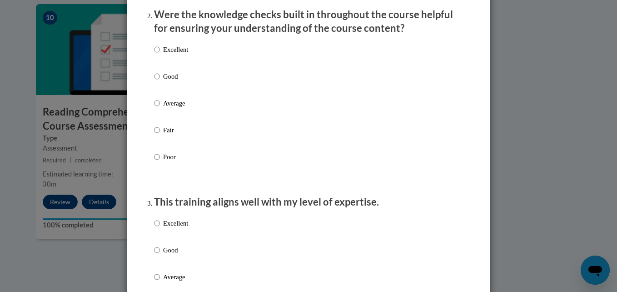
scroll to position [309, 0]
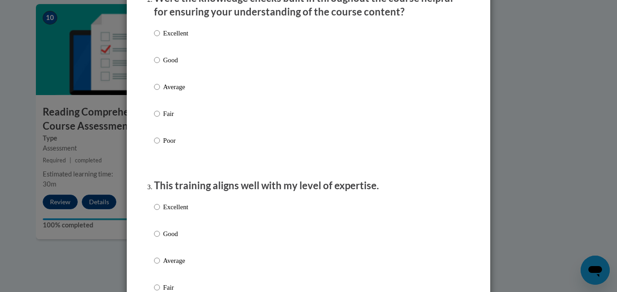
click at [168, 65] on p "Good" at bounding box center [175, 60] width 25 height 10
click at [160, 65] on input "Good" at bounding box center [157, 60] width 6 height 10
radio input "true"
click at [164, 239] on p "Good" at bounding box center [175, 234] width 25 height 10
click at [160, 239] on input "Good" at bounding box center [157, 234] width 6 height 10
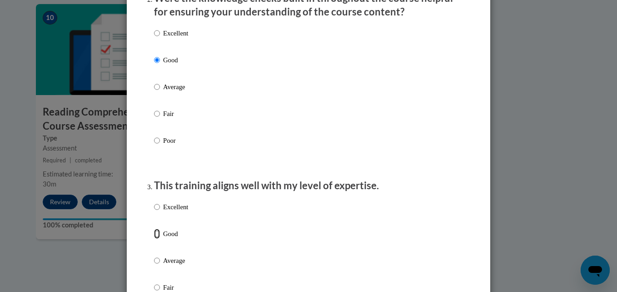
radio input "true"
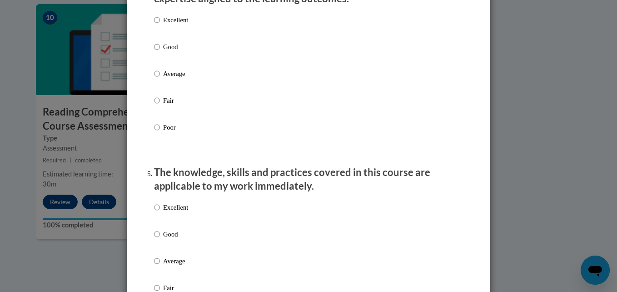
scroll to position [691, 0]
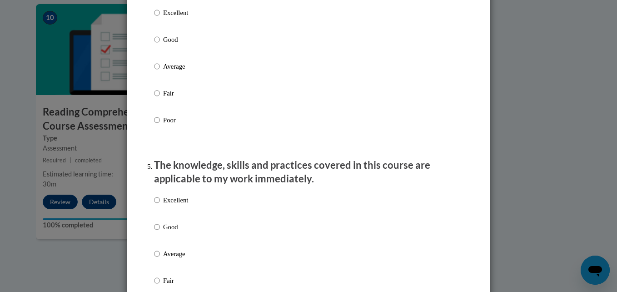
click at [163, 45] on p "Good" at bounding box center [175, 40] width 25 height 10
click at [160, 45] on input "Good" at bounding box center [157, 40] width 6 height 10
radio input "true"
click at [158, 236] on label "Good" at bounding box center [171, 234] width 34 height 25
click at [158, 232] on input "Good" at bounding box center [157, 227] width 6 height 10
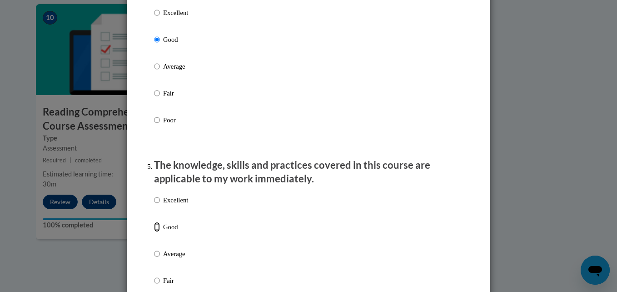
radio input "true"
click at [133, 227] on div "Feedback Questionnaire Rate Course Comments Cox Campus End of Course Evaluation…" at bounding box center [309, 275] width 364 height 1875
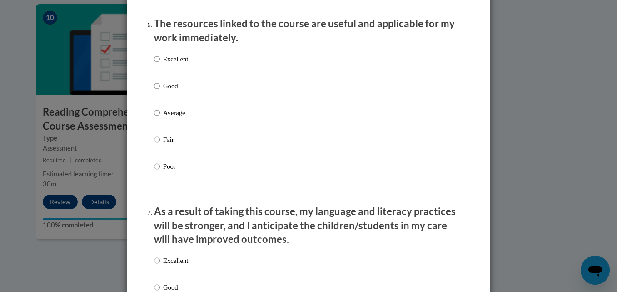
scroll to position [1037, 0]
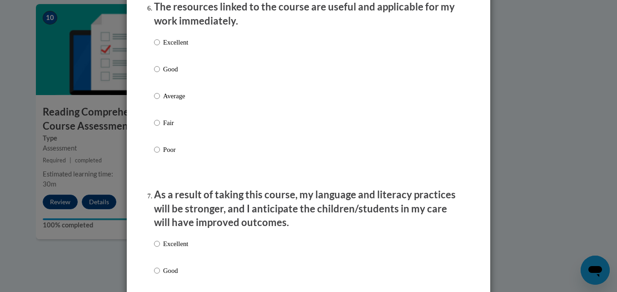
click at [170, 70] on div "Excellent Good Average Fair Poor" at bounding box center [171, 103] width 34 height 141
click at [163, 74] on p "Good" at bounding box center [175, 69] width 25 height 10
click at [160, 74] on input "Good" at bounding box center [157, 69] width 6 height 10
radio input "true"
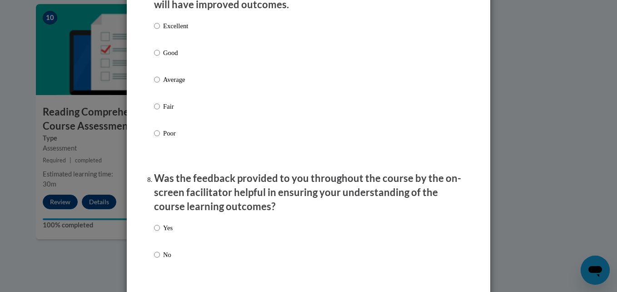
scroll to position [1255, 0]
click at [157, 67] on label "Good" at bounding box center [171, 59] width 34 height 25
click at [157, 57] on input "Good" at bounding box center [157, 52] width 6 height 10
radio input "true"
click at [155, 241] on label "Yes" at bounding box center [163, 234] width 19 height 25
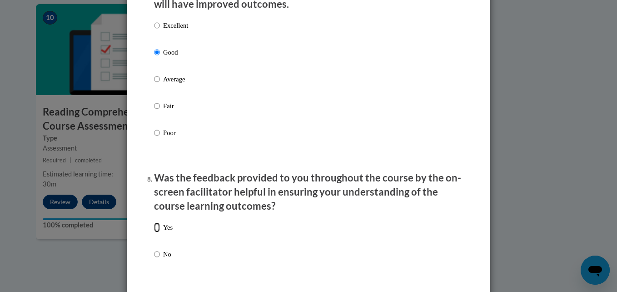
click at [155, 232] on input "Yes" at bounding box center [157, 227] width 6 height 10
radio input "true"
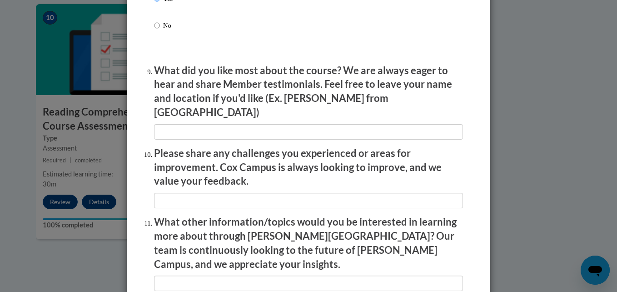
scroll to position [1491, 0]
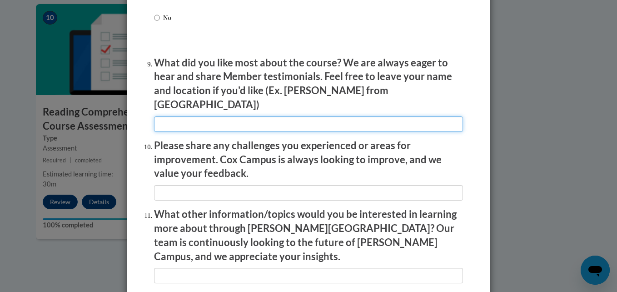
click at [239, 120] on input "textbox" at bounding box center [308, 123] width 309 height 15
type input "I like that I could work on it on my own time."
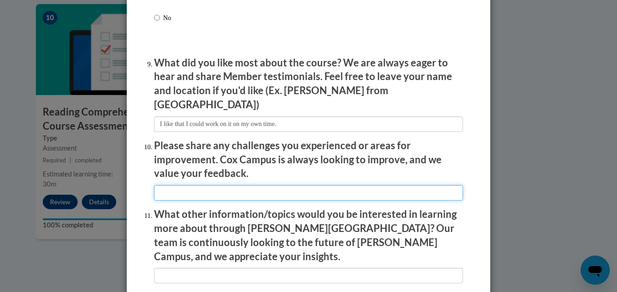
click at [272, 185] on input "textbox" at bounding box center [308, 192] width 309 height 15
type input "Sometimes the videos weren't working for me. I had to keep exiting and reenteri…"
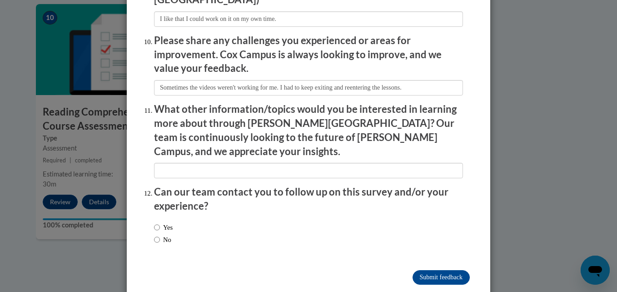
scroll to position [1597, 0]
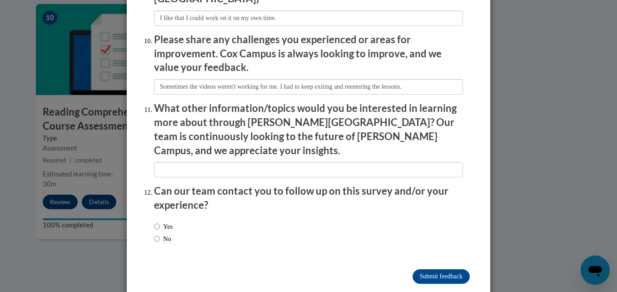
click at [154, 225] on div "Yes No" at bounding box center [163, 232] width 19 height 31
click at [154, 234] on input "No" at bounding box center [157, 239] width 6 height 10
radio input "true"
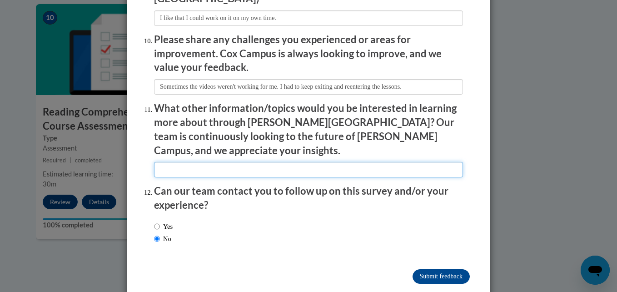
click at [180, 162] on input "textbox" at bounding box center [308, 169] width 309 height 15
type input "N/A"
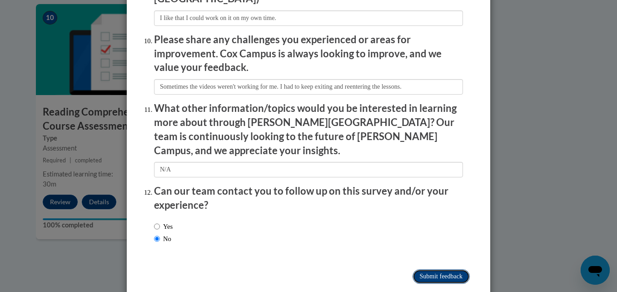
click at [421, 269] on input "Submit feedback" at bounding box center [441, 276] width 57 height 15
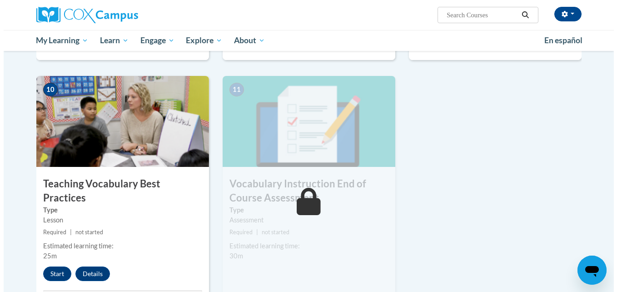
scroll to position [927, 0]
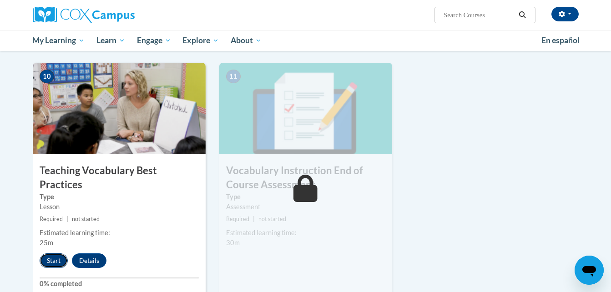
click at [53, 253] on button "Start" at bounding box center [54, 260] width 28 height 15
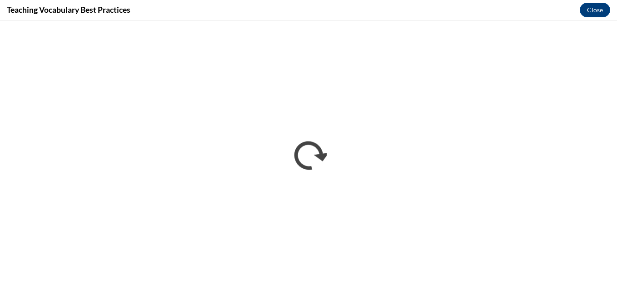
scroll to position [0, 0]
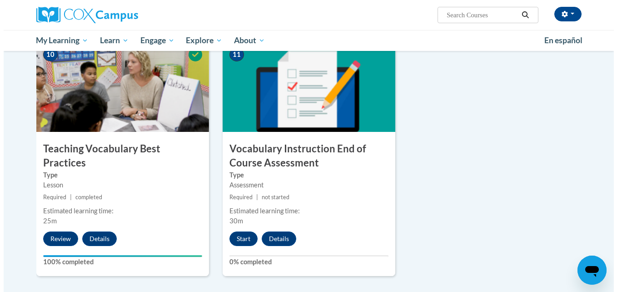
scroll to position [964, 0]
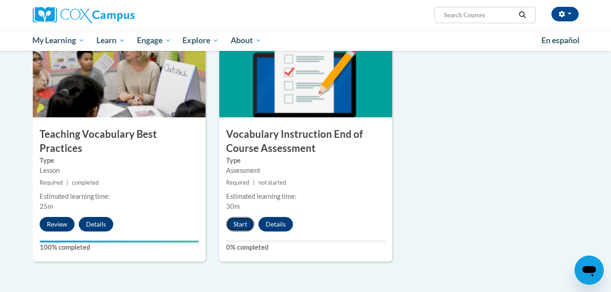
click at [235, 224] on button "Start" at bounding box center [240, 224] width 28 height 15
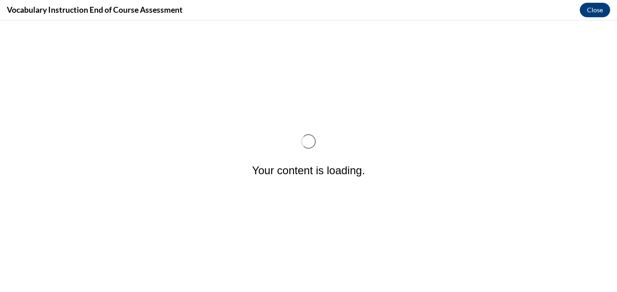
scroll to position [0, 0]
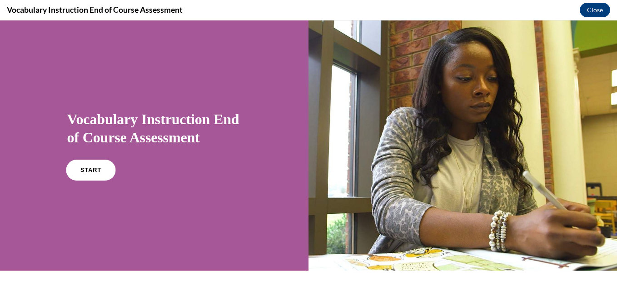
click at [90, 166] on link "START" at bounding box center [91, 170] width 50 height 21
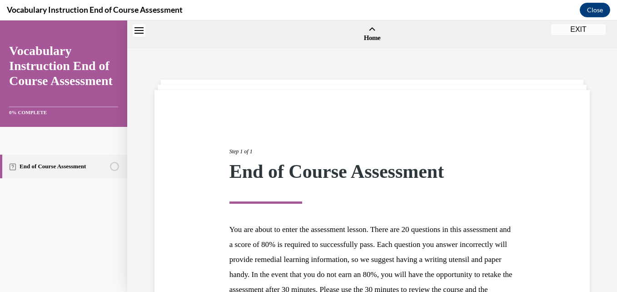
scroll to position [28, 0]
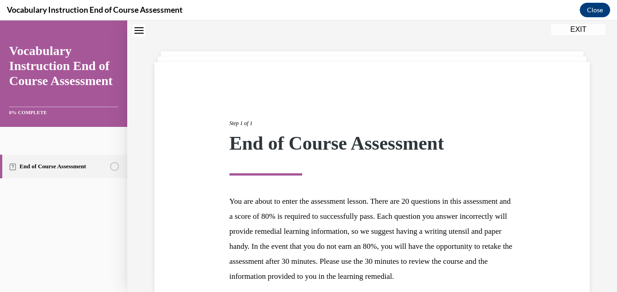
click at [404, 121] on div "Step 1 of 1" at bounding box center [373, 124] width 286 height 10
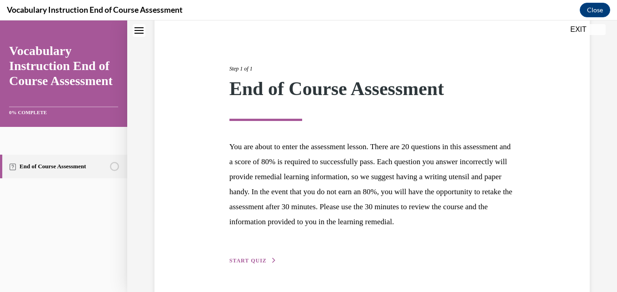
scroll to position [101, 0]
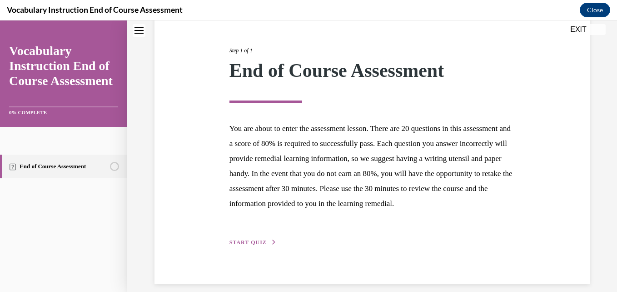
click at [221, 167] on div "Step 1 of 1 End of Course Assessment You are about to enter the assessment less…" at bounding box center [372, 136] width 449 height 222
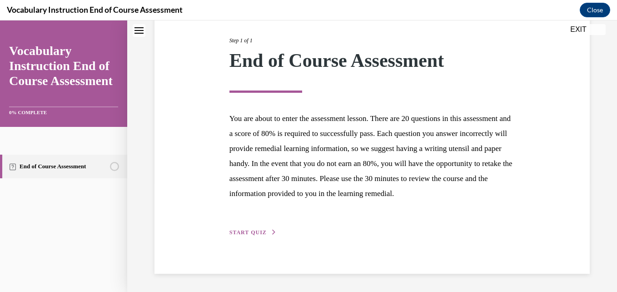
scroll to position [126, 0]
click at [243, 232] on span "START QUIZ" at bounding box center [248, 232] width 37 height 6
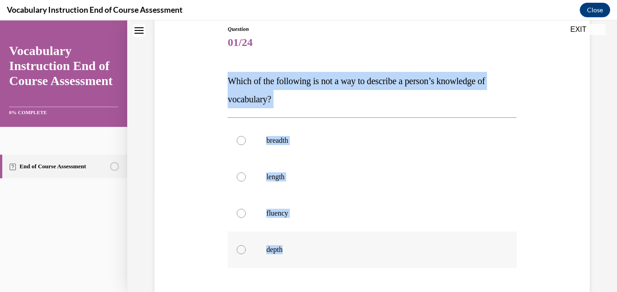
drag, startPoint x: 217, startPoint y: 76, endPoint x: 361, endPoint y: 236, distance: 215.1
click at [361, 236] on div "Question 01/24 Which of the following is not a way to describe a person’s knowl…" at bounding box center [372, 189] width 440 height 383
copy div "Which of the following is not a way to describe a person’s knowledge of vocabul…"
click at [297, 187] on label "length" at bounding box center [372, 177] width 289 height 36
click at [246, 181] on input "length" at bounding box center [241, 176] width 9 height 9
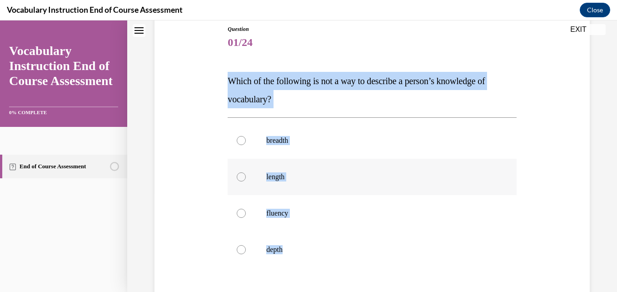
radio input "true"
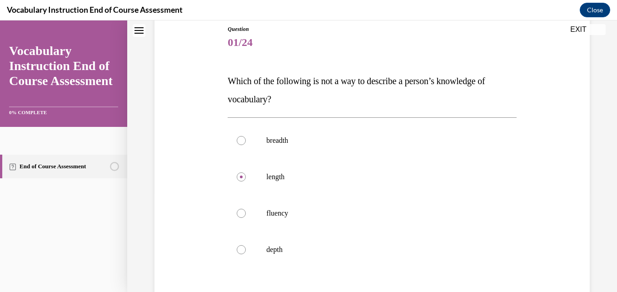
click at [590, 194] on div "Question 01/24 Which of the following is not a way to describe a person’s knowl…" at bounding box center [372, 173] width 490 height 451
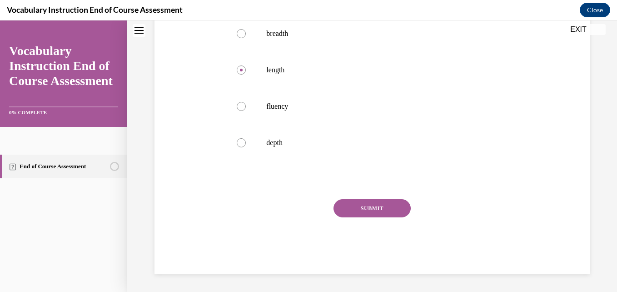
click at [373, 212] on button "SUBMIT" at bounding box center [372, 208] width 77 height 18
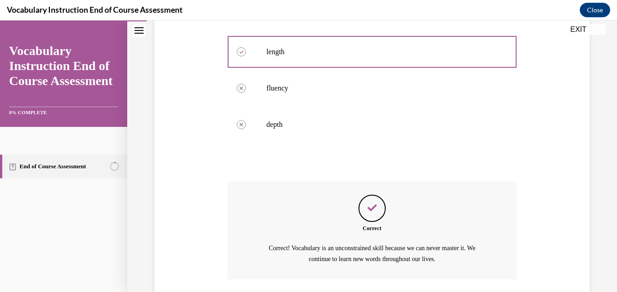
scroll to position [293, 0]
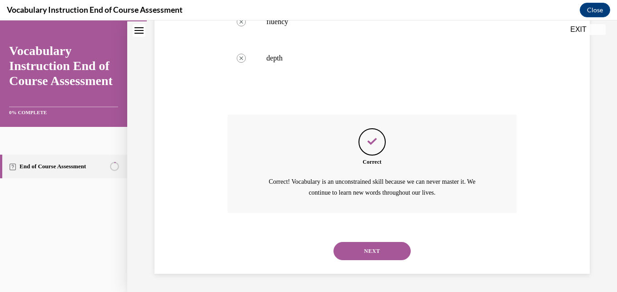
click at [366, 247] on button "NEXT" at bounding box center [372, 251] width 77 height 18
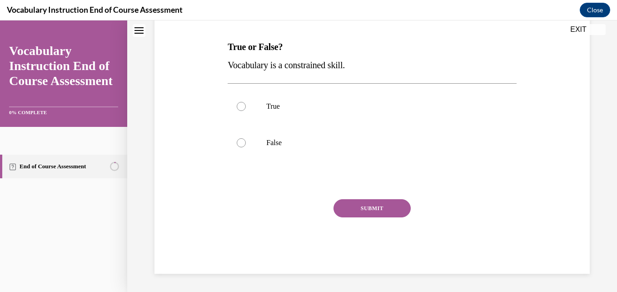
scroll to position [0, 0]
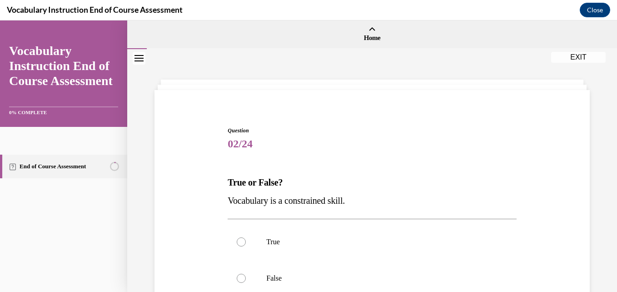
click at [390, 135] on span "02/24" at bounding box center [372, 144] width 289 height 18
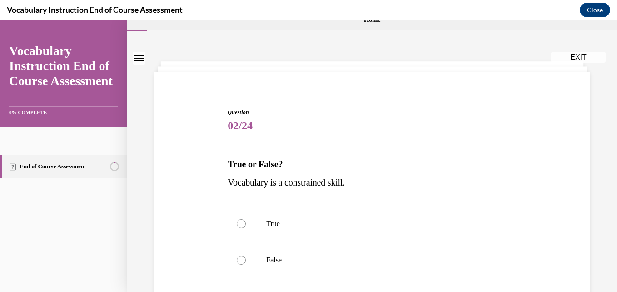
scroll to position [55, 0]
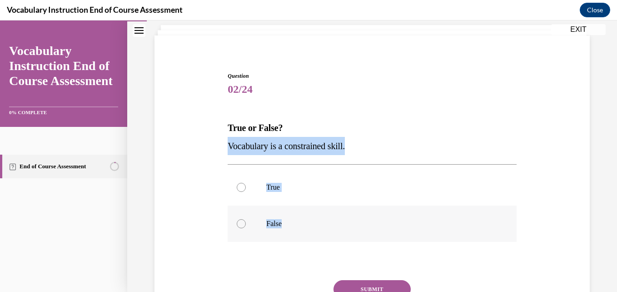
drag, startPoint x: 224, startPoint y: 145, endPoint x: 300, endPoint y: 226, distance: 111.3
click at [300, 226] on div "Question 02/24 True or False? Vocabulary is a constrained skill. True False Inc…" at bounding box center [372, 200] width 440 height 310
copy div "Vocabulary is a constrained skill. True False"
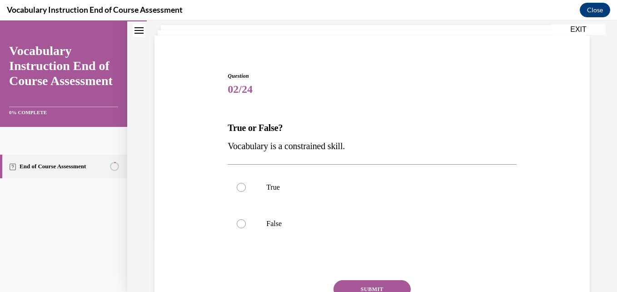
click at [410, 102] on div "Question 02/24 True or False? Vocabulary is a constrained skill. True False Inc…" at bounding box center [372, 213] width 289 height 283
click at [263, 232] on label "False" at bounding box center [372, 224] width 289 height 36
click at [246, 228] on input "False" at bounding box center [241, 223] width 9 height 9
radio input "true"
click at [396, 287] on button "SUBMIT" at bounding box center [372, 289] width 77 height 18
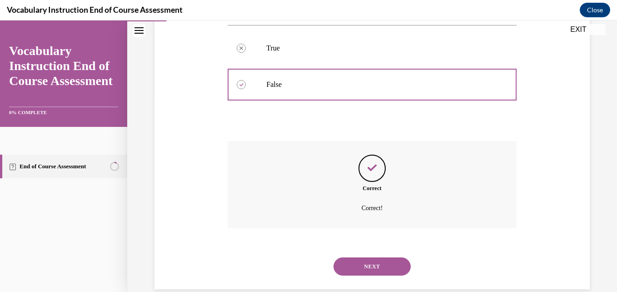
scroll to position [209, 0]
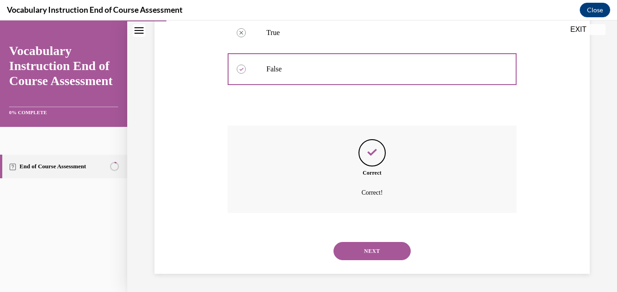
click at [370, 253] on button "NEXT" at bounding box center [372, 251] width 77 height 18
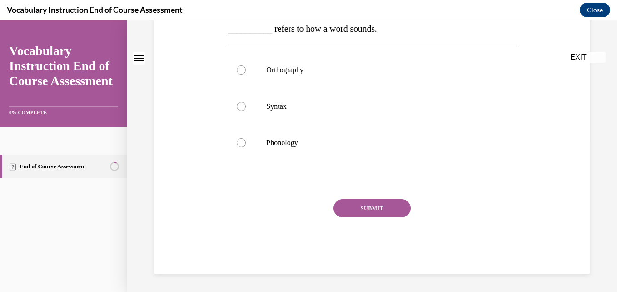
scroll to position [0, 0]
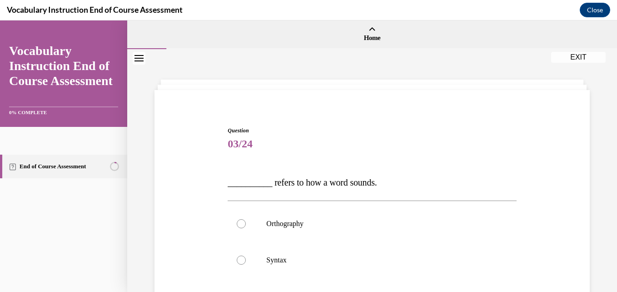
click at [404, 125] on div "Question 03/24 __________ refers to how a word sounds. Orthography Syntax Phono…" at bounding box center [372, 270] width 293 height 315
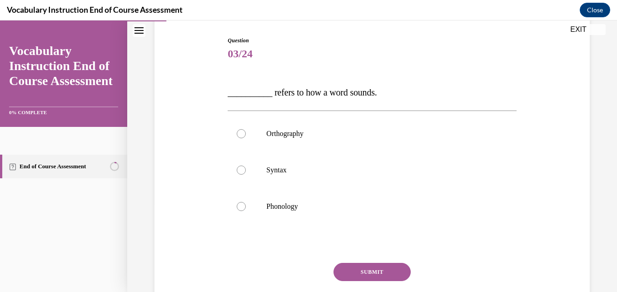
scroll to position [91, 0]
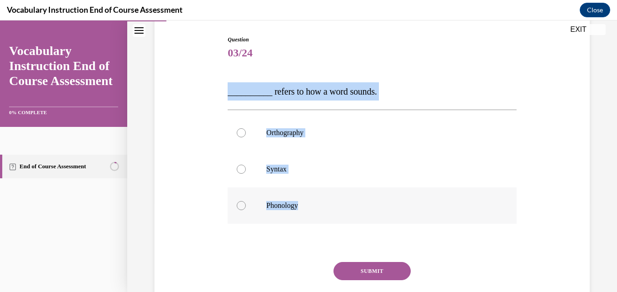
drag, startPoint x: 223, startPoint y: 85, endPoint x: 331, endPoint y: 191, distance: 151.4
click at [331, 191] on div "Question 03/24 __________ refers to how a word sounds. Orthography Syntax Phono…" at bounding box center [372, 172] width 440 height 328
copy div "__________ refers to how a word sounds. Orthography Syntax Phonology"
click at [302, 207] on p "Phonology" at bounding box center [379, 205] width 227 height 9
click at [246, 207] on input "Phonology" at bounding box center [241, 205] width 9 height 9
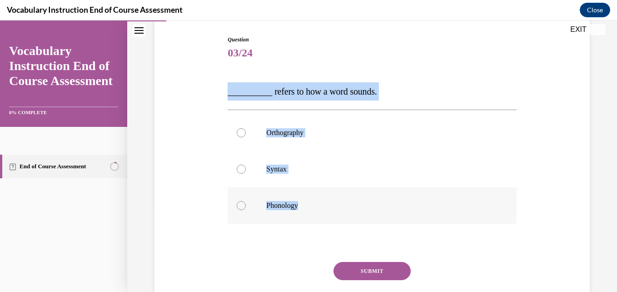
radio input "true"
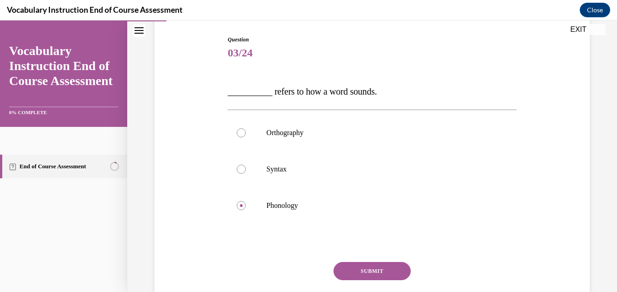
click at [365, 278] on button "SUBMIT" at bounding box center [372, 271] width 77 height 18
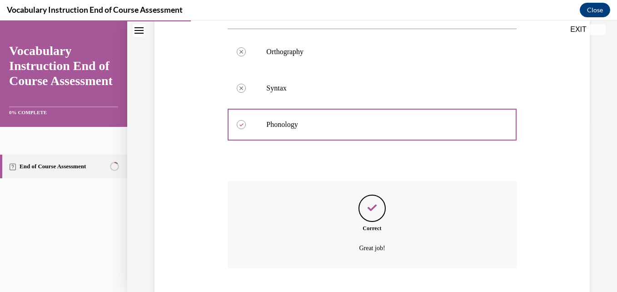
scroll to position [227, 0]
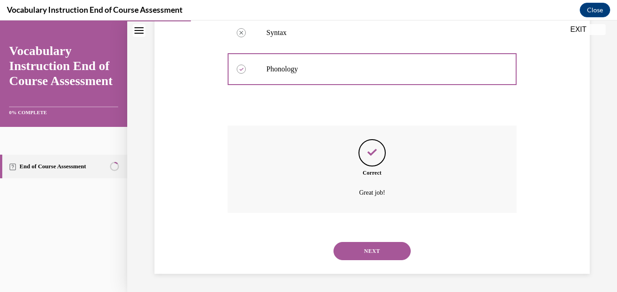
click at [357, 251] on button "NEXT" at bounding box center [372, 251] width 77 height 18
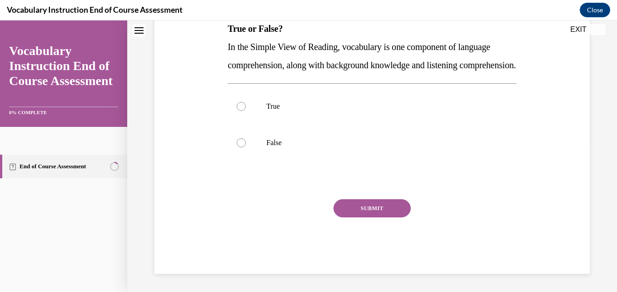
scroll to position [0, 0]
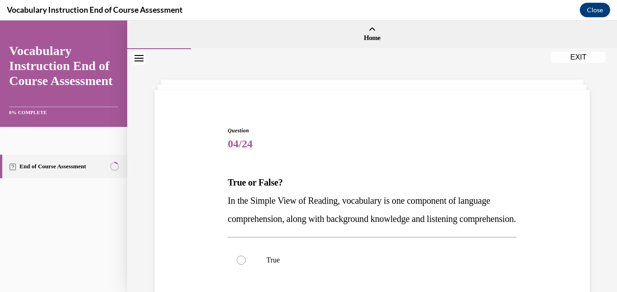
click at [311, 155] on div "Question 04/24 True or False? In the Simple View of Reading, vocabulary is one …" at bounding box center [372, 276] width 289 height 301
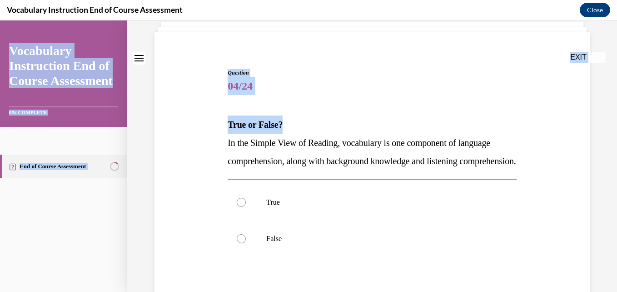
scroll to position [172, 0]
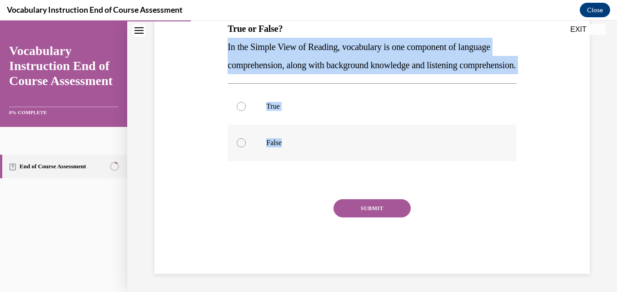
drag, startPoint x: 212, startPoint y: 198, endPoint x: 301, endPoint y: 146, distance: 102.9
click at [301, 146] on div "Question 04/24 True or False? In the Simple View of Reading, vocabulary is one …" at bounding box center [372, 109] width 440 height 328
copy div "In the Simple View of Reading, vocabulary is one component of language comprehe…"
click at [306, 93] on label "True" at bounding box center [372, 106] width 289 height 36
click at [246, 102] on input "True" at bounding box center [241, 106] width 9 height 9
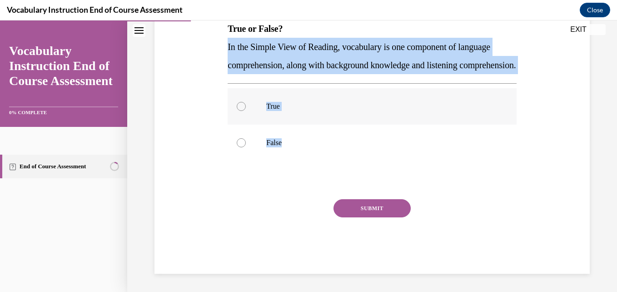
radio input "true"
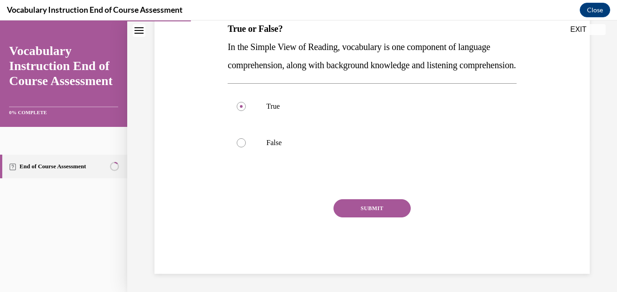
click at [372, 211] on button "SUBMIT" at bounding box center [372, 208] width 77 height 18
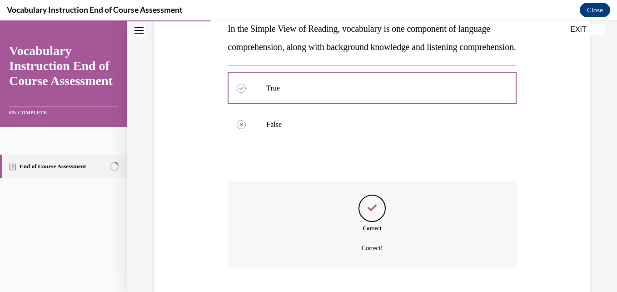
scroll to position [246, 0]
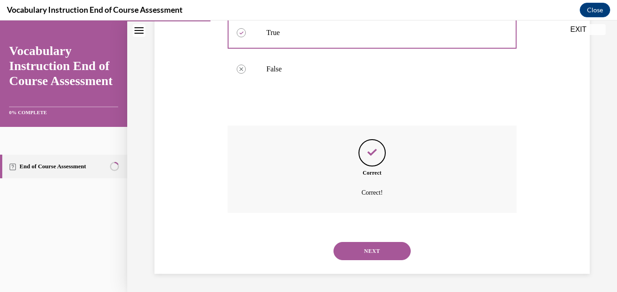
click at [356, 249] on button "NEXT" at bounding box center [372, 251] width 77 height 18
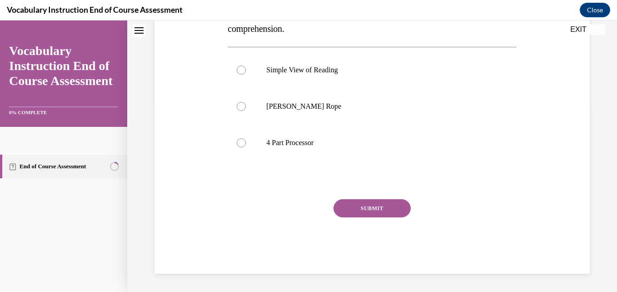
scroll to position [0, 0]
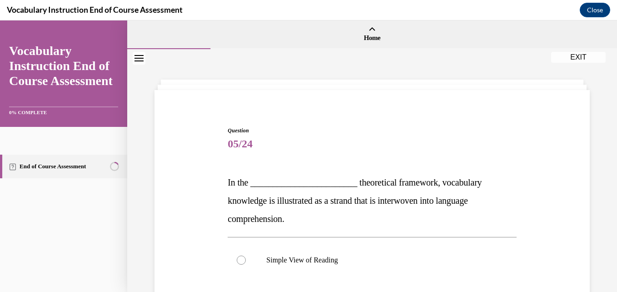
click at [249, 153] on div "Question 05/24 In the ________________________ theoretical framework, vocabular…" at bounding box center [372, 294] width 289 height 337
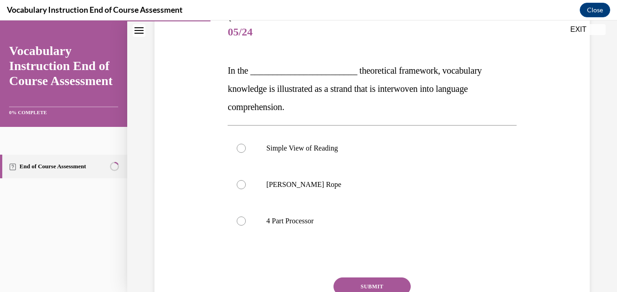
scroll to position [127, 0]
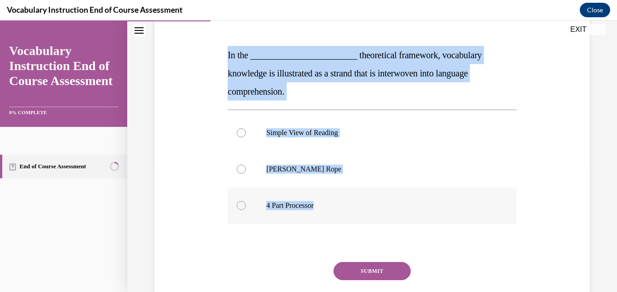
drag, startPoint x: 216, startPoint y: 48, endPoint x: 326, endPoint y: 195, distance: 183.9
click at [326, 195] on div "Question 05/24 In the ________________________ theoretical framework, vocabular…" at bounding box center [372, 154] width 440 height 365
copy div "In the ________________________ theoretical framework, vocabulary knowledge is …"
click at [311, 138] on label "Simple View of Reading" at bounding box center [372, 133] width 289 height 36
click at [246, 137] on input "Simple View of Reading" at bounding box center [241, 132] width 9 height 9
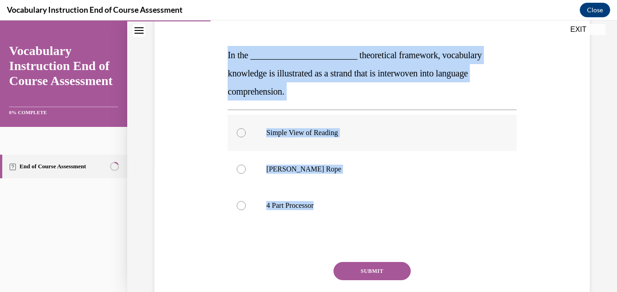
radio input "true"
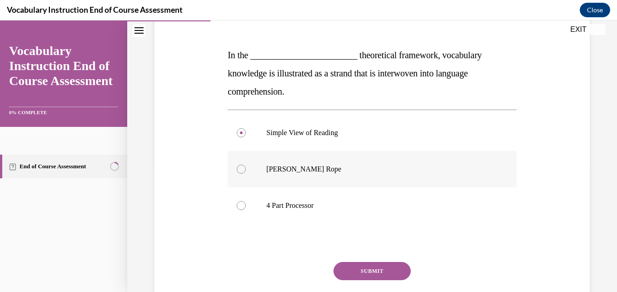
click at [304, 169] on p "Scarborough's Rope" at bounding box center [379, 169] width 227 height 9
click at [246, 169] on input "Scarborough's Rope" at bounding box center [241, 169] width 9 height 9
radio input "true"
click at [355, 268] on button "SUBMIT" at bounding box center [372, 271] width 77 height 18
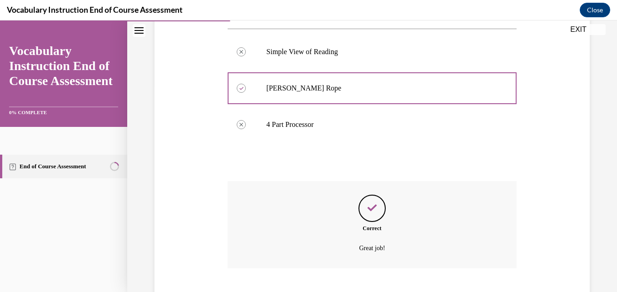
scroll to position [264, 0]
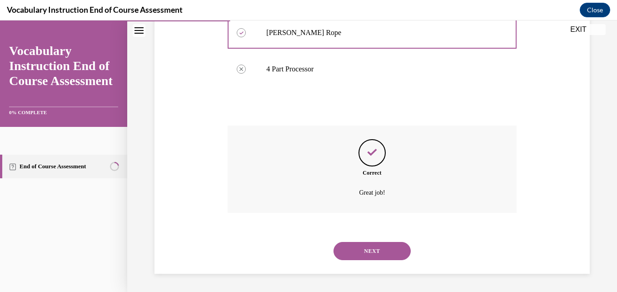
click at [370, 256] on button "NEXT" at bounding box center [372, 251] width 77 height 18
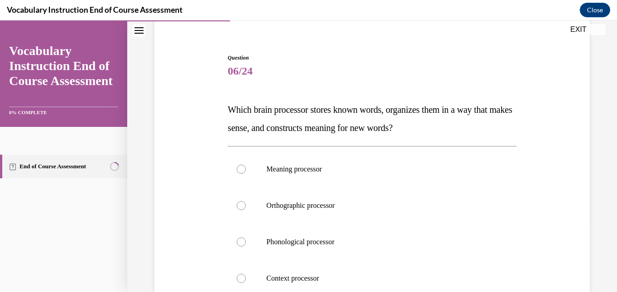
scroll to position [91, 0]
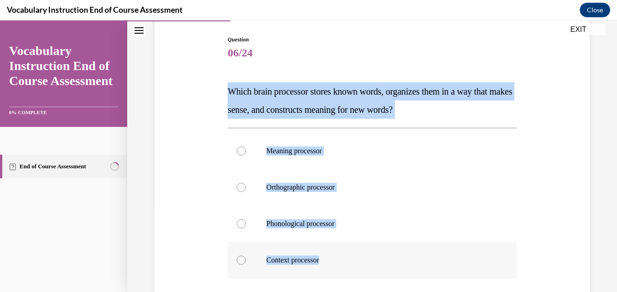
drag, startPoint x: 221, startPoint y: 93, endPoint x: 348, endPoint y: 263, distance: 211.9
click at [348, 263] on div "Question 06/24 Which brain processor stores known words, organizes them in a wa…" at bounding box center [372, 199] width 440 height 383
copy div "Which brain processor stores known words, organizes them in a way that makes se…"
click at [304, 156] on label "Meaning processor" at bounding box center [372, 151] width 289 height 36
click at [246, 155] on input "Meaning processor" at bounding box center [241, 150] width 9 height 9
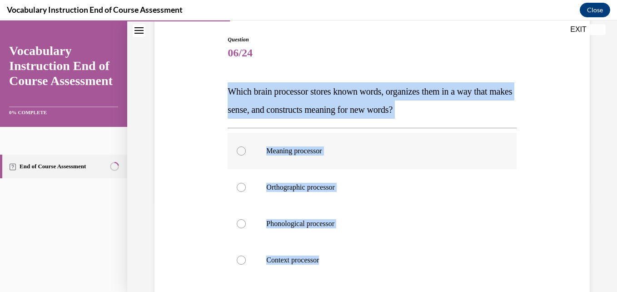
radio input "true"
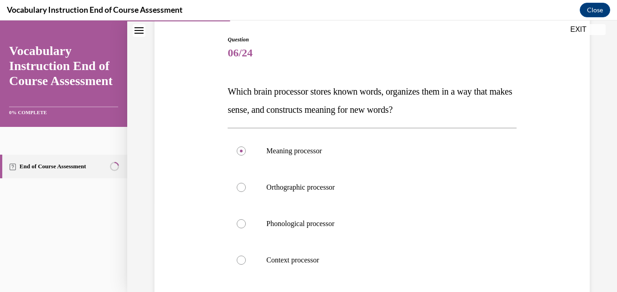
click at [594, 169] on div "Question 06/24 Which brain processor stores known words, organizes them in a wa…" at bounding box center [372, 183] width 490 height 451
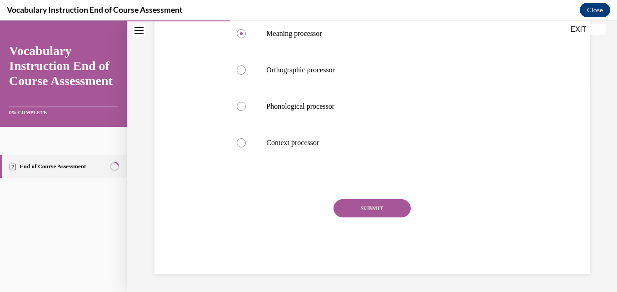
click at [376, 206] on button "SUBMIT" at bounding box center [372, 208] width 77 height 18
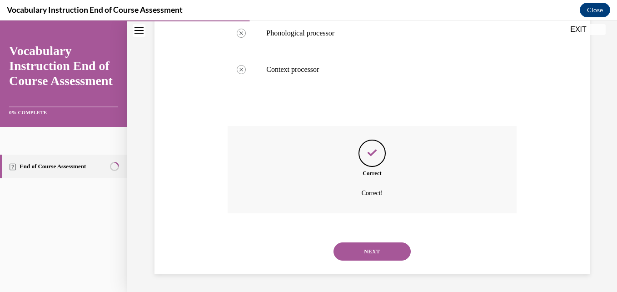
scroll to position [282, 0]
click at [382, 254] on button "NEXT" at bounding box center [372, 251] width 77 height 18
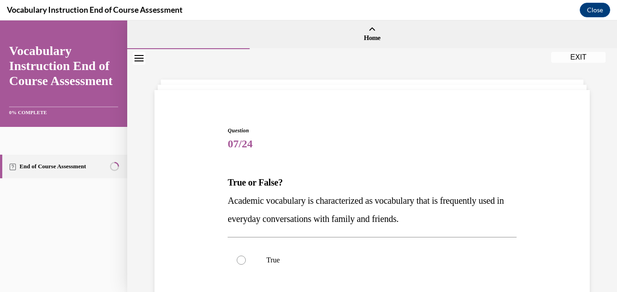
click at [602, 159] on div "Question 07/24 True or False? Academic vocabulary is characterized as vocabular…" at bounding box center [372, 247] width 490 height 396
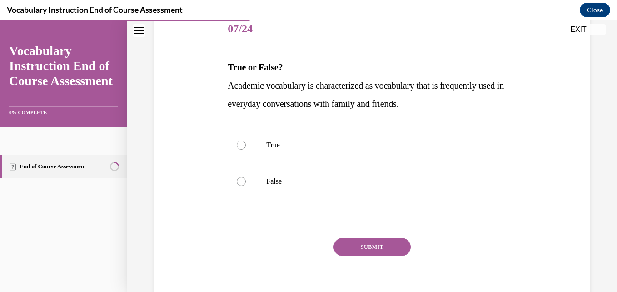
scroll to position [145, 0]
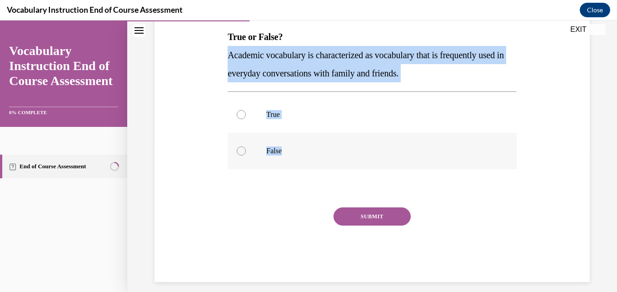
drag, startPoint x: 218, startPoint y: 57, endPoint x: 311, endPoint y: 150, distance: 131.2
click at [311, 150] on div "Question 07/24 True or False? Academic vocabulary is characterized as vocabular…" at bounding box center [372, 118] width 440 height 328
click at [184, 155] on div "Question 07/24 True or False? Academic vocabulary is characterized as vocabular…" at bounding box center [372, 118] width 440 height 328
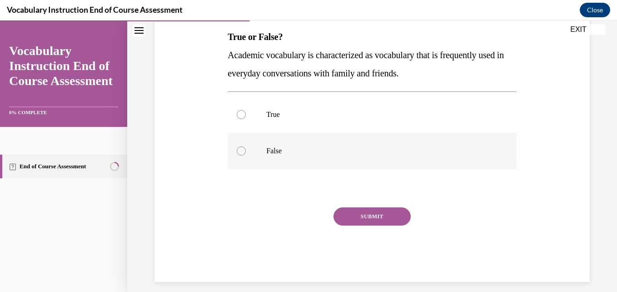
click at [244, 143] on label "False" at bounding box center [372, 151] width 289 height 36
click at [244, 146] on input "False" at bounding box center [241, 150] width 9 height 9
radio input "true"
click at [364, 211] on button "SUBMIT" at bounding box center [372, 216] width 77 height 18
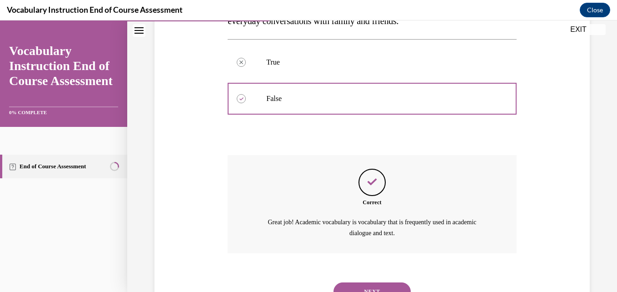
scroll to position [238, 0]
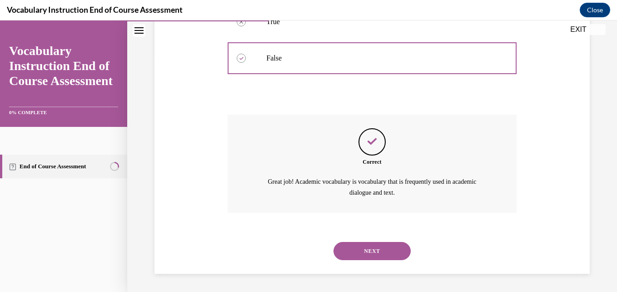
click at [372, 250] on button "NEXT" at bounding box center [372, 251] width 77 height 18
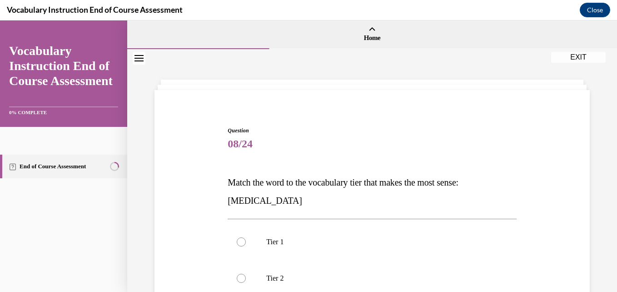
click at [344, 148] on span "08/24" at bounding box center [372, 144] width 289 height 18
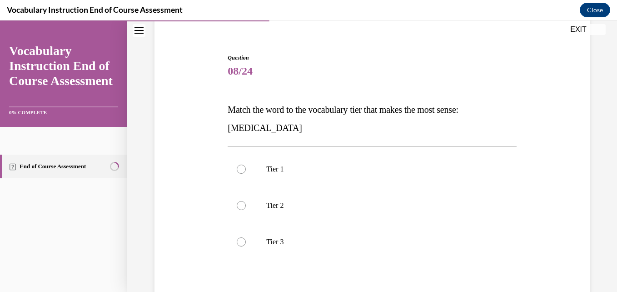
scroll to position [91, 0]
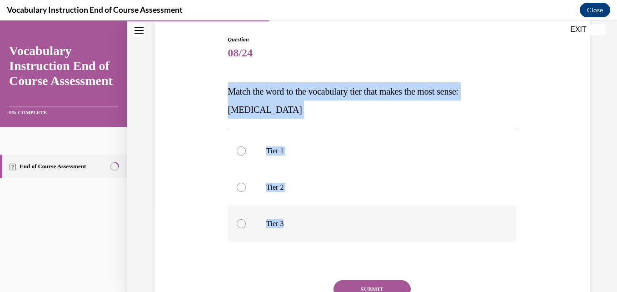
drag, startPoint x: 224, startPoint y: 89, endPoint x: 316, endPoint y: 227, distance: 165.6
click at [316, 227] on div "Question 08/24 Match the word to the vocabulary tier that makes the most sense:…" at bounding box center [372, 188] width 293 height 333
copy div "Match the word to the vocabulary tier that makes the most sense: anaphylaxis Ti…"
click at [275, 221] on p "Tier 3" at bounding box center [379, 223] width 227 height 9
click at [246, 221] on input "Tier 3" at bounding box center [241, 223] width 9 height 9
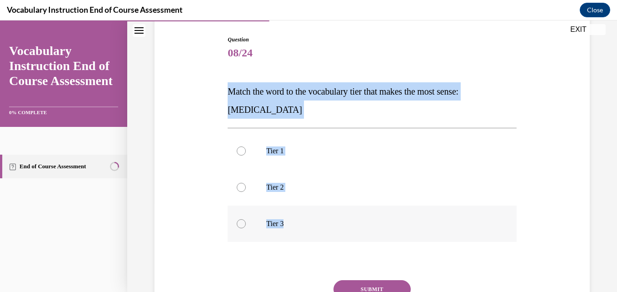
radio input "true"
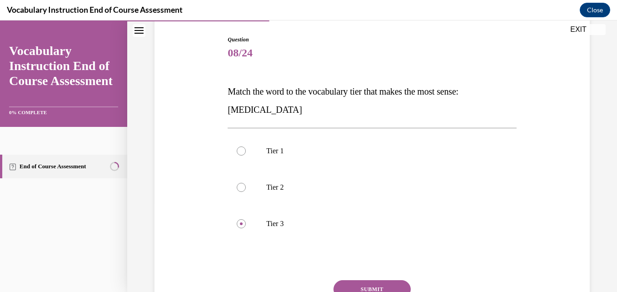
click at [371, 282] on button "SUBMIT" at bounding box center [372, 289] width 77 height 18
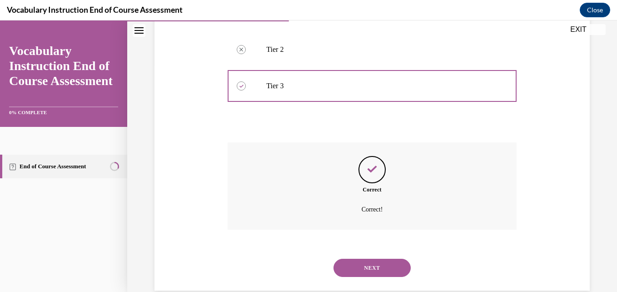
scroll to position [246, 0]
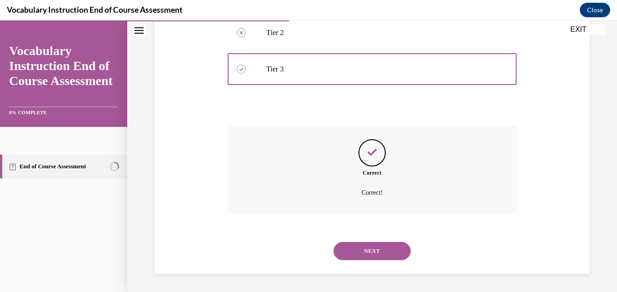
click at [356, 258] on button "NEXT" at bounding box center [372, 251] width 77 height 18
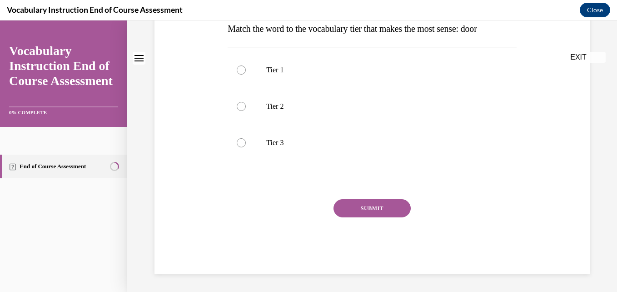
scroll to position [0, 0]
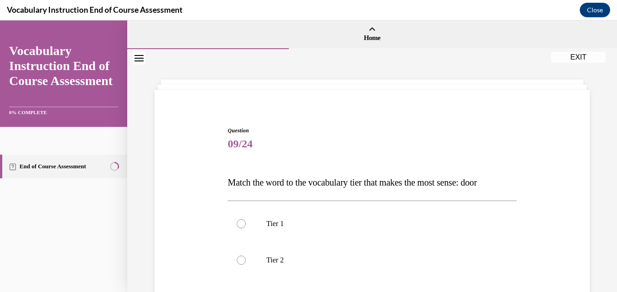
click at [454, 133] on h1 "Question 09/24" at bounding box center [372, 139] width 289 height 26
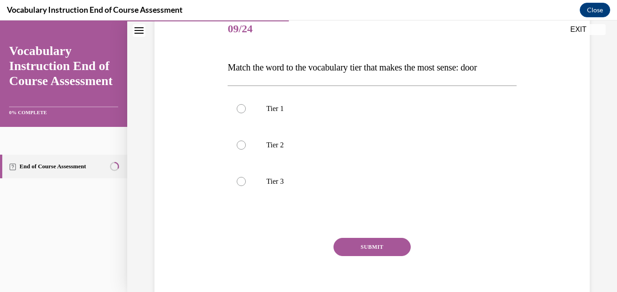
scroll to position [127, 0]
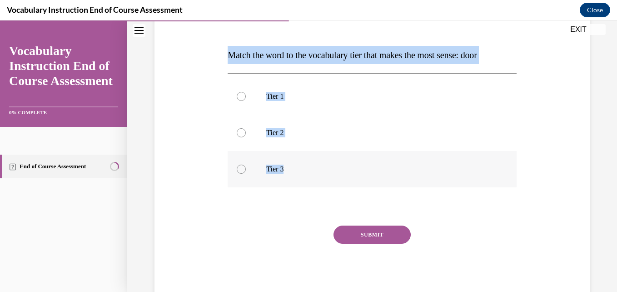
drag, startPoint x: 227, startPoint y: 57, endPoint x: 295, endPoint y: 164, distance: 127.1
click at [295, 164] on div "Question 09/24 Match the word to the vocabulary tier that makes the most sense:…" at bounding box center [372, 149] width 289 height 301
copy div "Match the word to the vocabulary tier that makes the most sense: door Tier 1 Ti…"
click at [320, 115] on label "Tier 2" at bounding box center [372, 133] width 289 height 36
click at [246, 128] on input "Tier 2" at bounding box center [241, 132] width 9 height 9
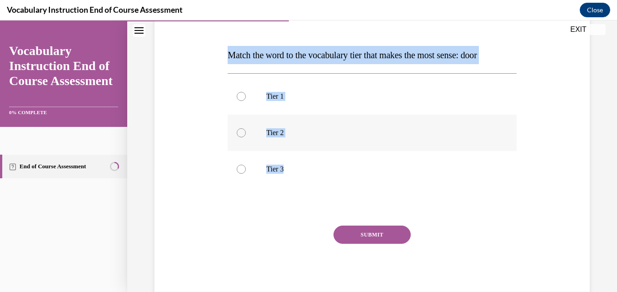
radio input "true"
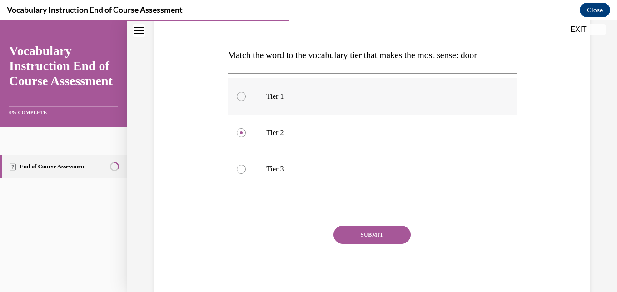
click at [303, 94] on p "Tier 1" at bounding box center [379, 96] width 227 height 9
click at [246, 94] on input "Tier 1" at bounding box center [241, 96] width 9 height 9
radio input "true"
click at [359, 234] on button "SUBMIT" at bounding box center [372, 235] width 77 height 18
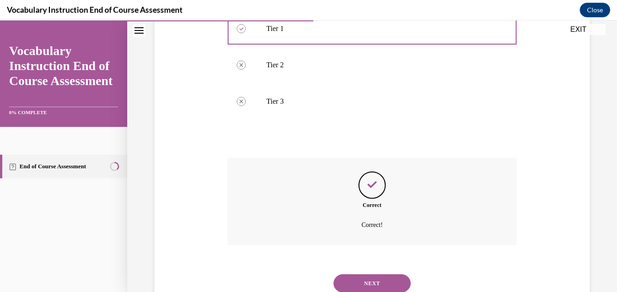
scroll to position [227, 0]
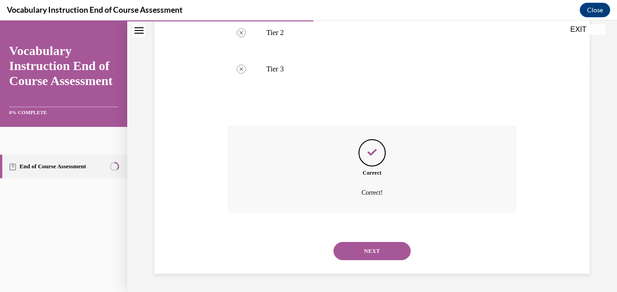
click at [359, 247] on button "NEXT" at bounding box center [372, 251] width 77 height 18
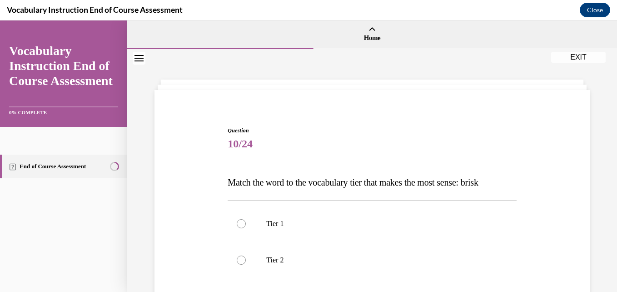
click at [317, 103] on div "Question 10/24 Match the word to the vocabulary tier that makes the most sense:…" at bounding box center [372, 263] width 440 height 328
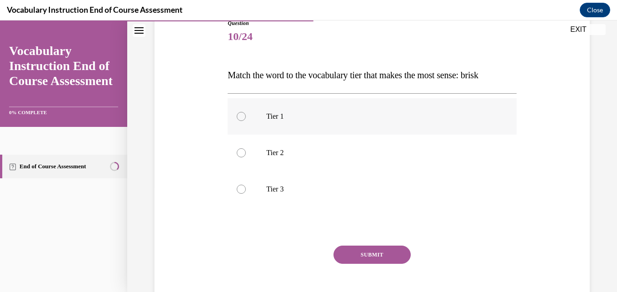
scroll to position [109, 0]
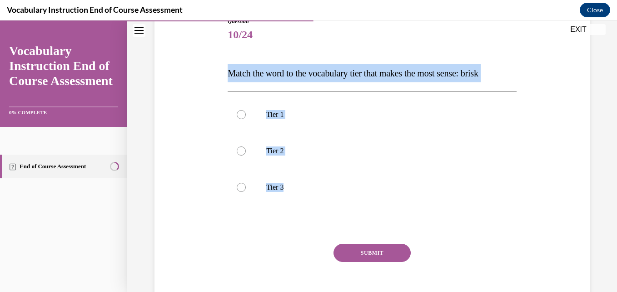
drag, startPoint x: 220, startPoint y: 64, endPoint x: 334, endPoint y: 222, distance: 195.3
click at [334, 222] on div "Question 10/24 Match the word to the vocabulary tier that makes the most sense:…" at bounding box center [372, 154] width 440 height 328
copy div "Match the word to the vocabulary tier that makes the most sense: brisk Tier 1 T…"
click at [332, 141] on label "Tier 2" at bounding box center [372, 151] width 289 height 36
click at [246, 146] on input "Tier 2" at bounding box center [241, 150] width 9 height 9
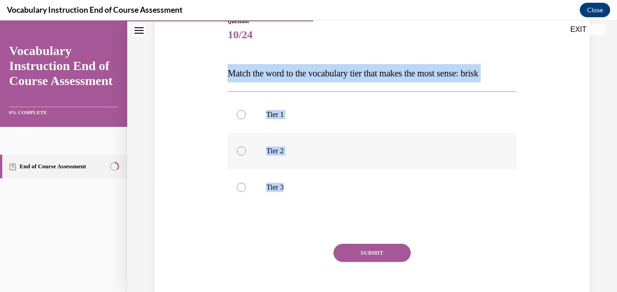
radio input "true"
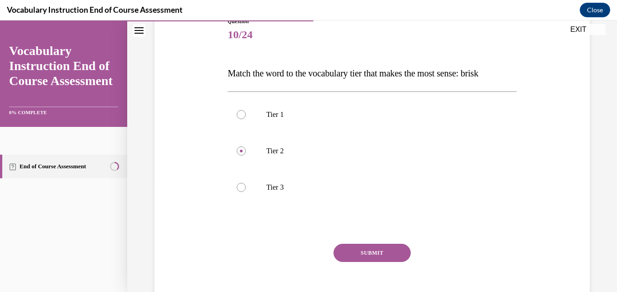
click at [373, 257] on button "SUBMIT" at bounding box center [372, 253] width 77 height 18
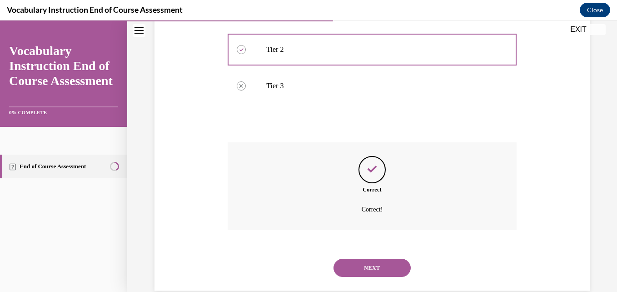
scroll to position [227, 0]
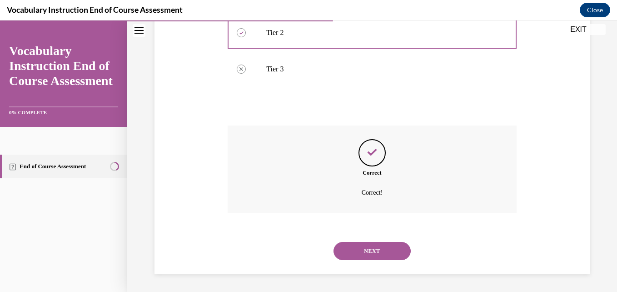
click at [367, 252] on button "NEXT" at bounding box center [372, 251] width 77 height 18
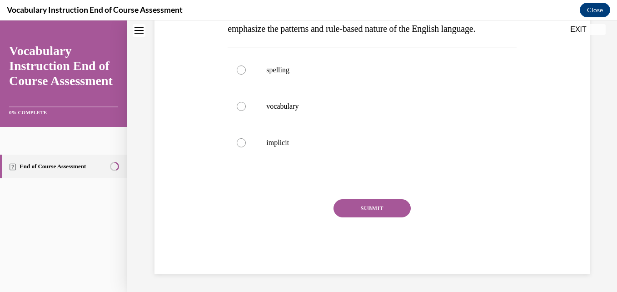
scroll to position [0, 0]
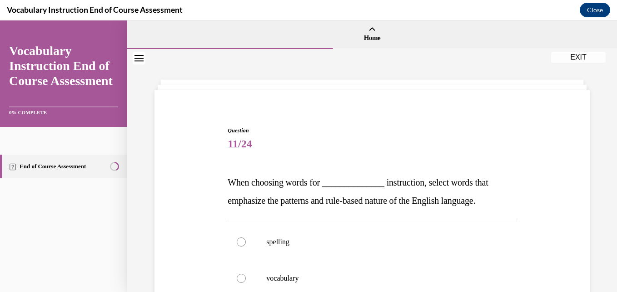
click at [326, 125] on div "Question 11/24 When choosing words for ______________ instruction, select words…" at bounding box center [372, 279] width 293 height 333
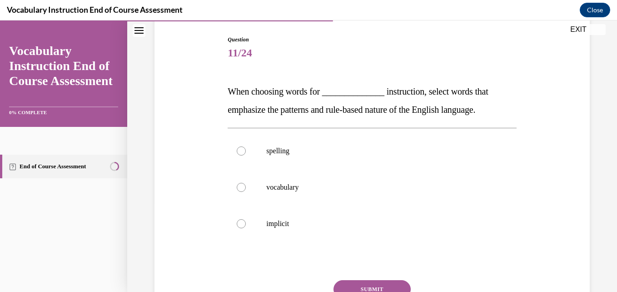
scroll to position [109, 0]
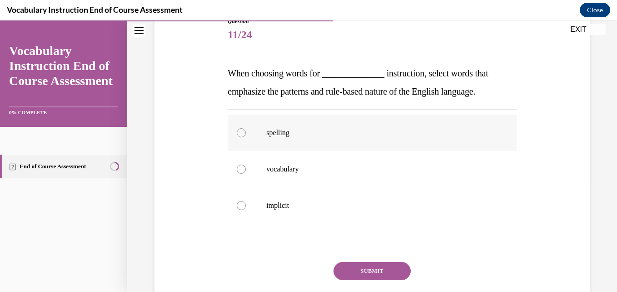
click at [279, 145] on label "spelling" at bounding box center [372, 133] width 289 height 36
click at [246, 137] on input "spelling" at bounding box center [241, 132] width 9 height 9
radio input "true"
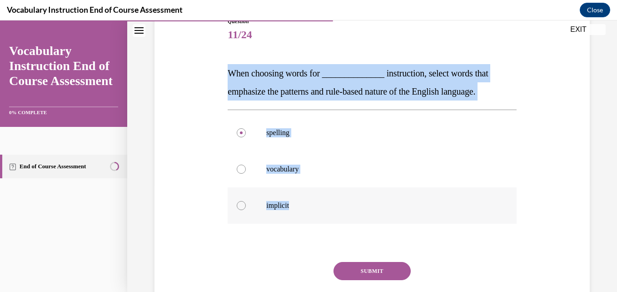
drag, startPoint x: 227, startPoint y: 75, endPoint x: 321, endPoint y: 216, distance: 168.5
click at [321, 216] on div "Question 11/24 When choosing words for ______________ instruction, select words…" at bounding box center [372, 176] width 289 height 319
copy div "When choosing words for ______________ instruction, select words that emphasize…"
click at [381, 270] on button "SUBMIT" at bounding box center [372, 271] width 77 height 18
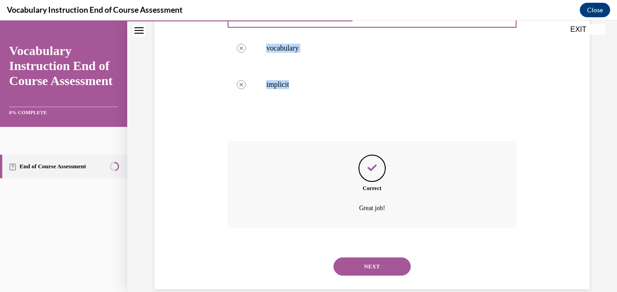
scroll to position [246, 0]
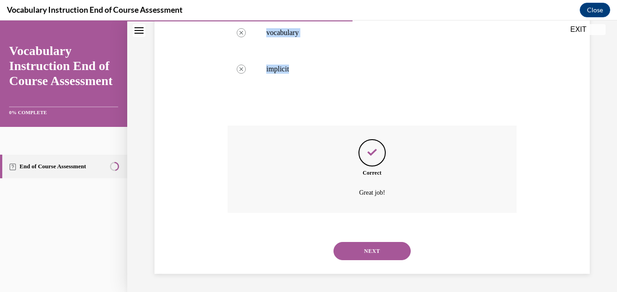
click at [359, 246] on button "NEXT" at bounding box center [372, 251] width 77 height 18
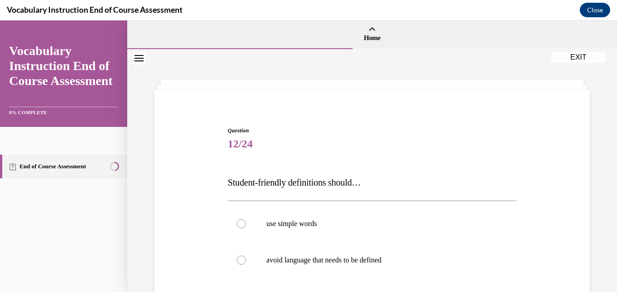
click at [346, 127] on span "Question" at bounding box center [372, 130] width 289 height 8
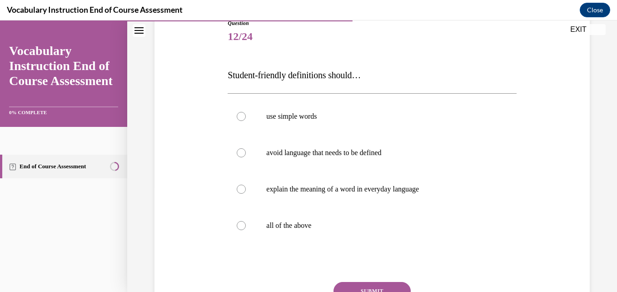
scroll to position [109, 0]
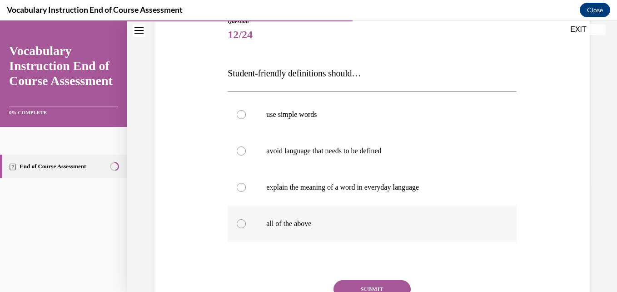
click at [314, 219] on label "all of the above" at bounding box center [372, 224] width 289 height 36
click at [246, 219] on input "all of the above" at bounding box center [241, 223] width 9 height 9
radio input "true"
click at [368, 286] on button "SUBMIT" at bounding box center [372, 289] width 77 height 18
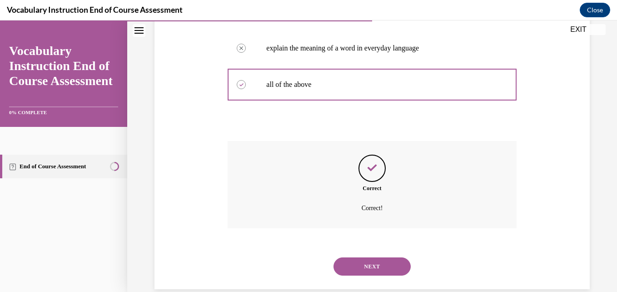
scroll to position [264, 0]
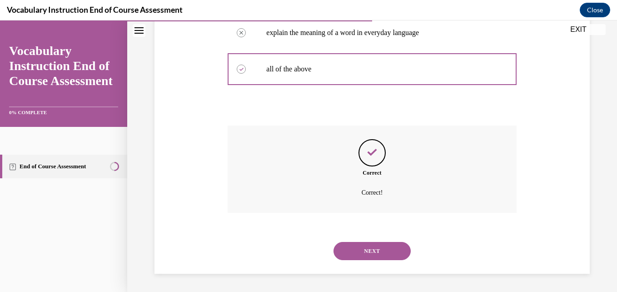
click at [366, 246] on button "NEXT" at bounding box center [372, 251] width 77 height 18
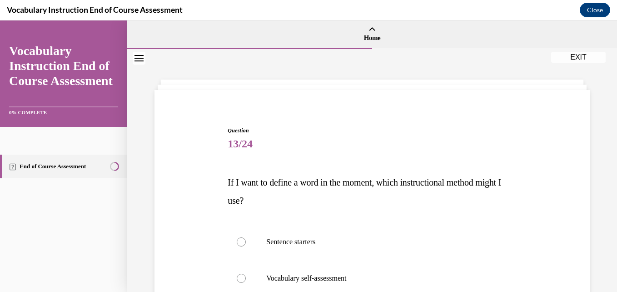
click at [333, 148] on span "13/24" at bounding box center [372, 144] width 289 height 18
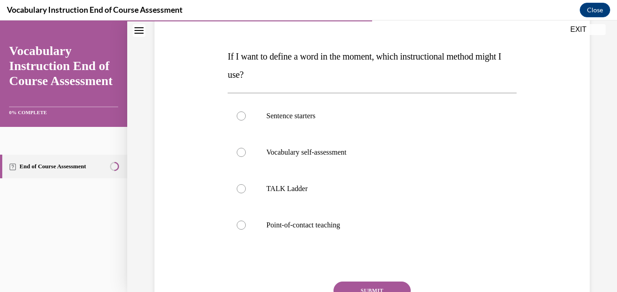
scroll to position [127, 0]
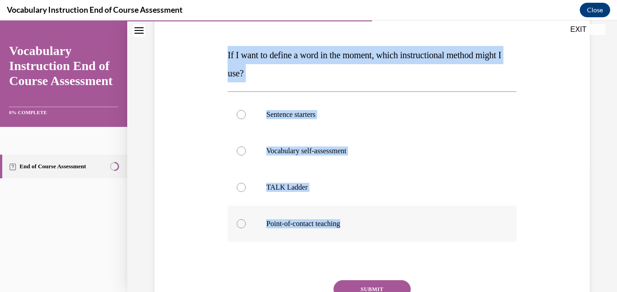
drag, startPoint x: 213, startPoint y: 45, endPoint x: 355, endPoint y: 209, distance: 216.6
click at [355, 209] on div "Question 13/24 If I want to define a word in the moment, which instructional me…" at bounding box center [372, 163] width 440 height 383
click at [297, 232] on label "Point-of-contact teaching" at bounding box center [372, 224] width 289 height 36
click at [246, 228] on input "Point-of-contact teaching" at bounding box center [241, 223] width 9 height 9
radio input "true"
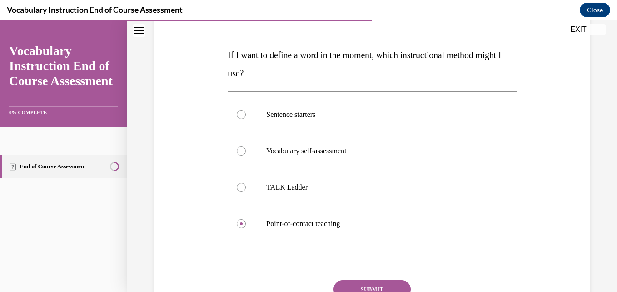
click at [384, 281] on button "SUBMIT" at bounding box center [372, 289] width 77 height 18
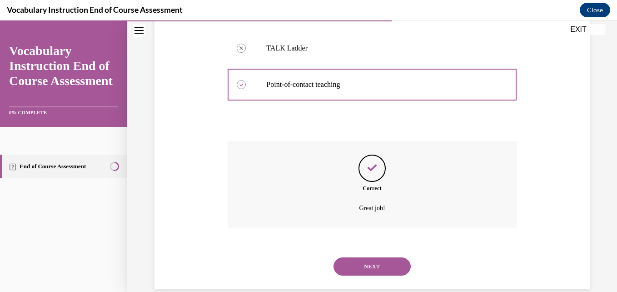
scroll to position [282, 0]
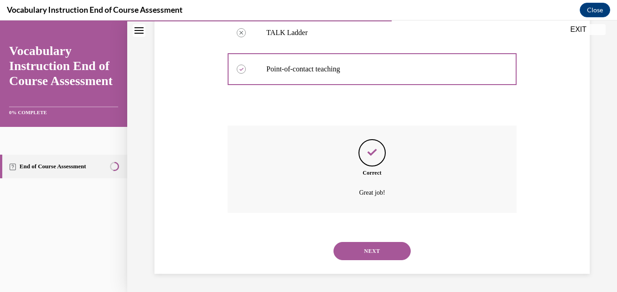
click at [362, 251] on button "NEXT" at bounding box center [372, 251] width 77 height 18
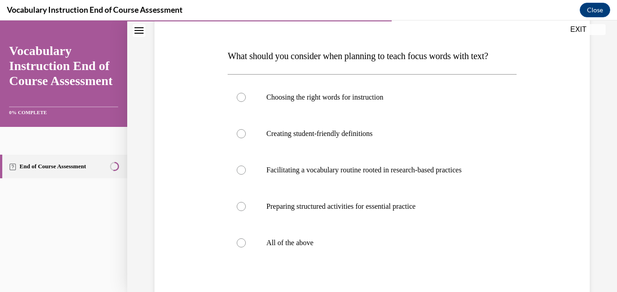
scroll to position [127, 0]
click at [322, 246] on p "All of the above" at bounding box center [379, 241] width 227 height 9
click at [246, 246] on input "All of the above" at bounding box center [241, 241] width 9 height 9
radio input "true"
click at [361, 265] on div "Choosing the right words for instruction Creating student-friendly definitions …" at bounding box center [372, 168] width 289 height 191
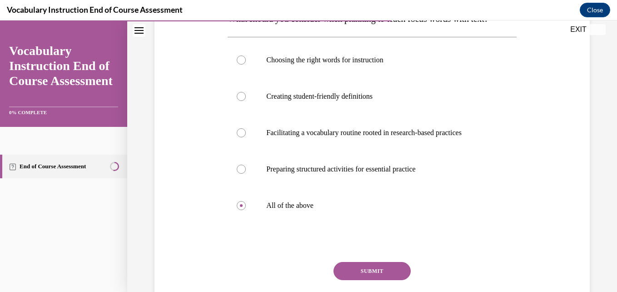
click at [350, 280] on button "SUBMIT" at bounding box center [372, 271] width 77 height 18
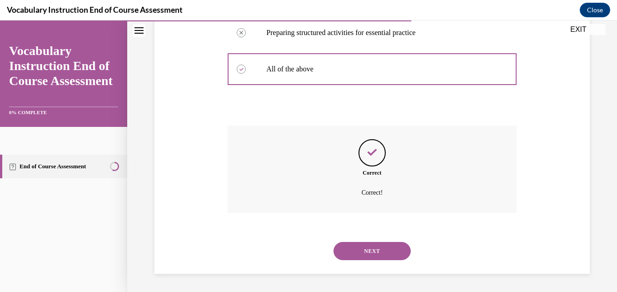
scroll to position [318, 0]
click at [365, 250] on button "NEXT" at bounding box center [372, 251] width 77 height 18
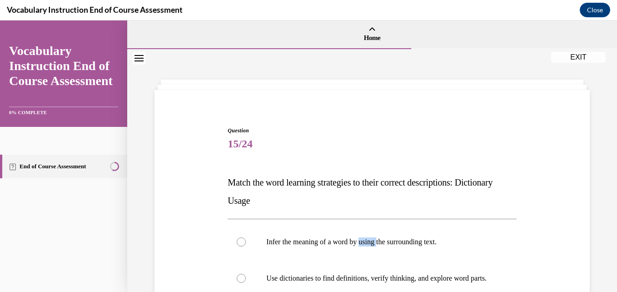
click at [365, 250] on label "Infer the meaning of a word by using the surrounding text." at bounding box center [372, 242] width 289 height 36
click at [246, 246] on input "Infer the meaning of a word by using the surrounding text." at bounding box center [241, 241] width 9 height 9
radio input "true"
drag, startPoint x: 365, startPoint y: 250, endPoint x: 346, endPoint y: 155, distance: 96.4
click at [346, 155] on div "Question 15/24 Match the word learning strategies to their correct descriptions…" at bounding box center [372, 285] width 289 height 319
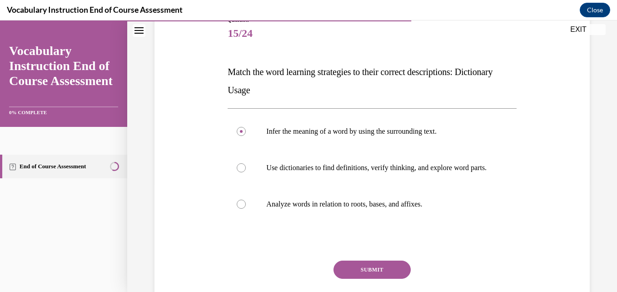
scroll to position [127, 0]
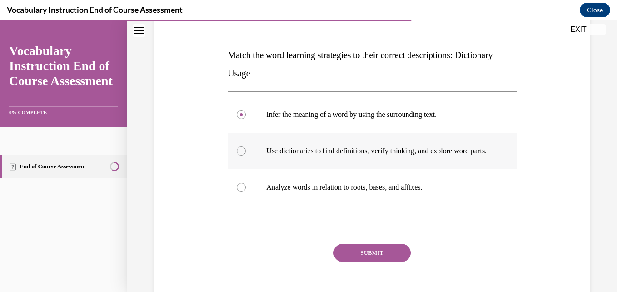
click at [307, 155] on p "Use dictionaries to find definitions, verify thinking, and explore word parts." at bounding box center [379, 150] width 227 height 9
click at [246, 155] on input "Use dictionaries to find definitions, verify thinking, and explore word parts." at bounding box center [241, 150] width 9 height 9
radio input "true"
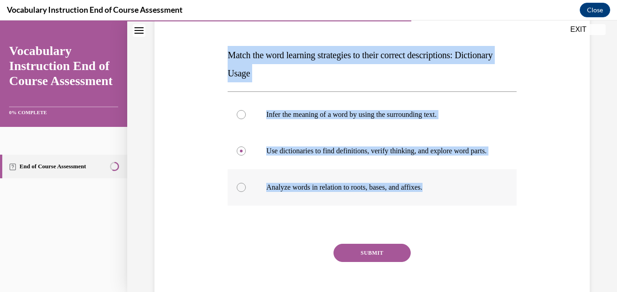
drag, startPoint x: 211, startPoint y: 43, endPoint x: 451, endPoint y: 198, distance: 285.4
click at [451, 198] on div "Question 15/24 Match the word learning strategies to their correct descriptions…" at bounding box center [372, 145] width 440 height 346
click at [364, 259] on button "SUBMIT" at bounding box center [372, 253] width 77 height 18
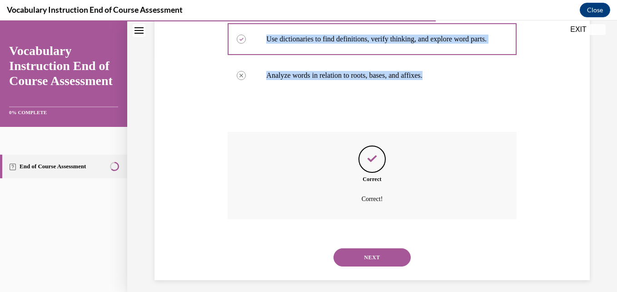
scroll to position [255, 0]
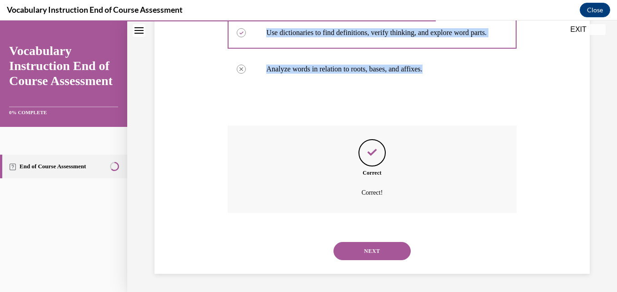
click at [520, 162] on div "Question 15/24 Match the word learning strategies to their correct descriptions…" at bounding box center [372, 64] width 440 height 420
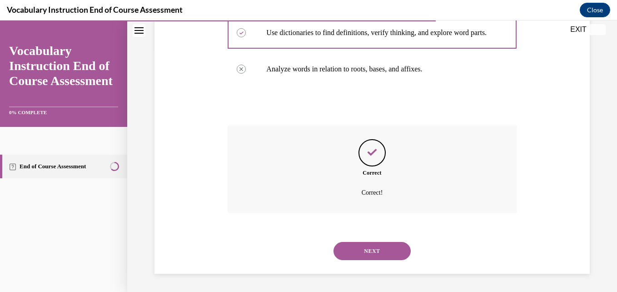
click at [354, 257] on button "NEXT" at bounding box center [372, 251] width 77 height 18
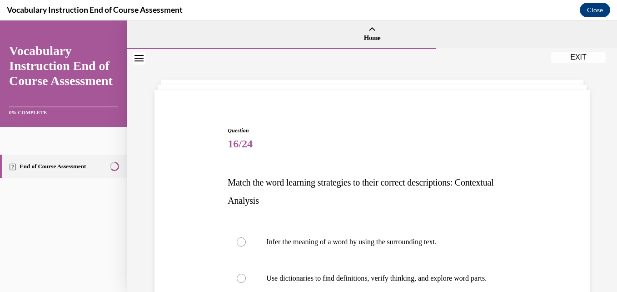
click at [296, 146] on span "16/24" at bounding box center [372, 144] width 289 height 18
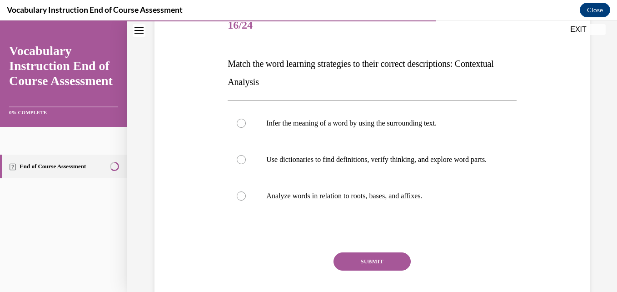
scroll to position [127, 0]
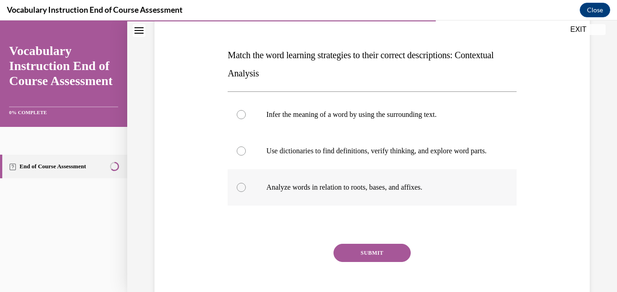
click at [291, 192] on p "Analyze words in relation to roots, bases, and affixes." at bounding box center [379, 187] width 227 height 9
click at [246, 192] on input "Analyze words in relation to roots, bases, and affixes." at bounding box center [241, 187] width 9 height 9
radio input "true"
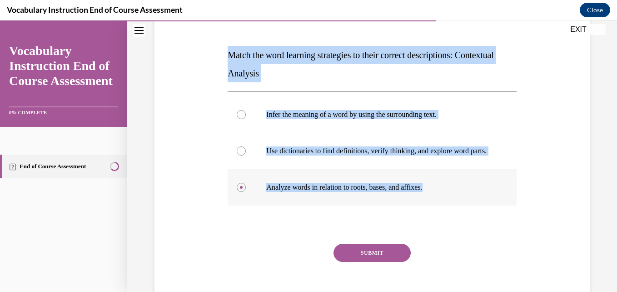
drag, startPoint x: 219, startPoint y: 50, endPoint x: 455, endPoint y: 212, distance: 287.0
click at [455, 212] on div "Question 16/24 Match the word learning strategies to their correct descriptions…" at bounding box center [372, 145] width 440 height 346
click at [201, 122] on div "Question 16/24 Match the word learning strategies to their correct descriptions…" at bounding box center [372, 145] width 440 height 346
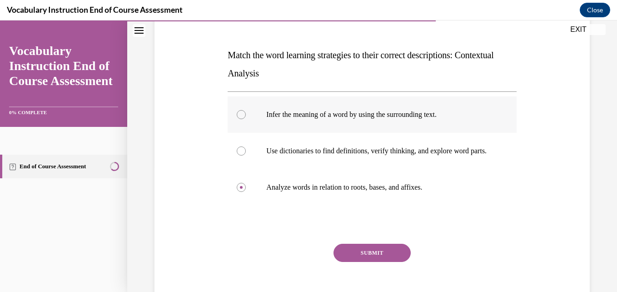
click at [255, 113] on label "Infer the meaning of a word by using the surrounding text." at bounding box center [372, 114] width 289 height 36
click at [246, 113] on input "Infer the meaning of a word by using the surrounding text." at bounding box center [241, 114] width 9 height 9
radio input "true"
click at [360, 262] on button "SUBMIT" at bounding box center [372, 253] width 77 height 18
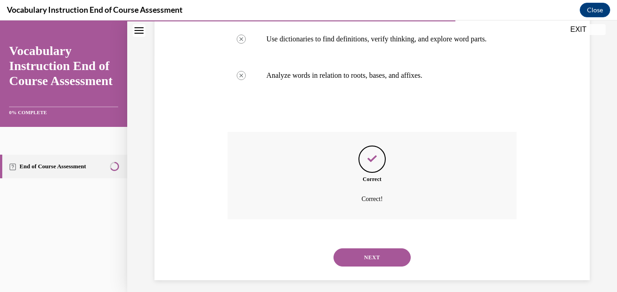
scroll to position [255, 0]
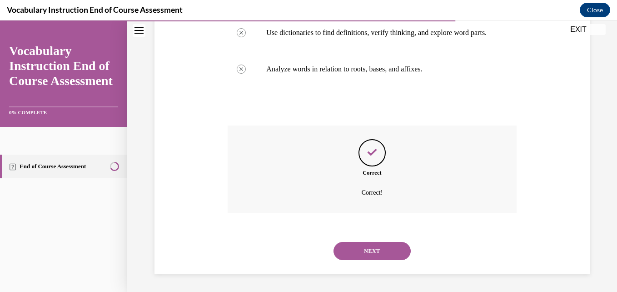
click at [362, 248] on button "NEXT" at bounding box center [372, 251] width 77 height 18
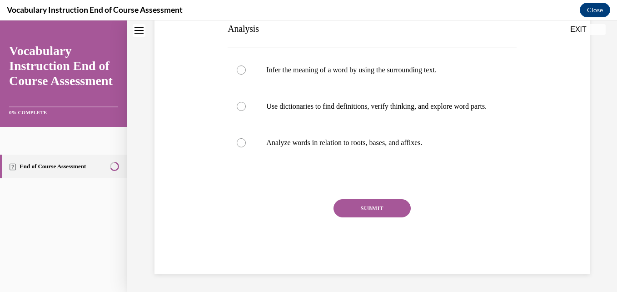
scroll to position [0, 0]
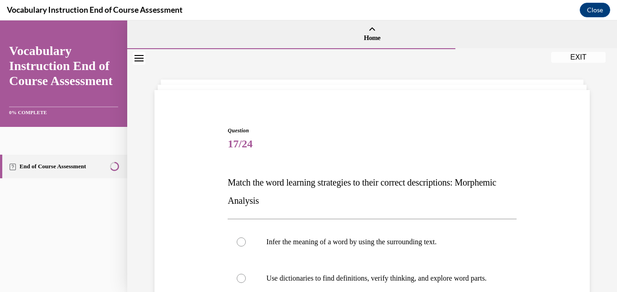
click at [313, 120] on div "Question 17/24 Match the word learning strategies to their correct descriptions…" at bounding box center [372, 279] width 293 height 333
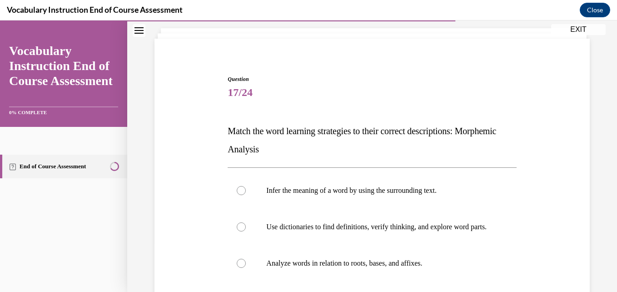
scroll to position [181, 0]
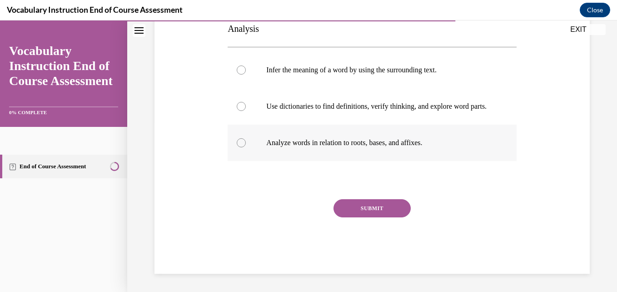
click at [304, 140] on p "Analyze words in relation to roots, bases, and affixes." at bounding box center [379, 142] width 227 height 9
click at [246, 140] on input "Analyze words in relation to roots, bases, and affixes." at bounding box center [241, 142] width 9 height 9
radio input "true"
click at [356, 212] on button "SUBMIT" at bounding box center [372, 208] width 77 height 18
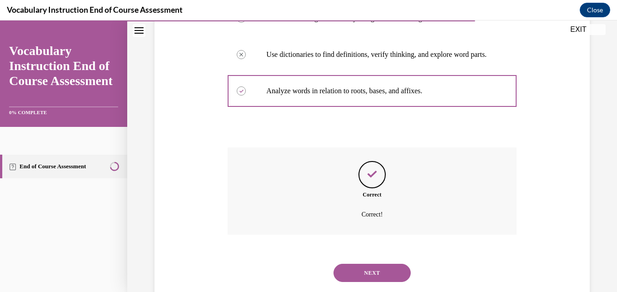
scroll to position [255, 0]
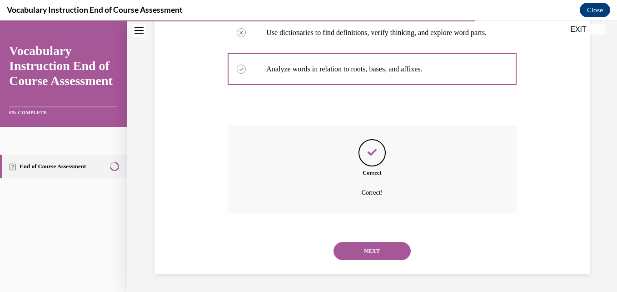
click at [369, 251] on button "NEXT" at bounding box center [372, 251] width 77 height 18
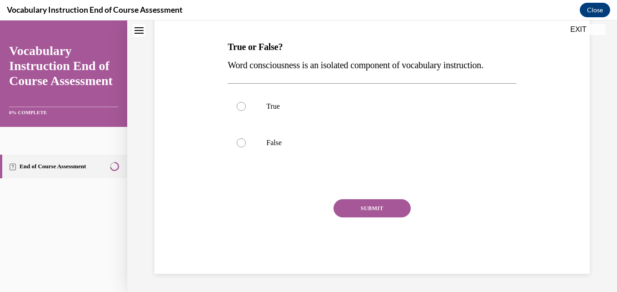
scroll to position [0, 0]
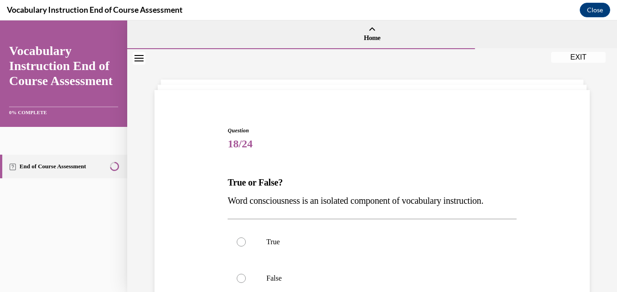
click at [360, 130] on span "Question" at bounding box center [372, 130] width 289 height 8
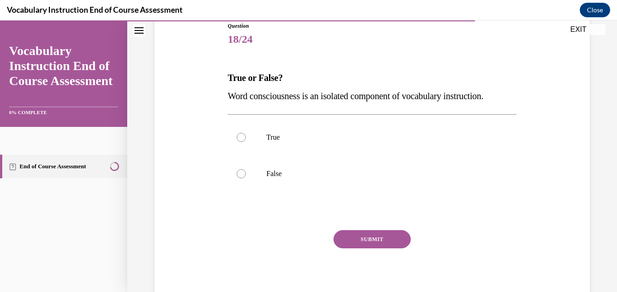
scroll to position [109, 0]
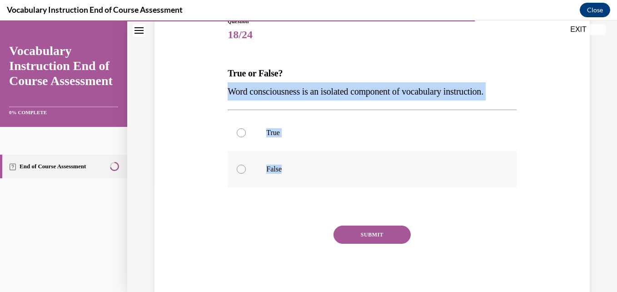
drag, startPoint x: 210, startPoint y: 86, endPoint x: 328, endPoint y: 165, distance: 141.9
click at [328, 165] on div "Question 18/24 True or False? Word consciousness is an isolated component of vo…" at bounding box center [372, 145] width 440 height 310
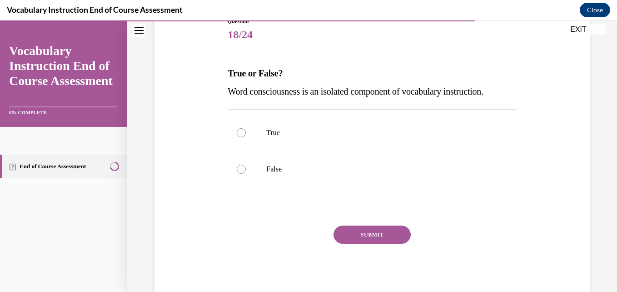
click at [298, 35] on span "18/24" at bounding box center [372, 34] width 289 height 18
click at [270, 161] on label "False" at bounding box center [372, 169] width 289 height 36
click at [246, 165] on input "False" at bounding box center [241, 169] width 9 height 9
radio input "true"
click at [375, 230] on button "SUBMIT" at bounding box center [372, 235] width 77 height 18
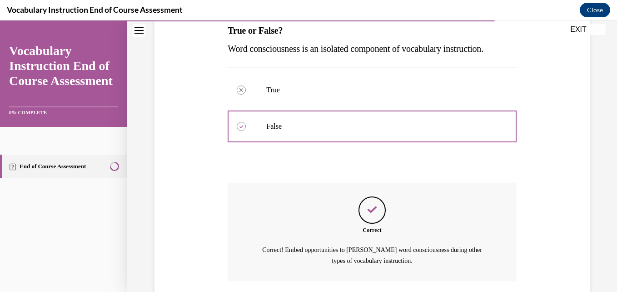
scroll to position [220, 0]
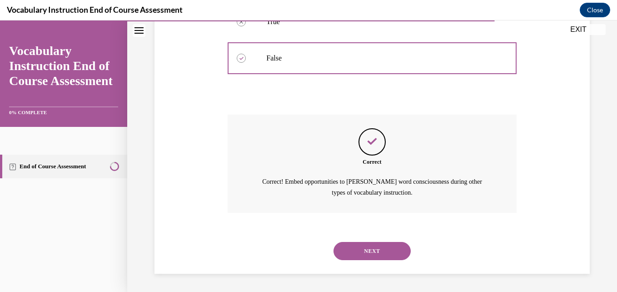
click at [361, 248] on button "NEXT" at bounding box center [372, 251] width 77 height 18
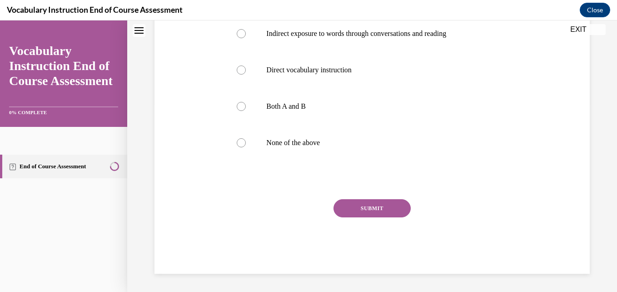
scroll to position [0, 0]
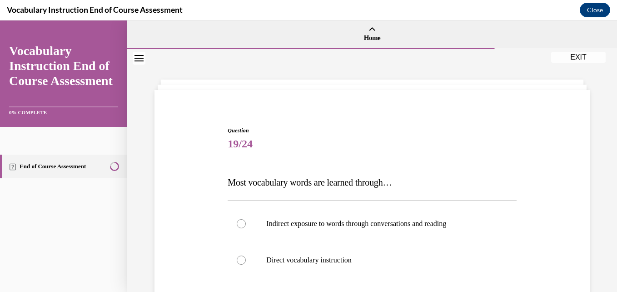
click at [405, 113] on div "Question 19/24 Most vocabulary words are learned through… Indirect exposure to …" at bounding box center [372, 288] width 293 height 351
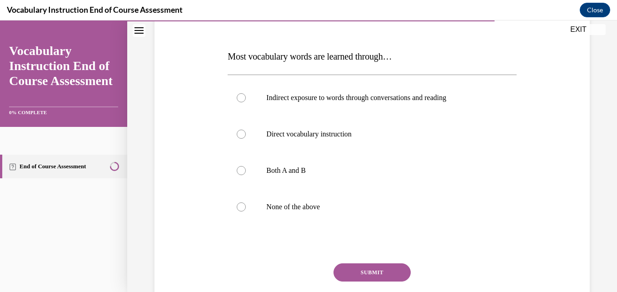
scroll to position [127, 0]
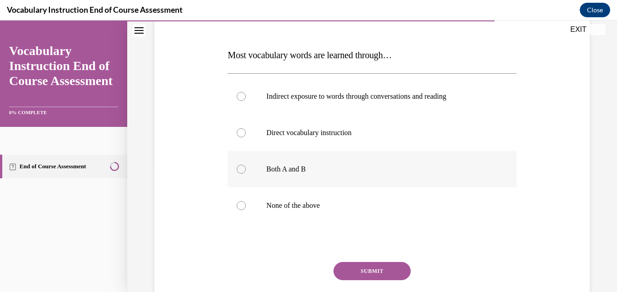
click at [313, 163] on label "Both A and B" at bounding box center [372, 169] width 289 height 36
click at [246, 165] on input "Both A and B" at bounding box center [241, 169] width 9 height 9
radio input "true"
click at [359, 271] on button "SUBMIT" at bounding box center [372, 271] width 77 height 18
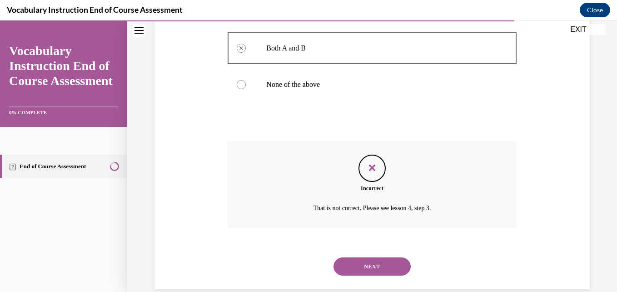
scroll to position [264, 0]
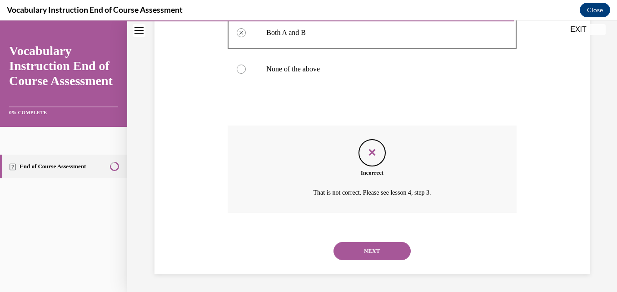
click at [368, 251] on button "NEXT" at bounding box center [372, 251] width 77 height 18
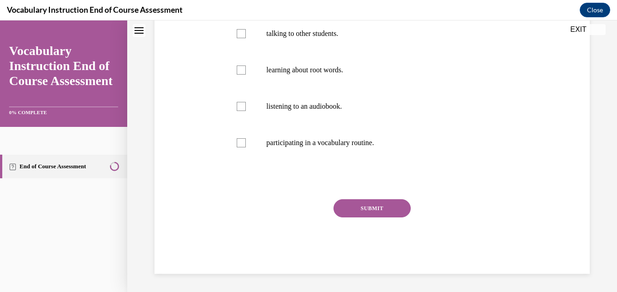
scroll to position [0, 0]
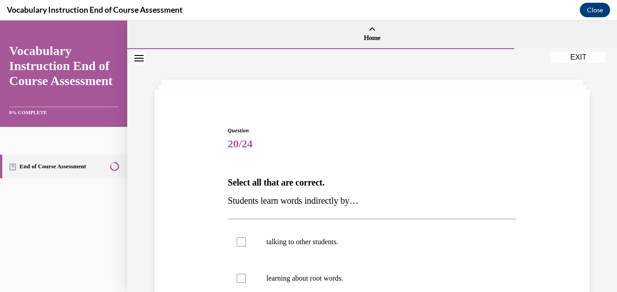
click at [337, 123] on div "Question 20/24 Select all that are correct. Students learn words indirectly by……" at bounding box center [372, 297] width 293 height 369
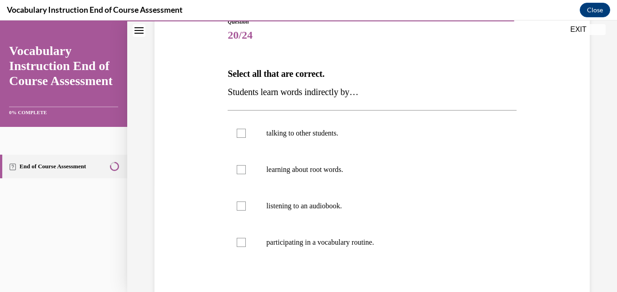
scroll to position [109, 0]
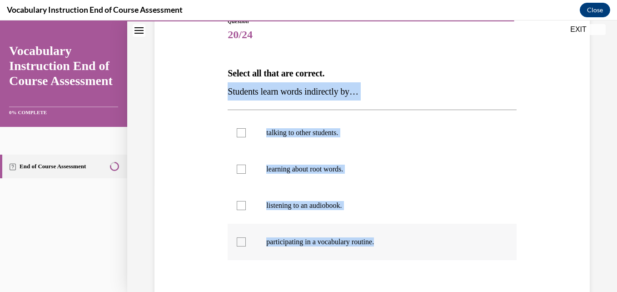
drag, startPoint x: 223, startPoint y: 86, endPoint x: 391, endPoint y: 231, distance: 221.5
click at [391, 231] on div "Question 20/24 Select all that are correct. Students learn words indirectly by……" at bounding box center [372, 181] width 440 height 383
click at [282, 137] on label "talking to other students." at bounding box center [372, 133] width 289 height 36
click at [246, 137] on input "talking to other students." at bounding box center [241, 132] width 9 height 9
checkbox input "true"
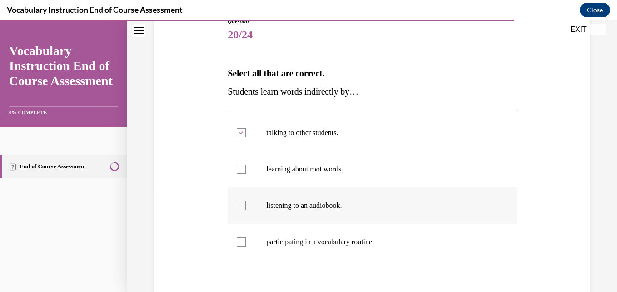
click at [254, 221] on label "listening to an audiobook." at bounding box center [372, 205] width 289 height 36
click at [246, 210] on input "listening to an audiobook." at bounding box center [241, 205] width 9 height 9
checkbox input "true"
click at [203, 175] on div "Question 20/24 Select all that are correct. Students learn words indirectly by……" at bounding box center [372, 181] width 440 height 383
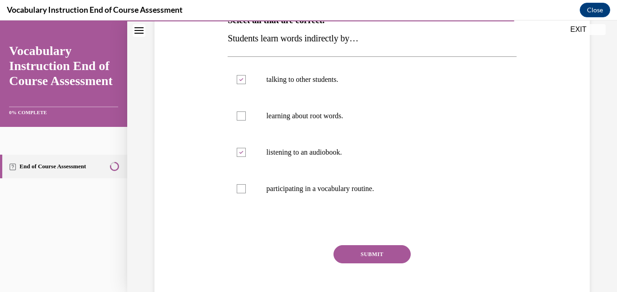
scroll to position [164, 0]
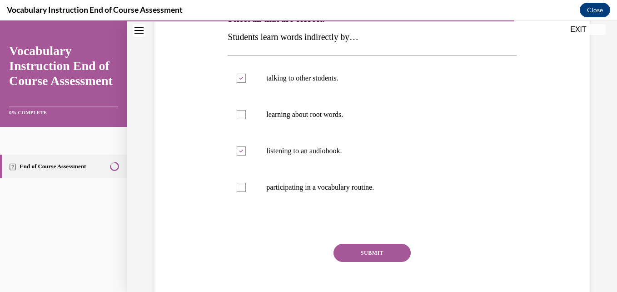
click at [366, 251] on button "SUBMIT" at bounding box center [372, 253] width 77 height 18
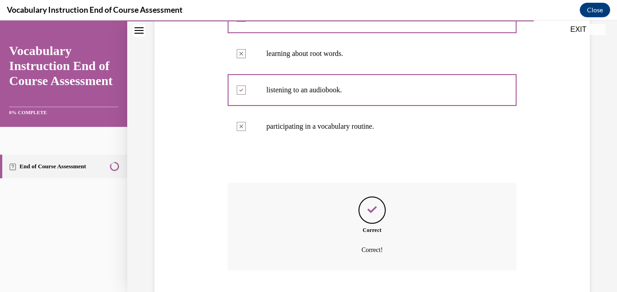
scroll to position [282, 0]
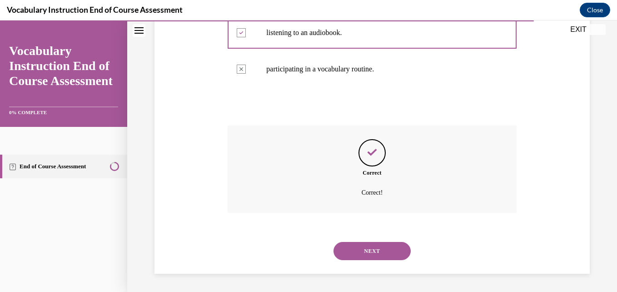
click at [377, 247] on button "NEXT" at bounding box center [372, 251] width 77 height 18
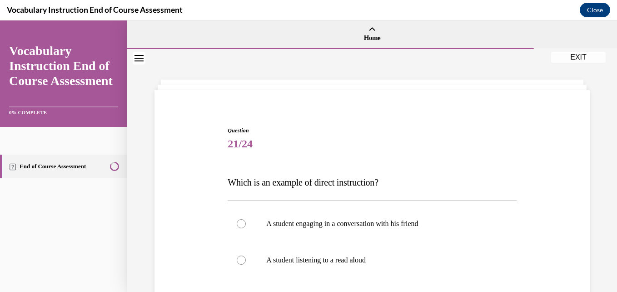
click at [380, 137] on span "21/24" at bounding box center [372, 144] width 289 height 18
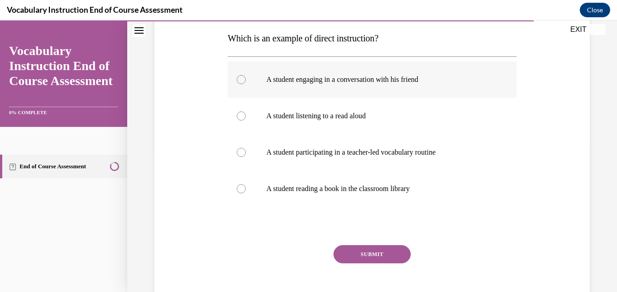
scroll to position [145, 0]
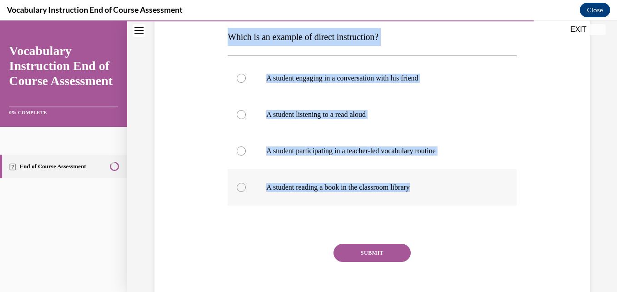
drag, startPoint x: 216, startPoint y: 39, endPoint x: 429, endPoint y: 189, distance: 260.8
click at [429, 189] on div "Question 21/24 Which is an example of direct instruction? A student engaging in…" at bounding box center [372, 136] width 440 height 365
click at [419, 159] on label "A student participating in a teacher-led vocabulary routine" at bounding box center [372, 151] width 289 height 36
click at [246, 155] on input "A student participating in a teacher-led vocabulary routine" at bounding box center [241, 150] width 9 height 9
radio input "true"
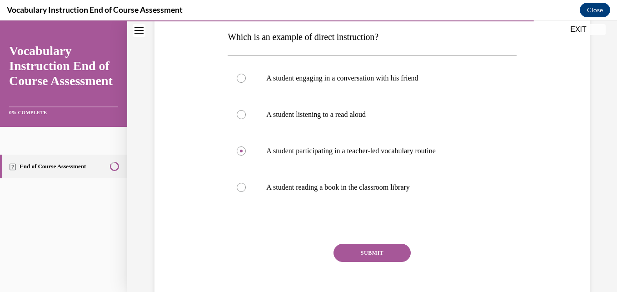
click at [376, 249] on button "SUBMIT" at bounding box center [372, 253] width 77 height 18
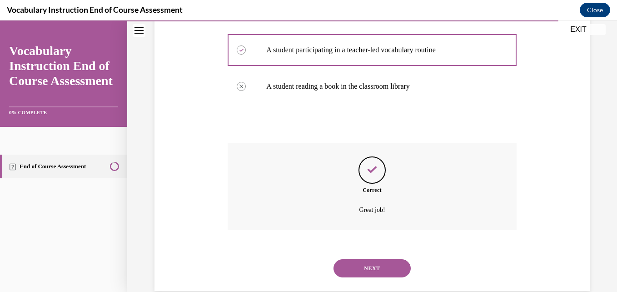
scroll to position [264, 0]
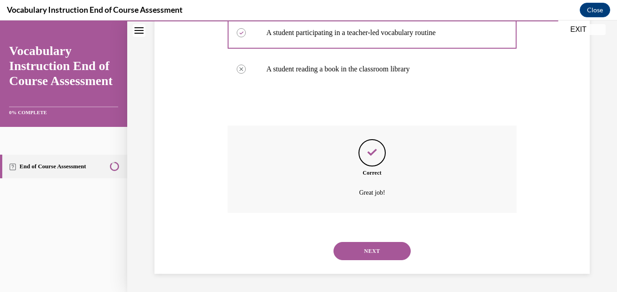
click at [362, 252] on button "NEXT" at bounding box center [372, 251] width 77 height 18
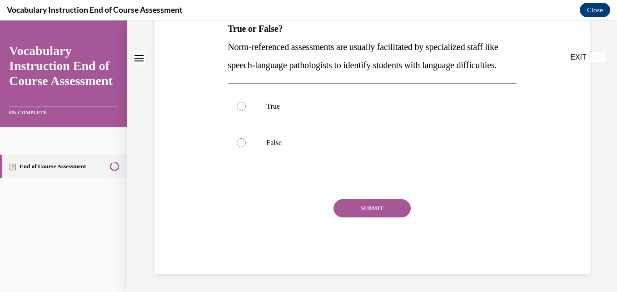
scroll to position [0, 0]
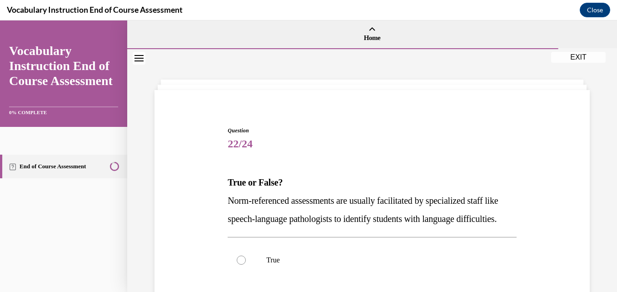
click at [374, 128] on span "Question" at bounding box center [372, 130] width 289 height 8
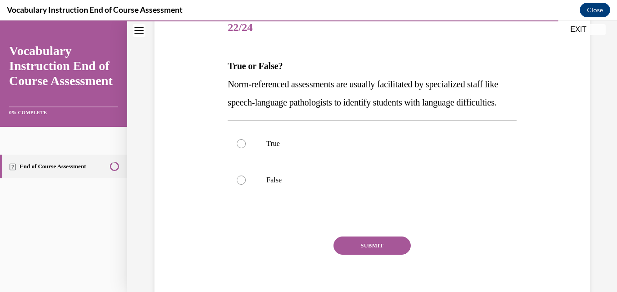
scroll to position [127, 0]
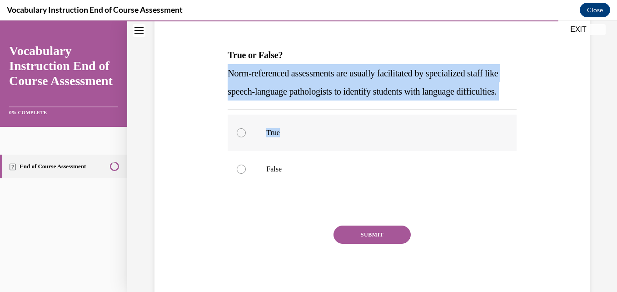
drag, startPoint x: 214, startPoint y: 68, endPoint x: 316, endPoint y: 164, distance: 140.2
click at [316, 164] on div "Question 22/24 True or False? Norm-referenced assessments are usually facilitat…" at bounding box center [372, 136] width 440 height 328
drag, startPoint x: 316, startPoint y: 164, endPoint x: 234, endPoint y: 84, distance: 114.8
click at [234, 84] on p "Norm-referenced assessments are usually facilitated by specialized staff like s…" at bounding box center [372, 82] width 289 height 36
drag, startPoint x: 224, startPoint y: 68, endPoint x: 323, endPoint y: 200, distance: 165.6
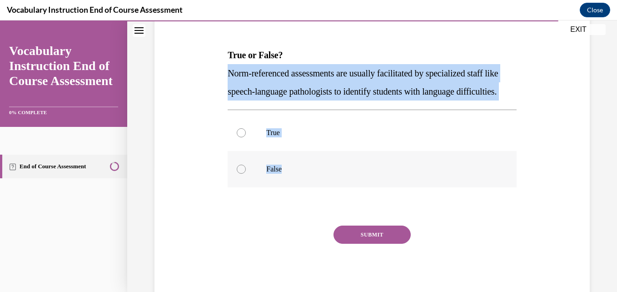
click at [323, 200] on div "Question 22/24 True or False? Norm-referenced assessments are usually facilitat…" at bounding box center [372, 136] width 440 height 328
click at [204, 130] on div "Question 22/24 True or False? Norm-referenced assessments are usually facilitat…" at bounding box center [372, 136] width 440 height 328
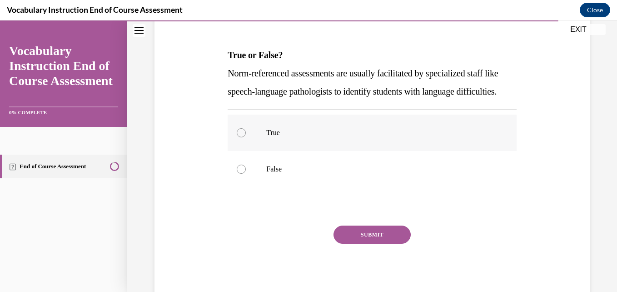
click at [248, 151] on label "True" at bounding box center [372, 133] width 289 height 36
click at [246, 137] on input "True" at bounding box center [241, 132] width 9 height 9
radio input "true"
click at [345, 244] on button "SUBMIT" at bounding box center [372, 235] width 77 height 18
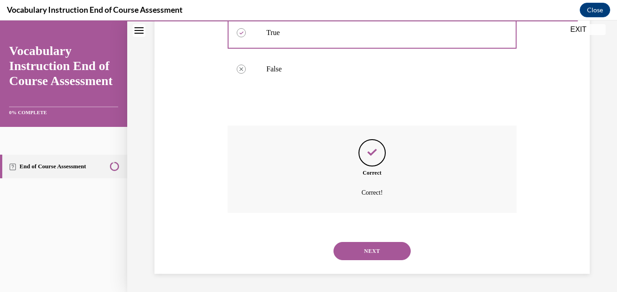
scroll to position [246, 0]
click at [359, 255] on button "NEXT" at bounding box center [372, 251] width 77 height 18
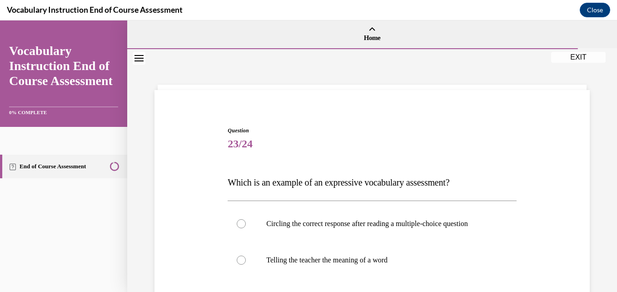
click at [285, 141] on span "23/24" at bounding box center [372, 144] width 289 height 18
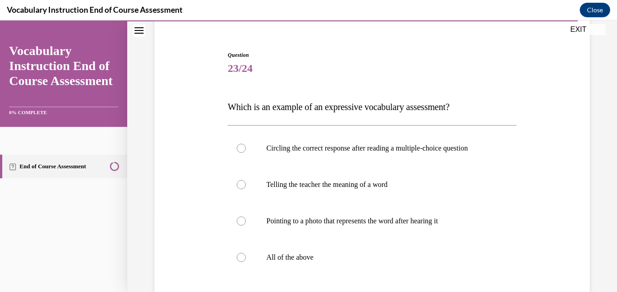
scroll to position [91, 0]
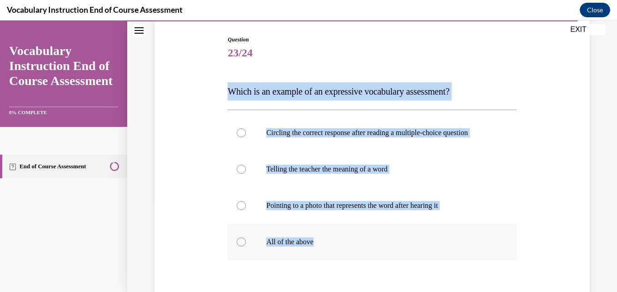
drag, startPoint x: 220, startPoint y: 85, endPoint x: 367, endPoint y: 254, distance: 224.6
click at [367, 254] on div "Question 23/24 Which is an example of an expressive vocabulary assessment? Circ…" at bounding box center [372, 190] width 440 height 365
click at [219, 150] on div "Question 23/24 Which is an example of an expressive vocabulary assessment? Circ…" at bounding box center [372, 190] width 440 height 365
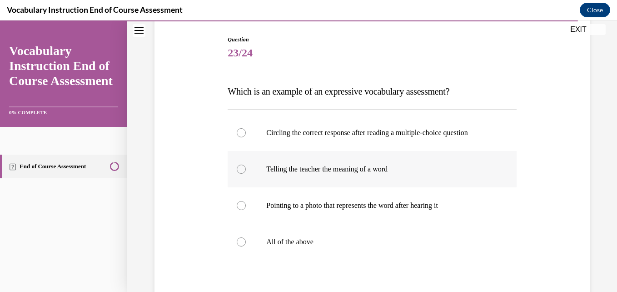
click at [259, 187] on label "Telling the teacher the meaning of a word" at bounding box center [372, 169] width 289 height 36
click at [246, 174] on input "Telling the teacher the meaning of a word" at bounding box center [241, 169] width 9 height 9
radio input "true"
click at [589, 188] on div "Question 23/24 Which is an example of an expressive vocabulary assessment? Circ…" at bounding box center [372, 174] width 490 height 433
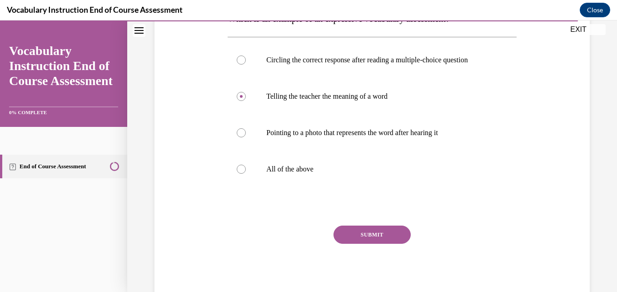
click at [391, 233] on button "SUBMIT" at bounding box center [372, 235] width 77 height 18
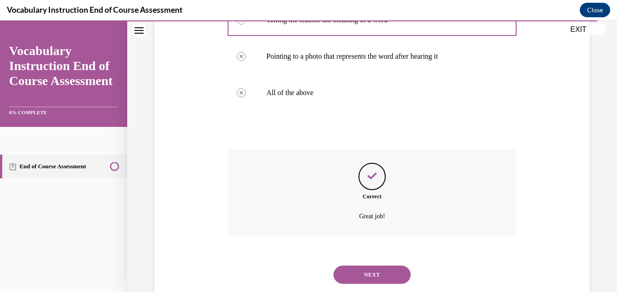
scroll to position [264, 0]
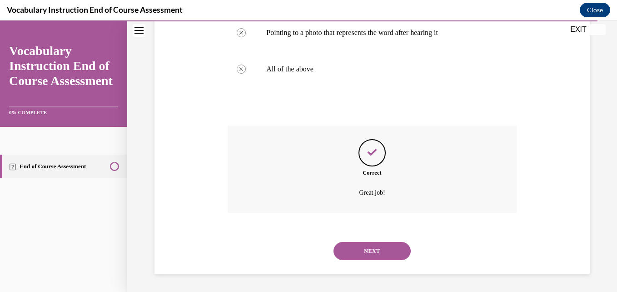
click at [356, 246] on button "NEXT" at bounding box center [372, 251] width 77 height 18
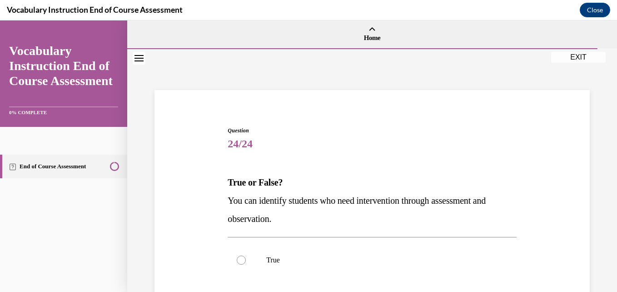
click at [319, 142] on span "24/24" at bounding box center [372, 144] width 289 height 18
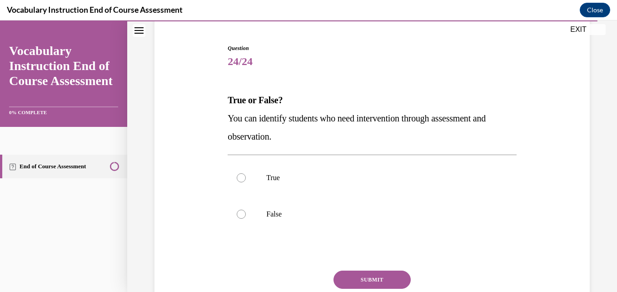
scroll to position [91, 0]
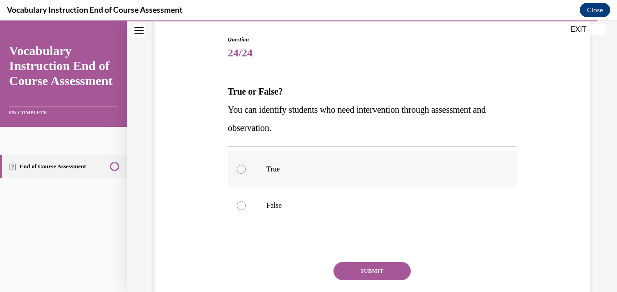
click at [281, 175] on label "True" at bounding box center [372, 169] width 289 height 36
click at [246, 174] on input "True" at bounding box center [241, 169] width 9 height 9
radio input "true"
click at [368, 264] on button "SUBMIT" at bounding box center [372, 271] width 77 height 18
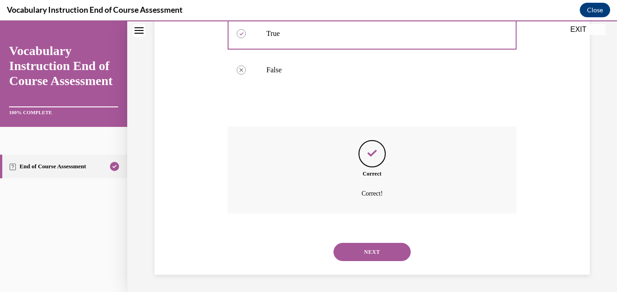
scroll to position [227, 0]
click at [358, 251] on button "NEXT" at bounding box center [372, 251] width 77 height 18
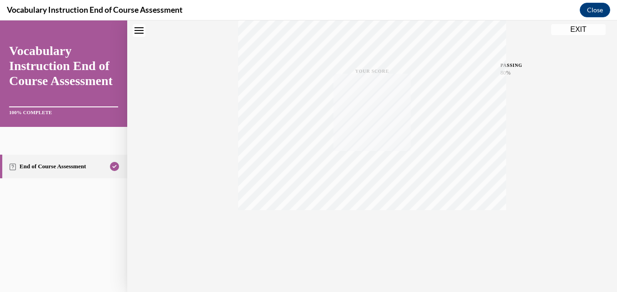
scroll to position [0, 0]
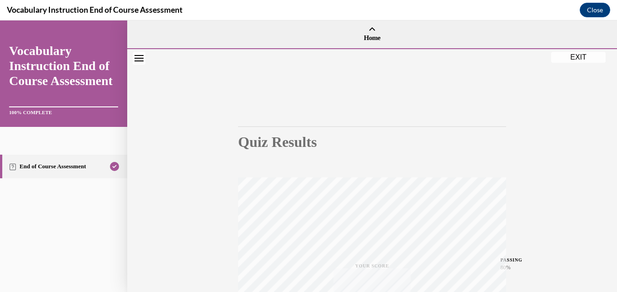
click at [378, 144] on h1 "Quiz Results" at bounding box center [372, 142] width 268 height 16
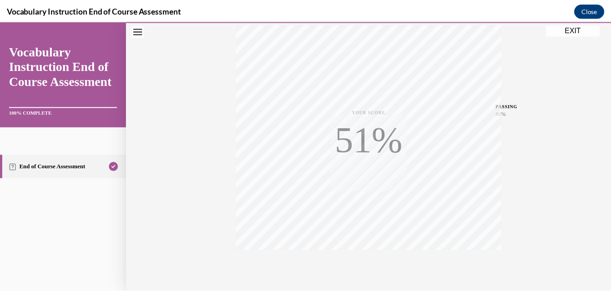
scroll to position [195, 0]
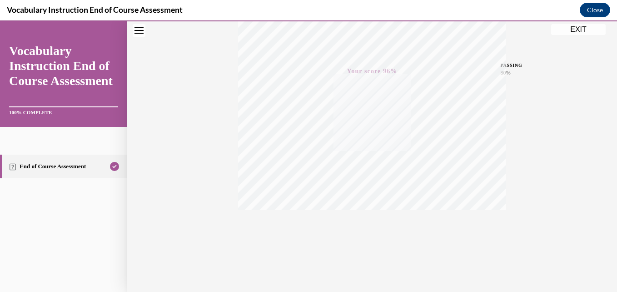
click at [544, 165] on div "Quiz Results PASSING 80% Your score 96% Passed PASSING 80% Your score Your scor…" at bounding box center [372, 73] width 490 height 437
click at [564, 32] on button "EXIT" at bounding box center [578, 29] width 55 height 11
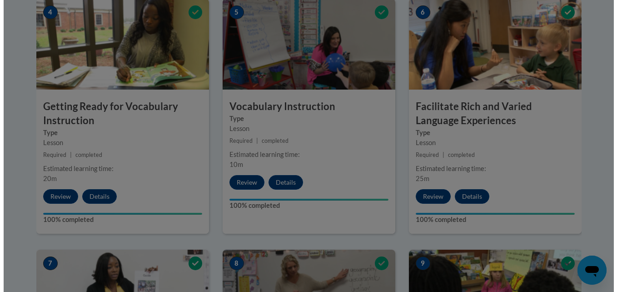
scroll to position [475, 0]
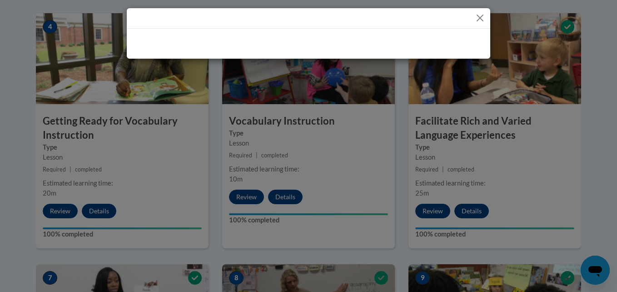
drag, startPoint x: 617, startPoint y: 210, endPoint x: 586, endPoint y: 115, distance: 100.4
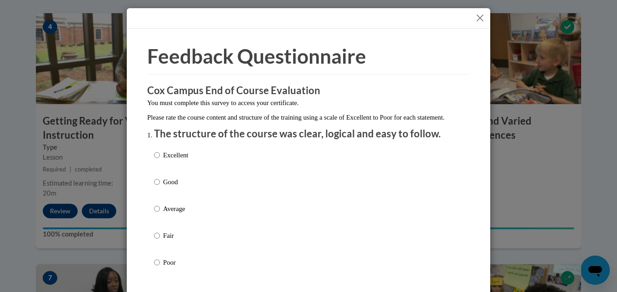
click at [159, 193] on label "Good" at bounding box center [171, 189] width 34 height 25
click at [159, 187] on input "Good" at bounding box center [157, 182] width 6 height 10
radio input "true"
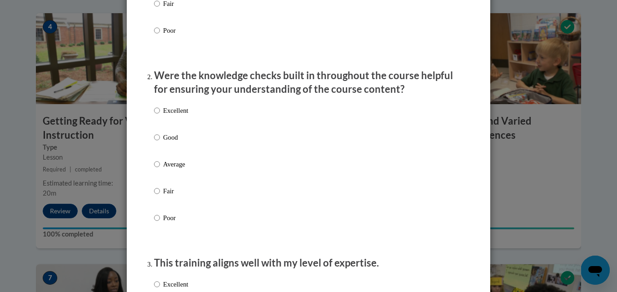
scroll to position [273, 0]
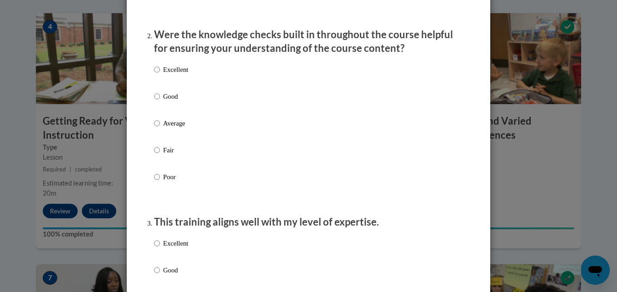
click at [163, 101] on p "Good" at bounding box center [175, 96] width 25 height 10
click at [160, 101] on input "Good" at bounding box center [157, 96] width 6 height 10
radio input "true"
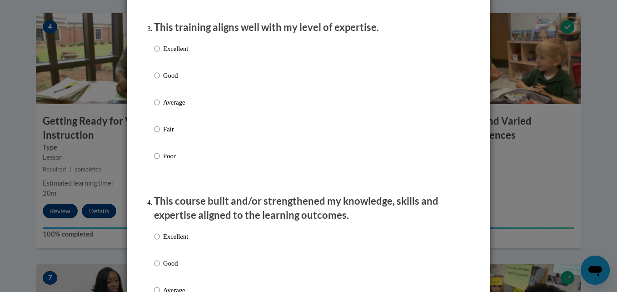
scroll to position [491, 0]
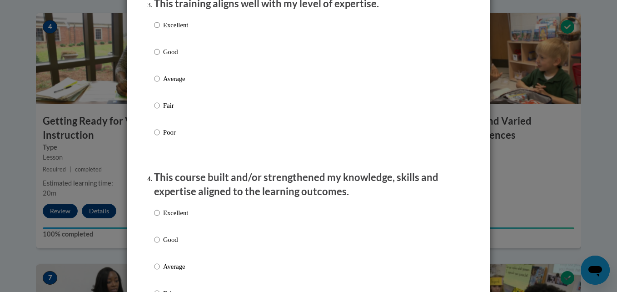
click at [173, 57] on p "Good" at bounding box center [175, 52] width 25 height 10
click at [160, 57] on input "Good" at bounding box center [157, 52] width 6 height 10
radio input "true"
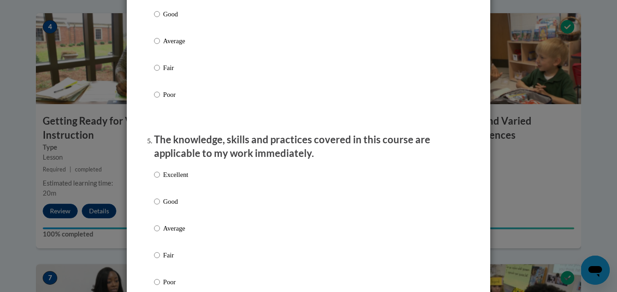
scroll to position [709, 0]
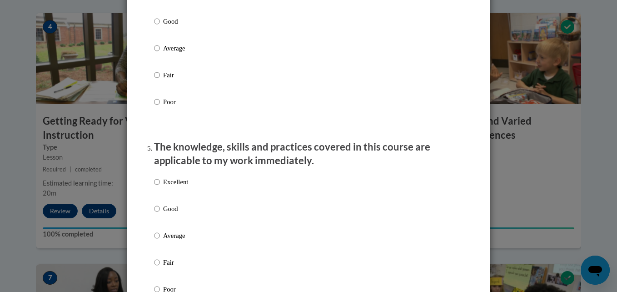
click at [147, 26] on ol "The structure of the course was clear, logical and easy to follow. Excellent Go…" at bounding box center [308, 282] width 323 height 1728
click at [149, 28] on ol "The structure of the course was clear, logical and easy to follow. Excellent Go…" at bounding box center [308, 282] width 323 height 1728
click at [155, 26] on input "Good" at bounding box center [157, 21] width 6 height 10
radio input "true"
click at [142, 77] on div "Feedback Questionnaire Rate Course Comments Cox Campus End of Course Evaluation…" at bounding box center [308, 257] width 336 height 1848
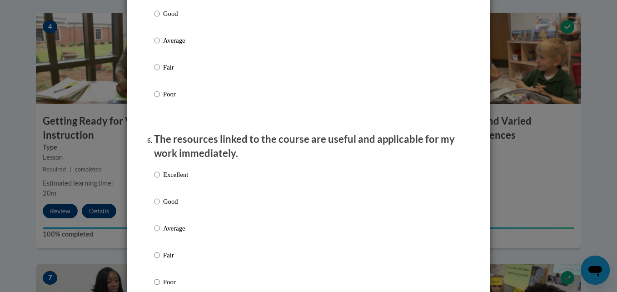
scroll to position [909, 0]
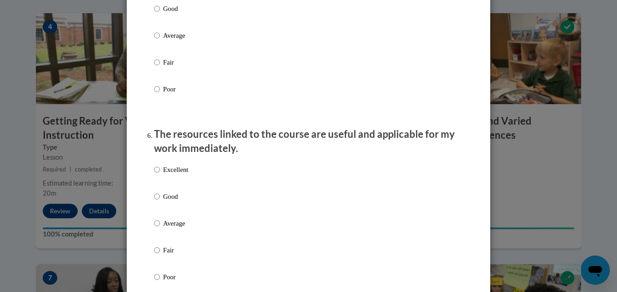
click at [167, 14] on p "Good" at bounding box center [175, 9] width 25 height 10
click at [160, 14] on input "Good" at bounding box center [157, 9] width 6 height 10
radio input "true"
click at [140, 46] on div "Feedback Questionnaire Rate Course Comments Cox Campus End of Course Evaluation…" at bounding box center [308, 57] width 336 height 1848
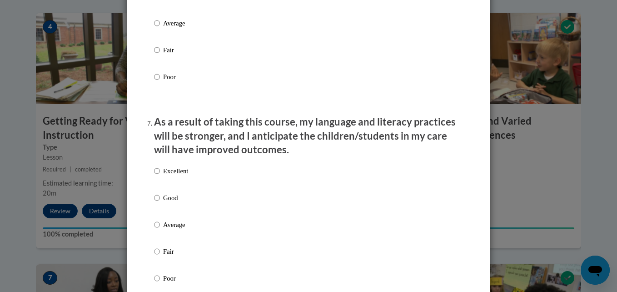
radio input "true"
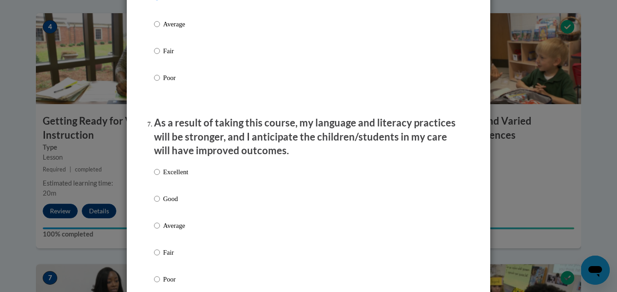
click at [164, 203] on p "Good" at bounding box center [175, 199] width 25 height 10
click at [160, 203] on input "Good" at bounding box center [157, 199] width 6 height 10
radio input "true"
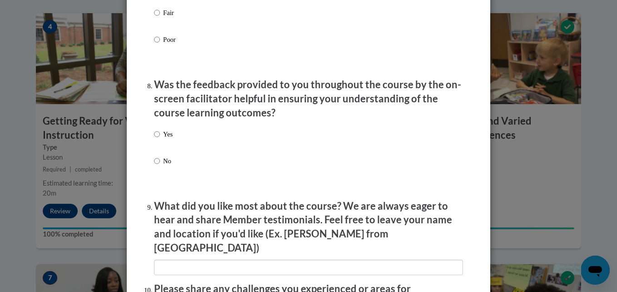
scroll to position [1418, 0]
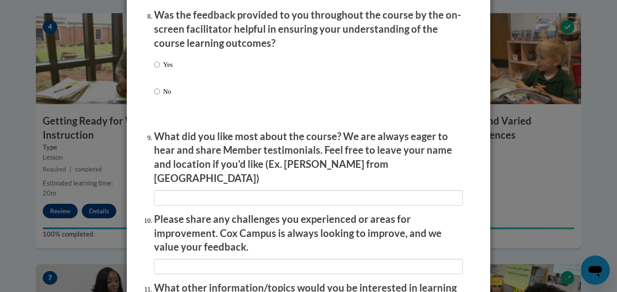
click at [163, 70] on p "Yes" at bounding box center [168, 65] width 10 height 10
click at [160, 70] on input "Yes" at bounding box center [157, 65] width 6 height 10
radio input "true"
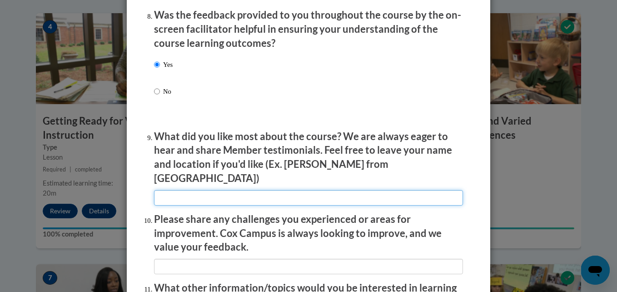
click at [189, 193] on input "textbox" at bounding box center [308, 197] width 309 height 15
type input "I like that I could work on it on my own time."
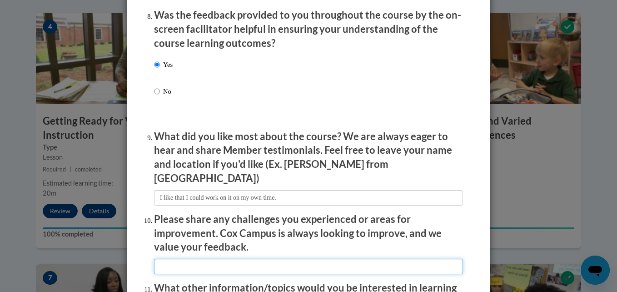
click at [216, 259] on input "textbox" at bounding box center [308, 266] width 309 height 15
type input "Sometimes the videos weren't working for me. I had to keep exiting and reenteri…"
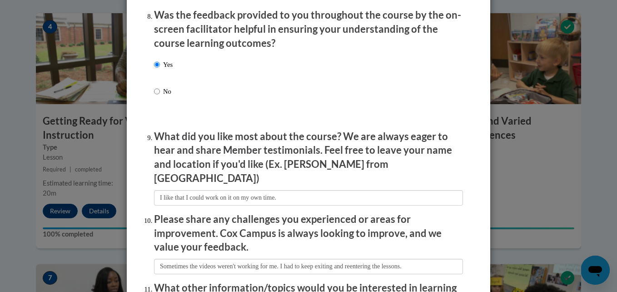
type input "N/A"
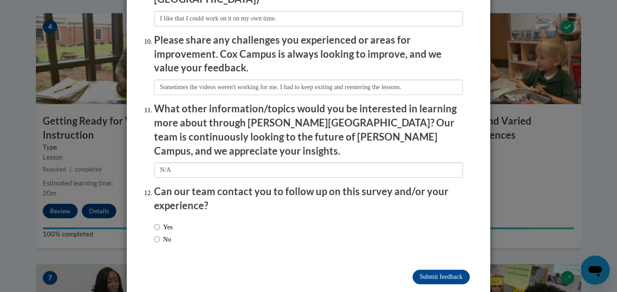
scroll to position [1597, 0]
click at [160, 234] on label "No" at bounding box center [162, 239] width 17 height 10
click at [160, 234] on input "No" at bounding box center [157, 239] width 6 height 10
radio input "true"
click at [432, 269] on input "Submit feedback" at bounding box center [441, 276] width 57 height 15
